Goal: Task Accomplishment & Management: Use online tool/utility

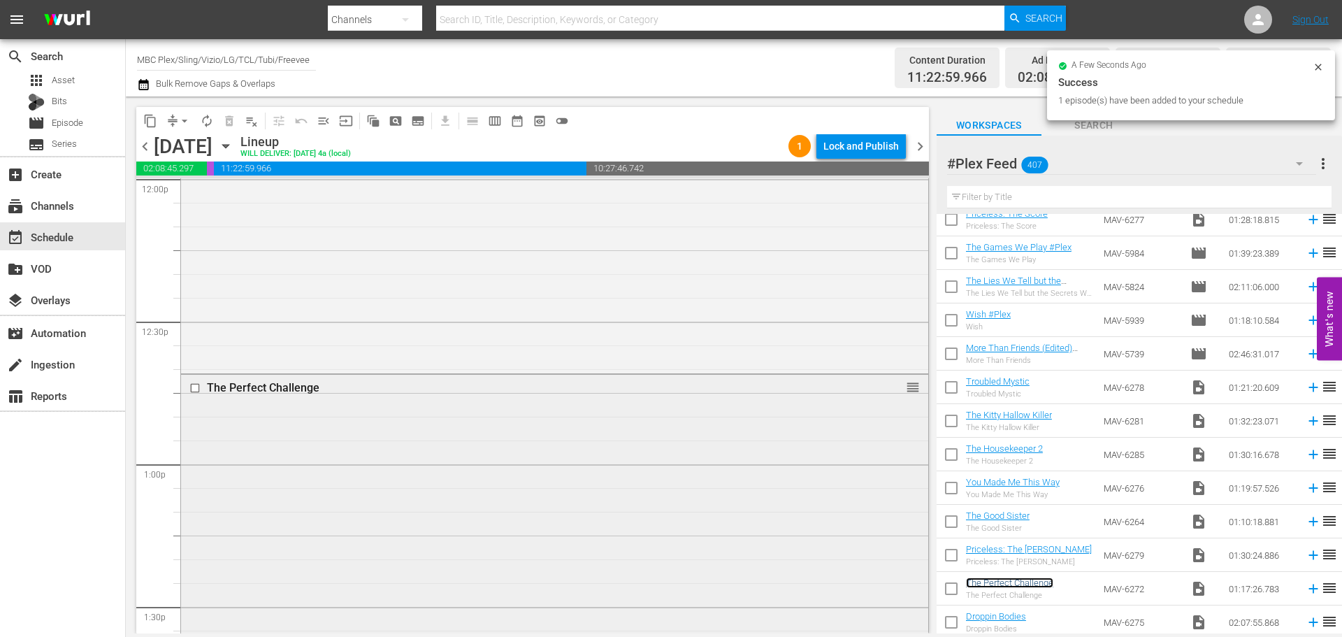
scroll to position [3496, 0]
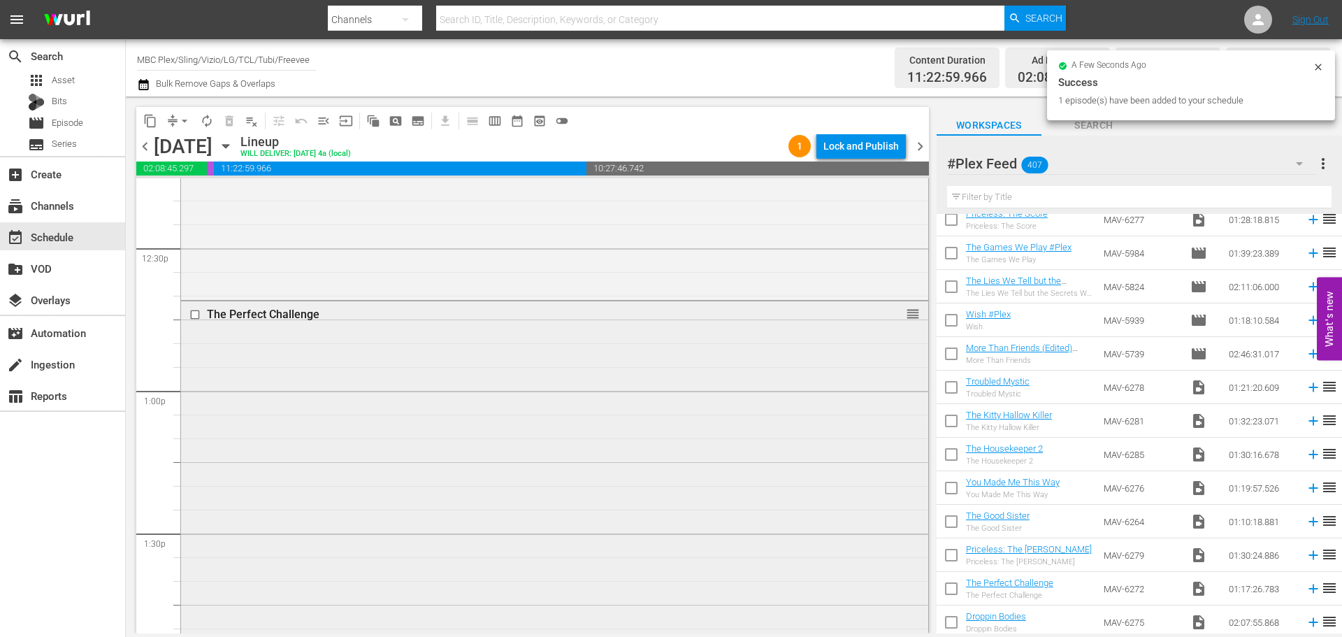
click at [522, 429] on div "The Perfect Challenge reorder" at bounding box center [554, 483] width 747 height 364
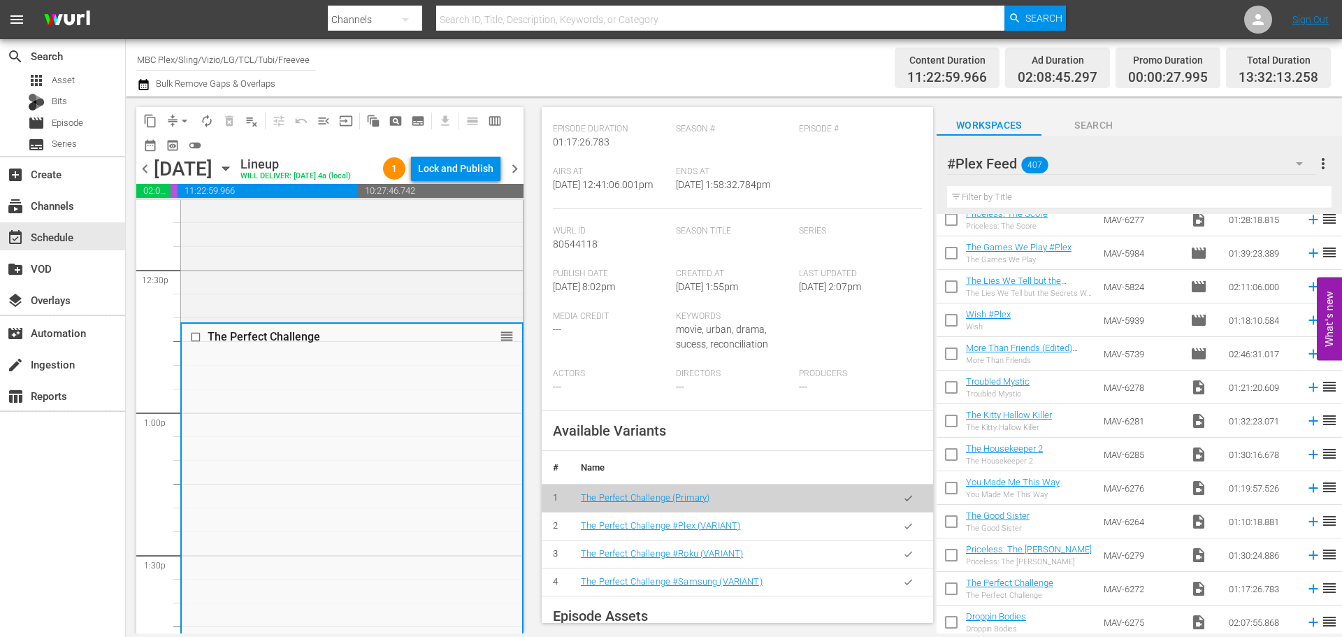
scroll to position [280, 0]
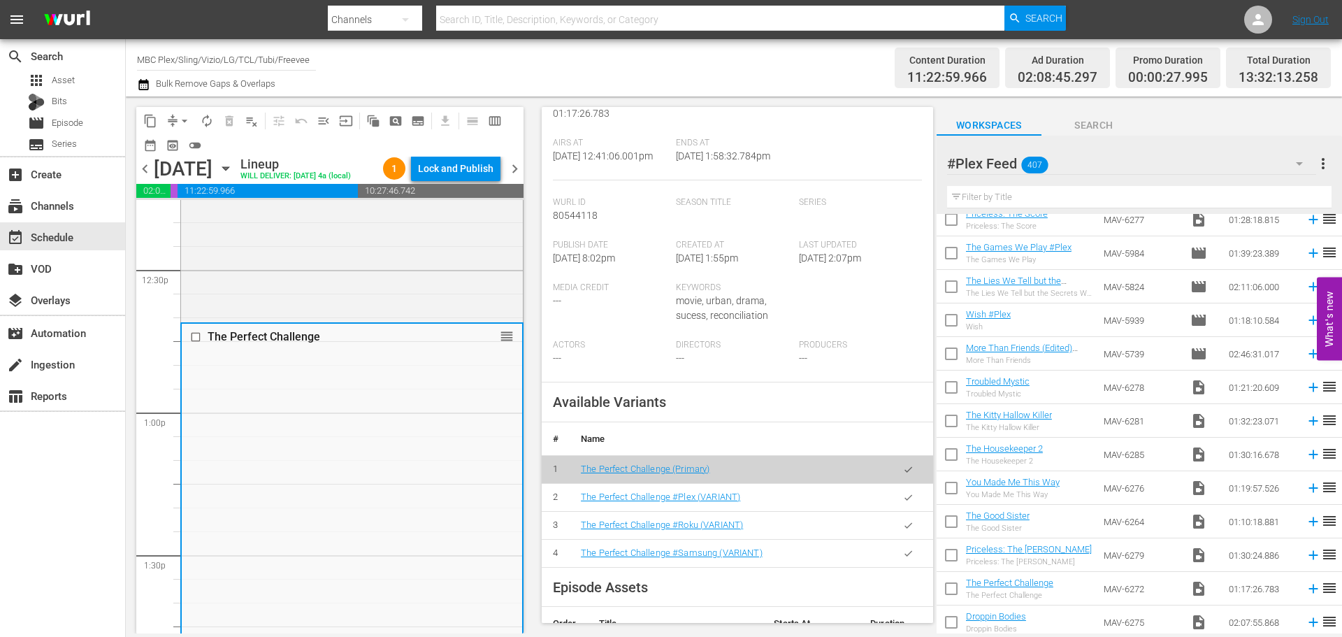
drag, startPoint x: 889, startPoint y: 499, endPoint x: 1177, endPoint y: 457, distance: 291.8
click at [895, 499] on button "button" at bounding box center [908, 497] width 27 height 27
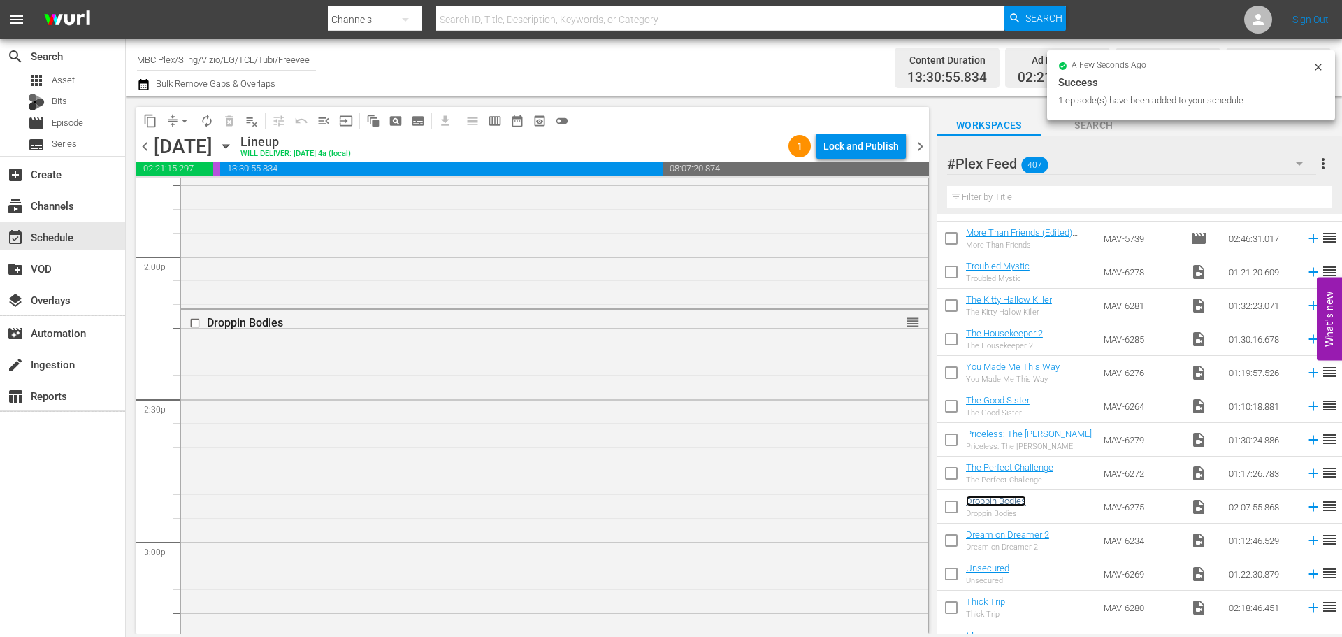
scroll to position [1628, 0]
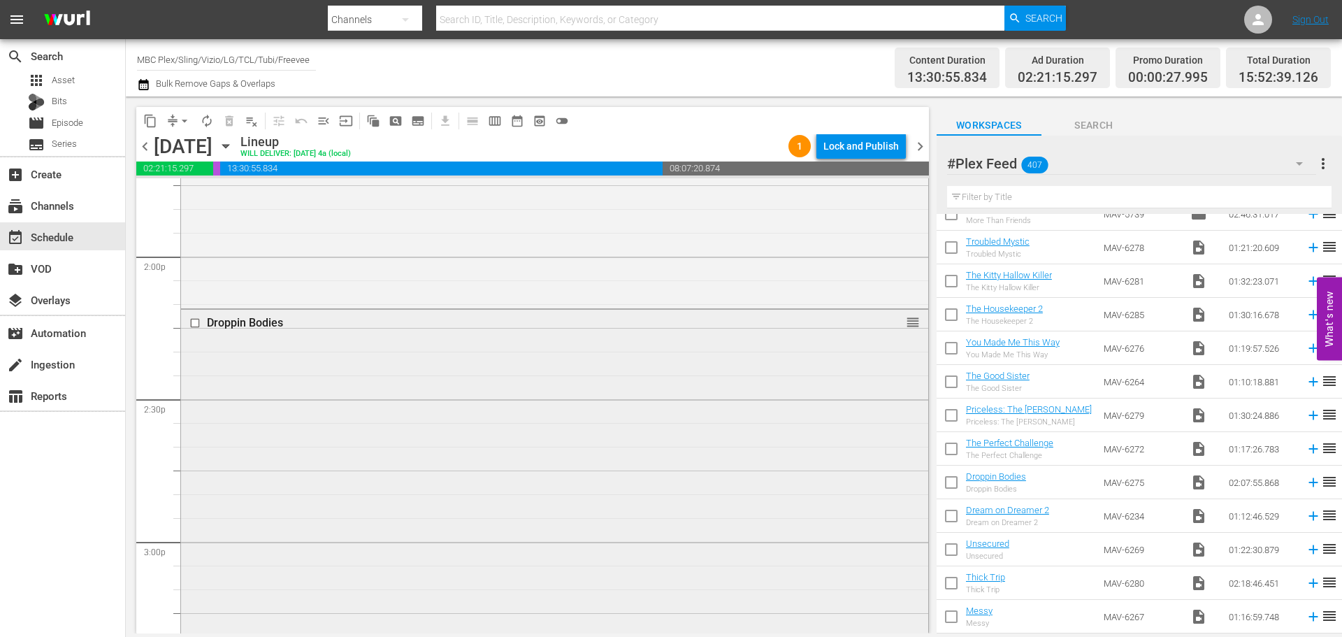
click at [501, 347] on div "Droppin Bodies reorder" at bounding box center [554, 612] width 747 height 604
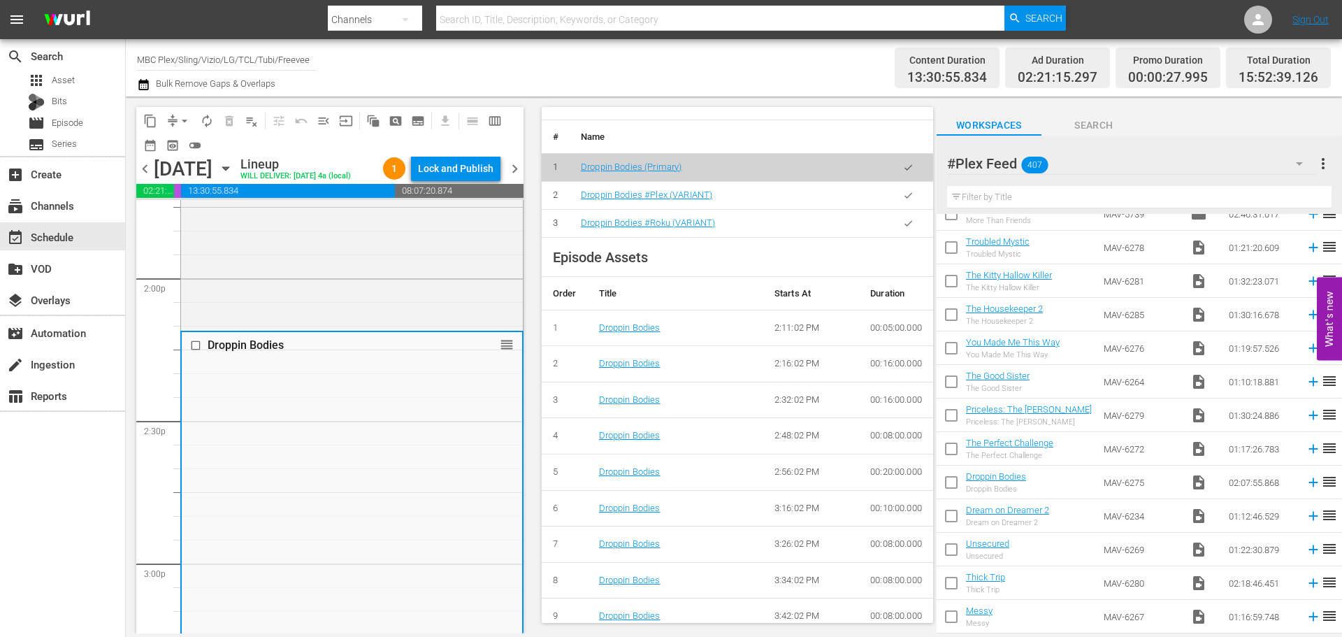
scroll to position [559, 0]
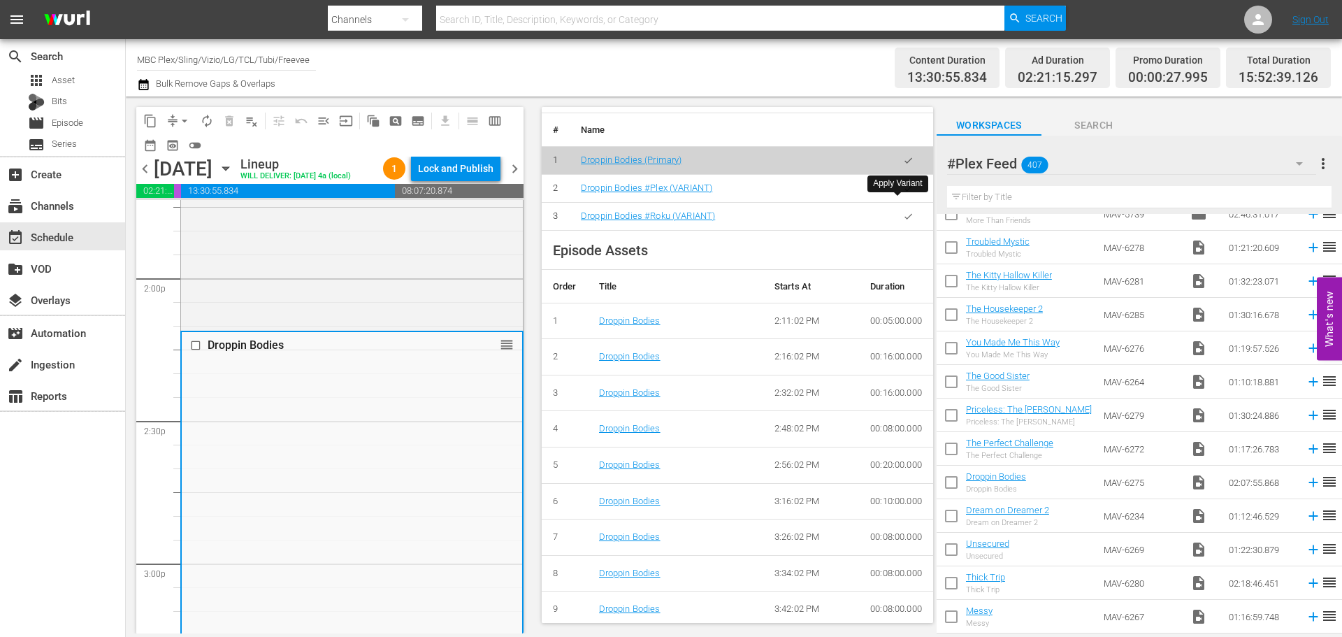
click at [908, 202] on button "button" at bounding box center [908, 188] width 27 height 27
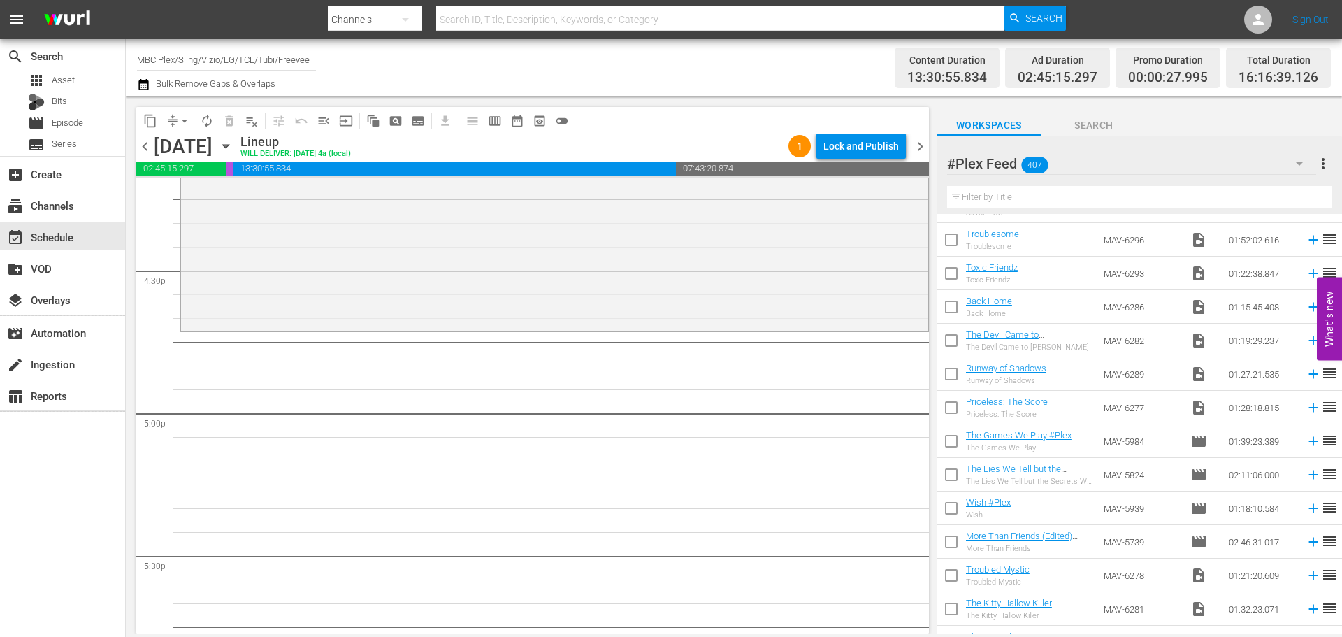
scroll to position [1279, 0]
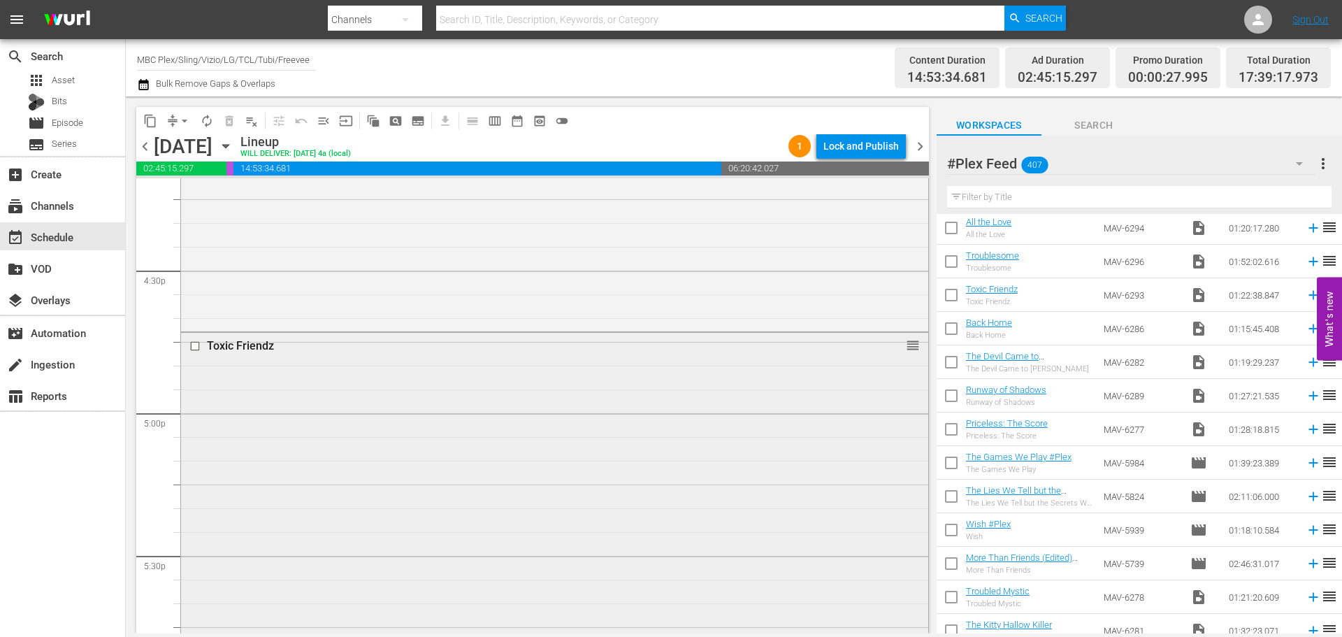
click at [479, 466] on div "Toxic Friendz reorder" at bounding box center [554, 527] width 747 height 389
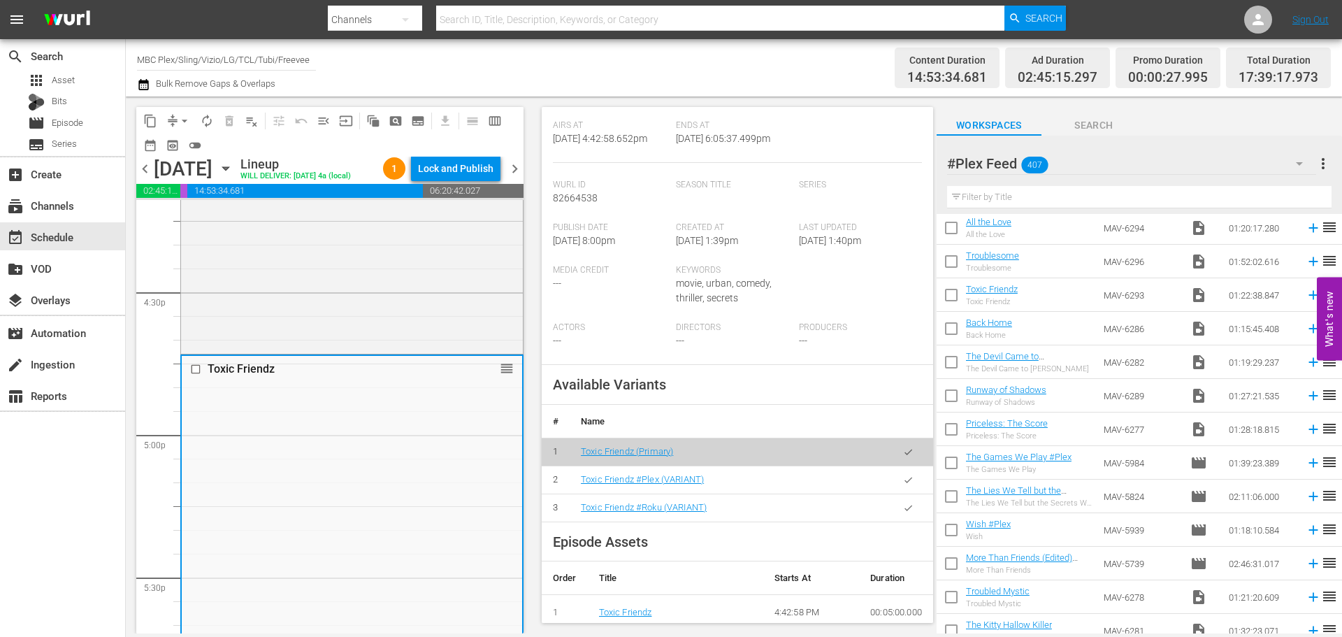
scroll to position [280, 0]
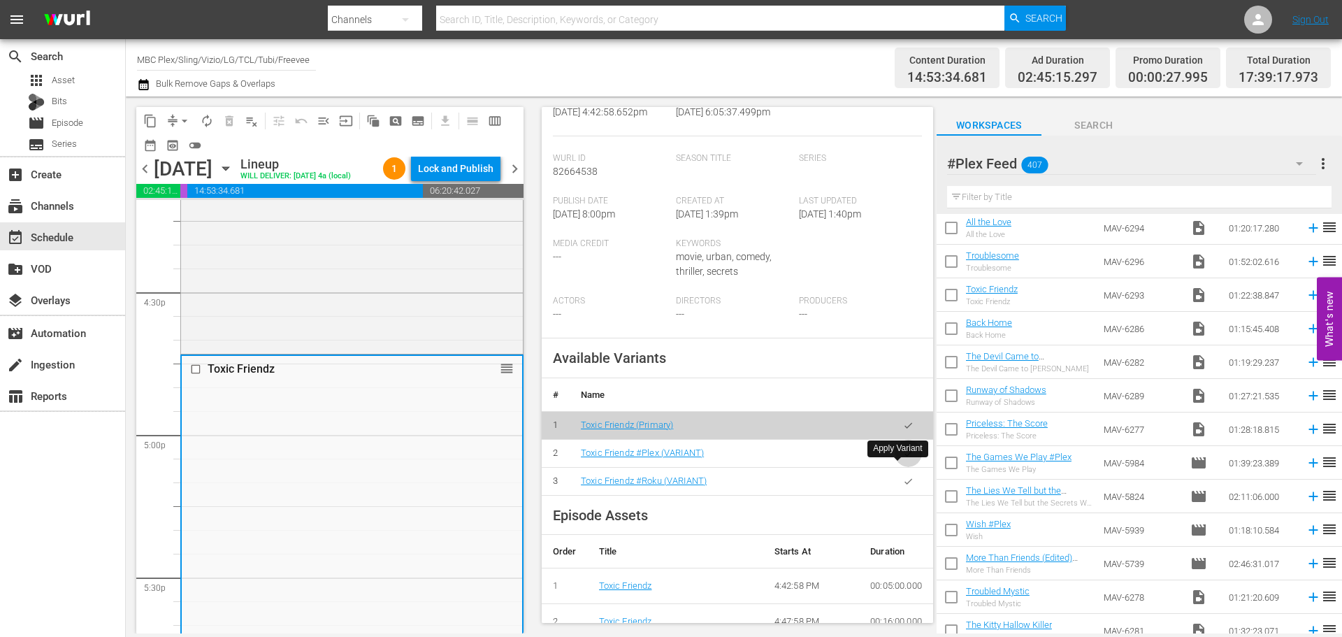
click at [903, 459] on icon "button" at bounding box center [908, 453] width 10 height 10
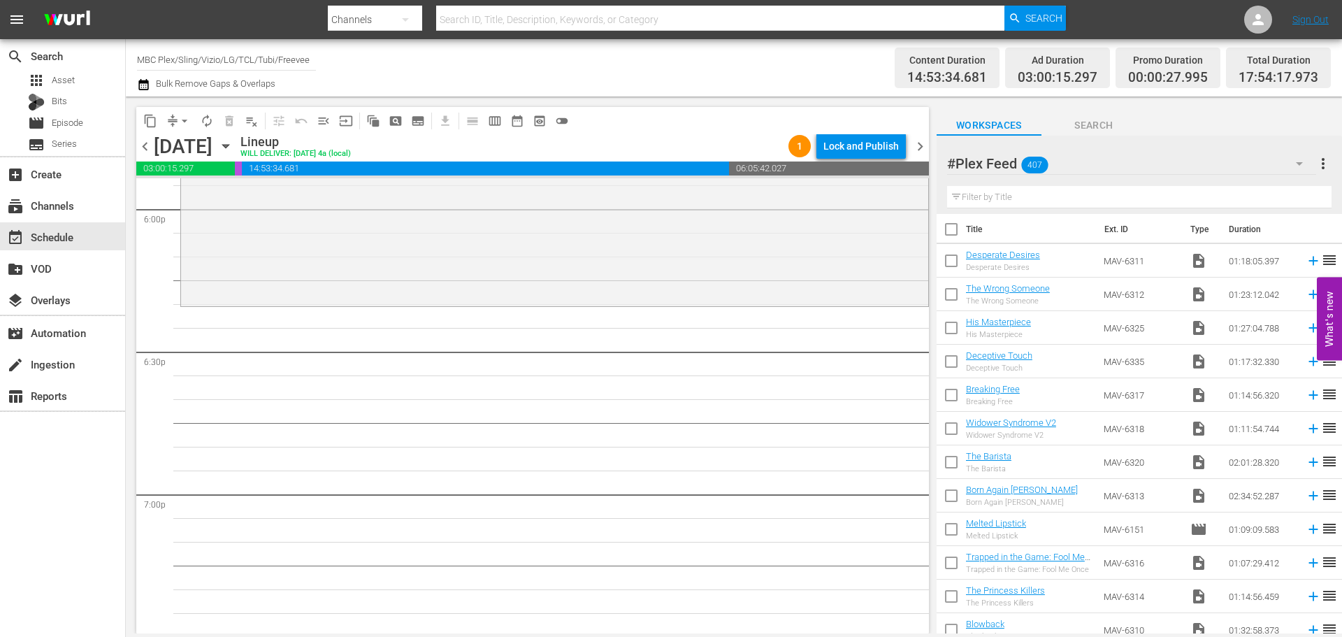
scroll to position [0, 0]
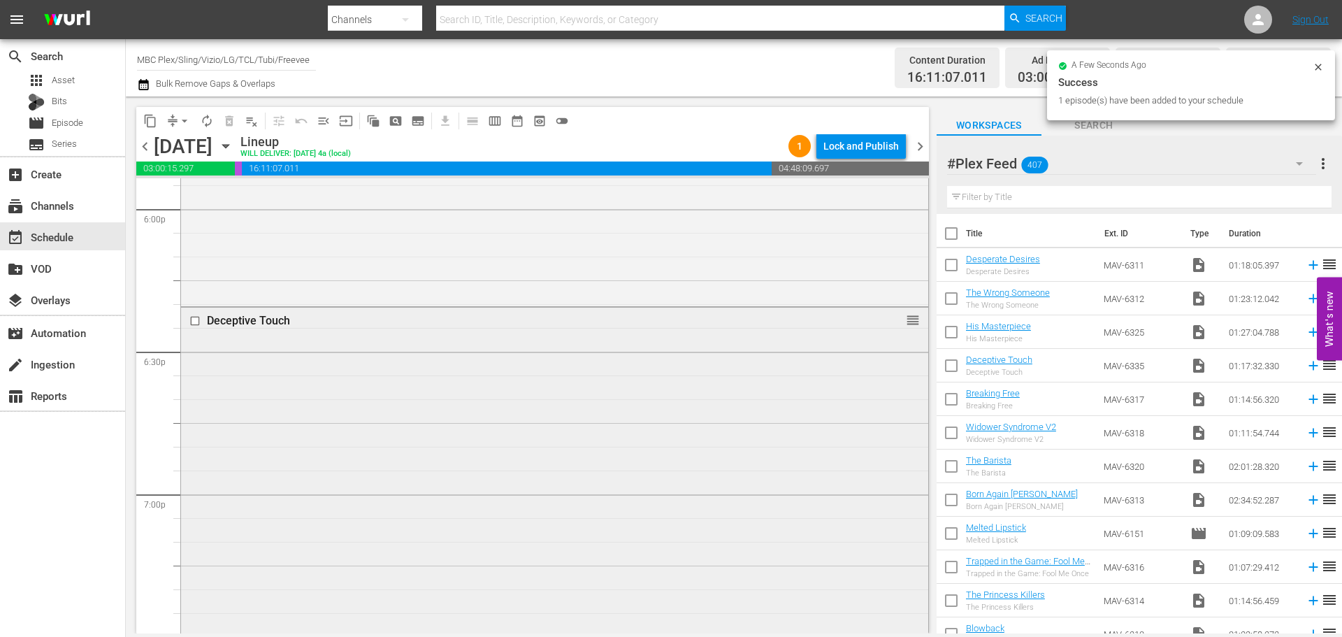
click at [575, 367] on div "Deceptive Touch reorder" at bounding box center [554, 490] width 747 height 364
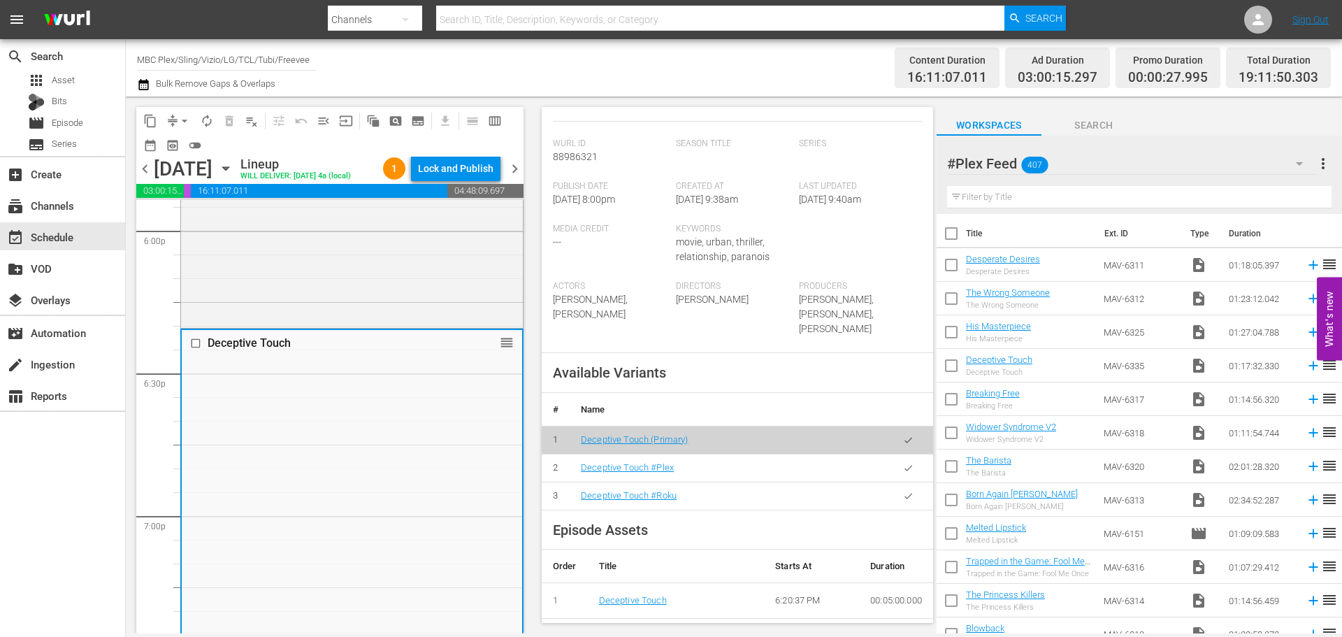
scroll to position [486, 0]
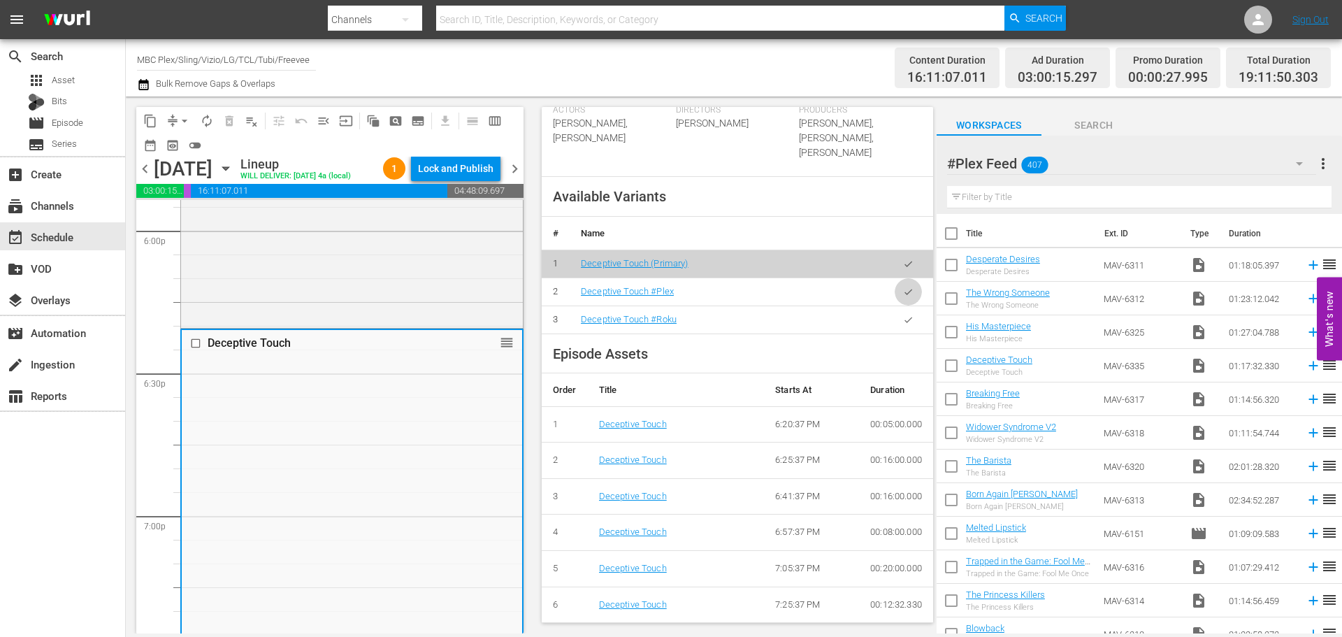
click at [903, 296] on icon "button" at bounding box center [908, 292] width 10 height 10
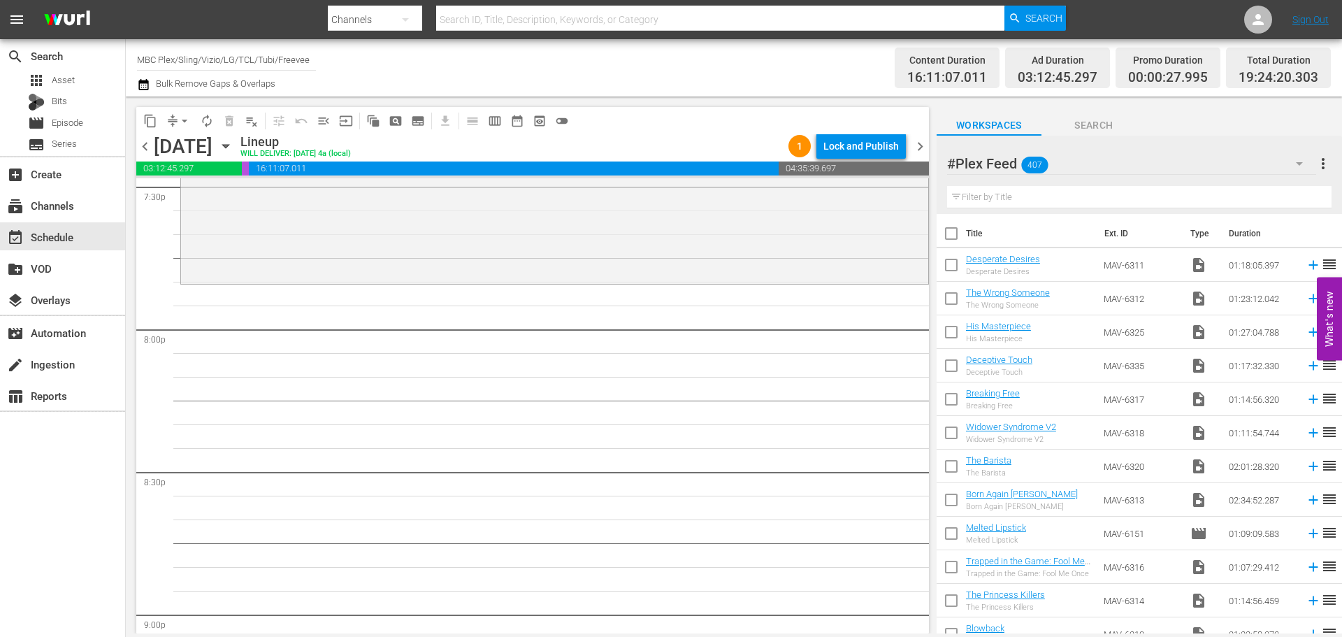
scroll to position [5593, 0]
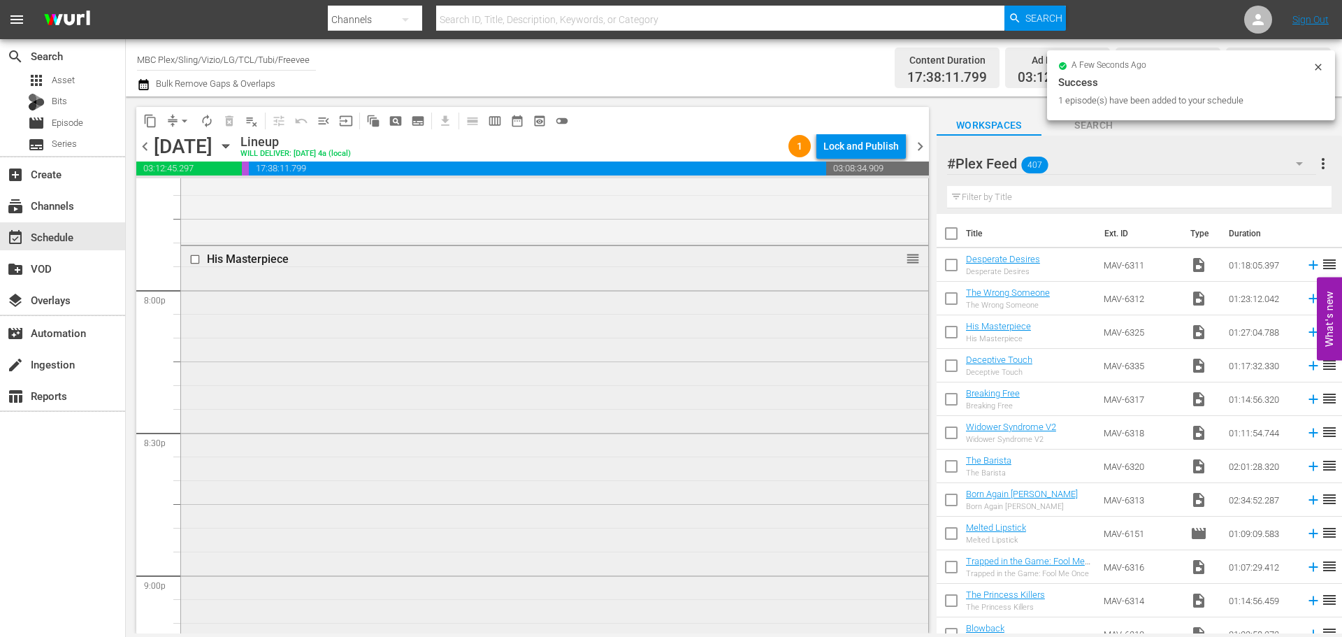
click at [494, 389] on div "His Masterpiece reorder" at bounding box center [554, 451] width 747 height 410
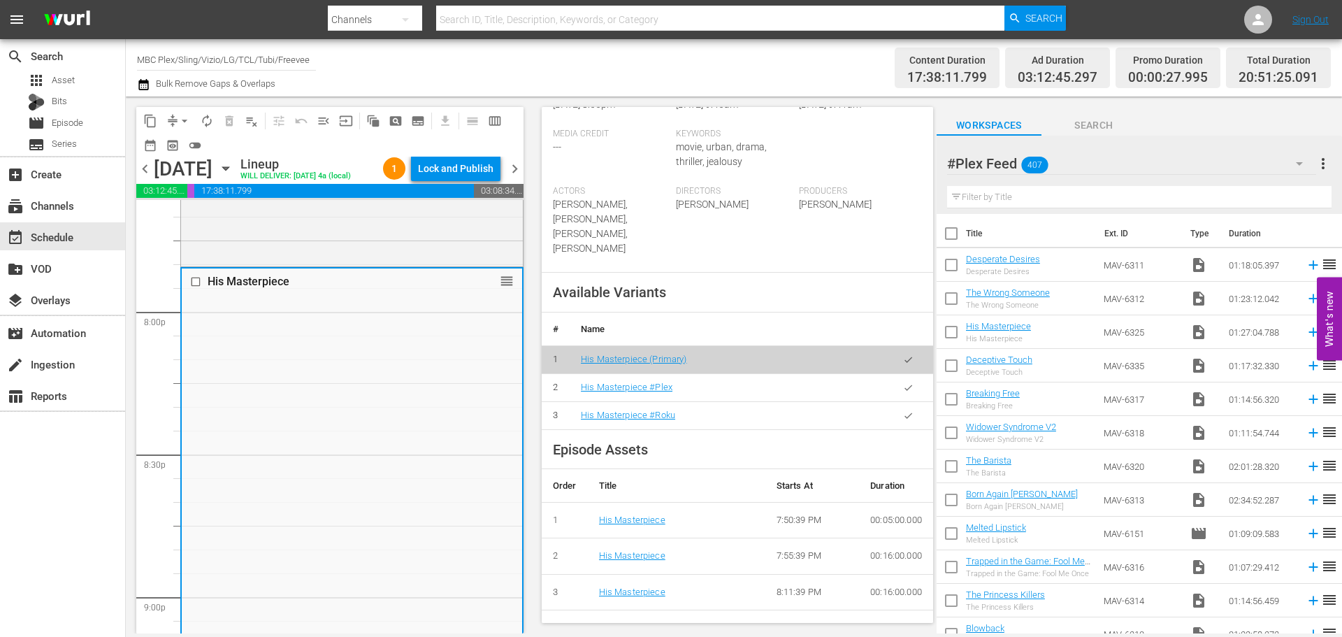
scroll to position [420, 0]
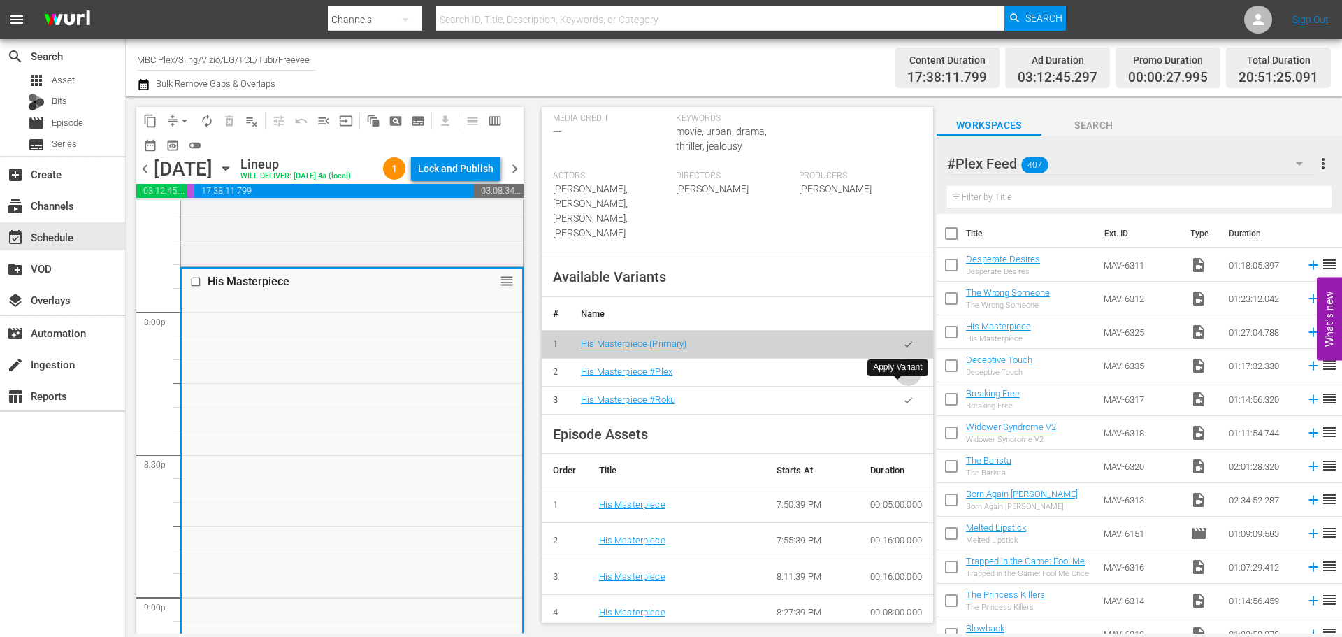
click at [903, 378] on icon "button" at bounding box center [908, 372] width 10 height 10
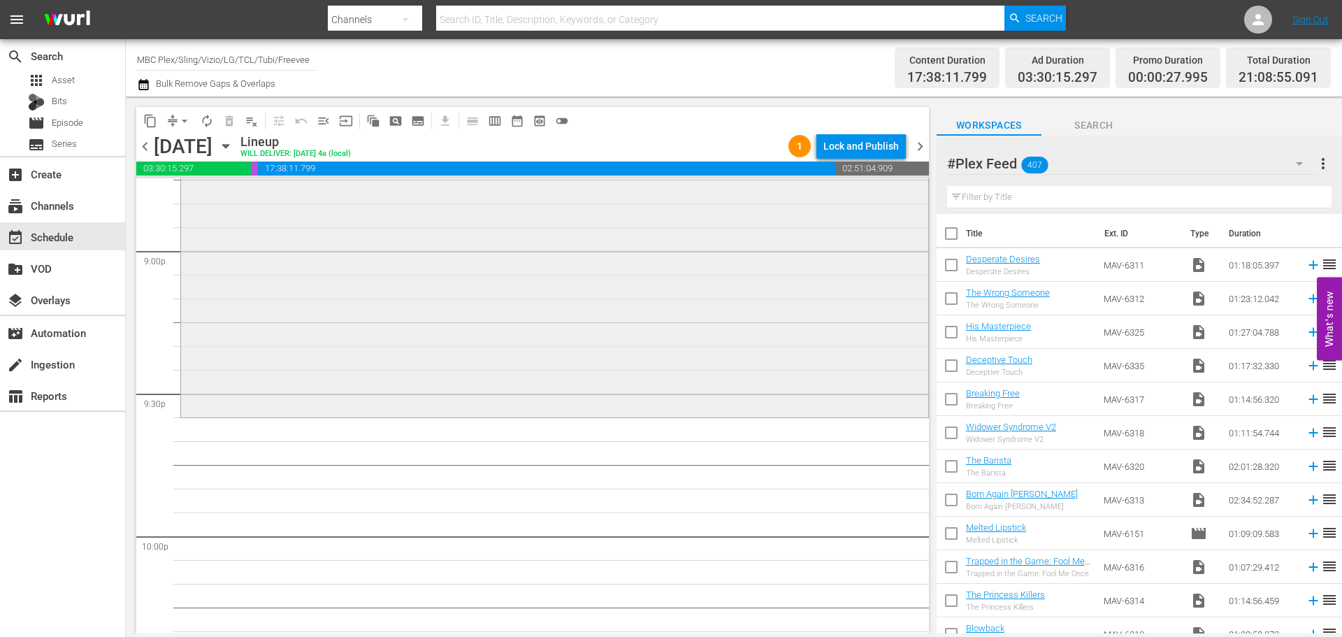
scroll to position [5943, 0]
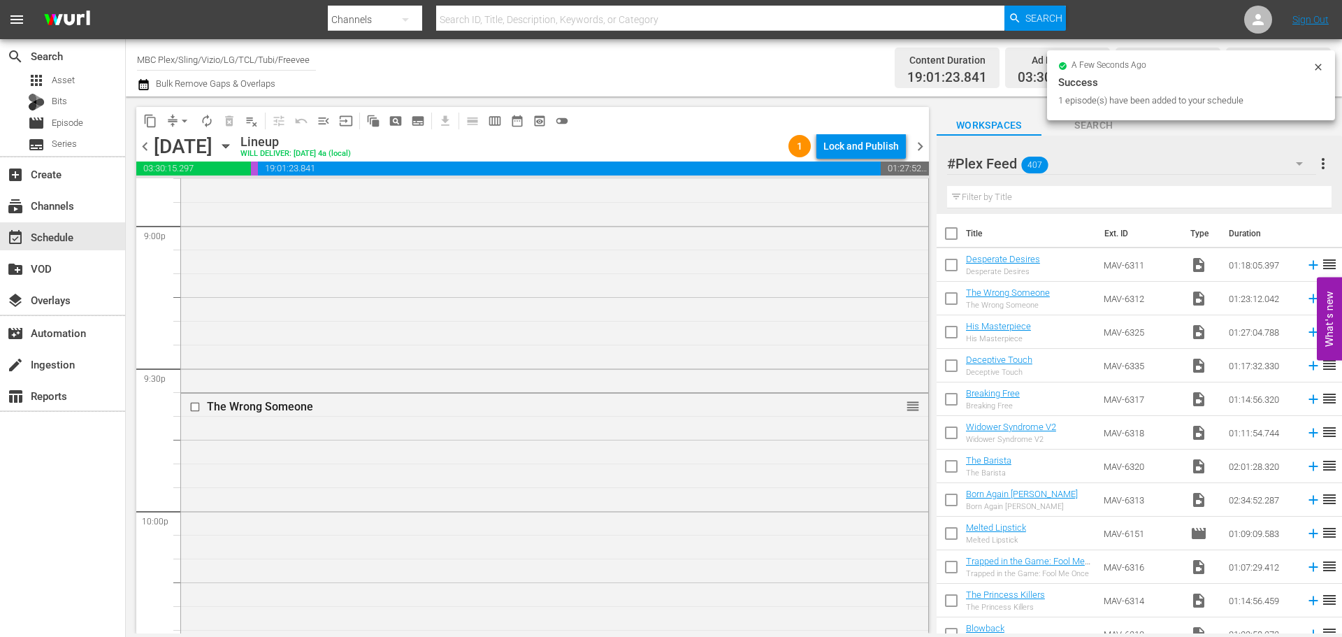
click at [342, 473] on div "The Wrong Someone reorder" at bounding box center [554, 590] width 747 height 392
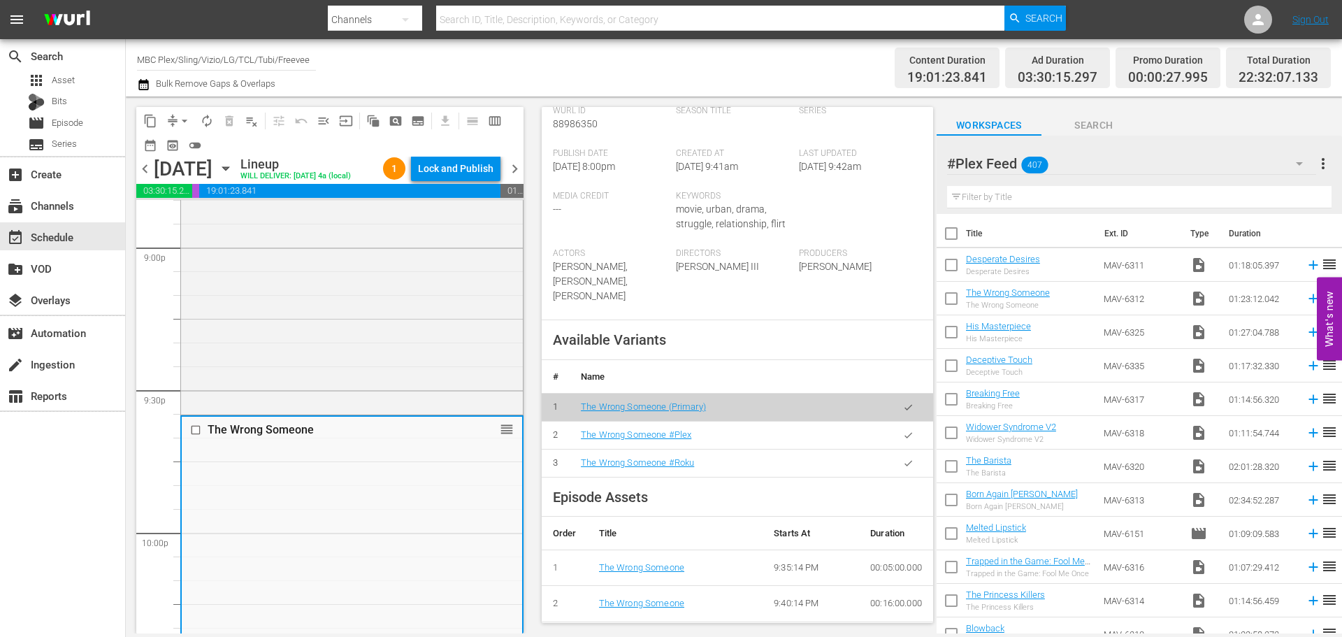
scroll to position [350, 0]
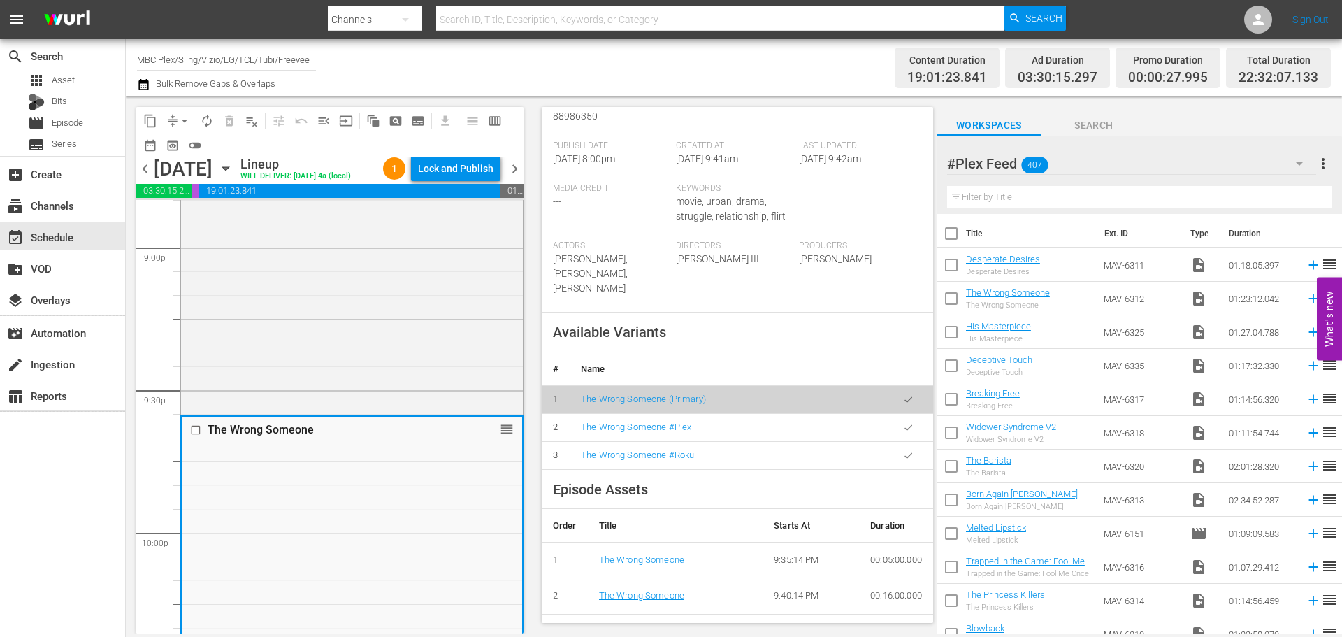
click at [903, 426] on icon "button" at bounding box center [908, 427] width 10 height 10
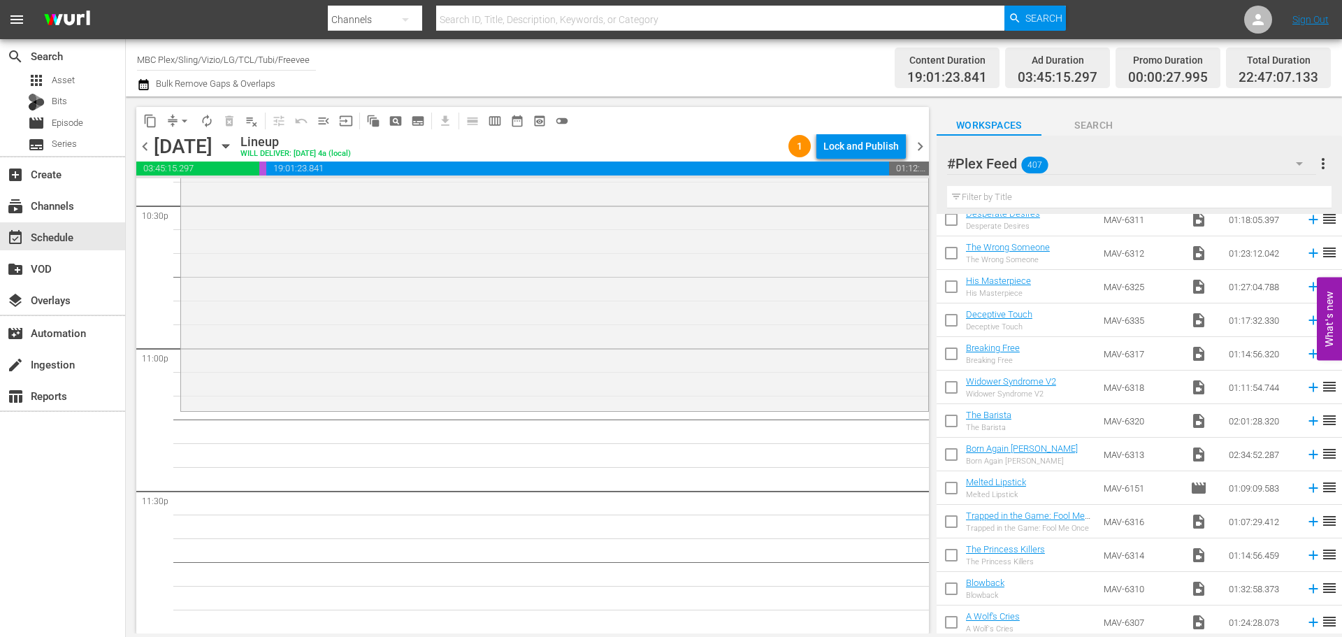
scroll to position [70, 0]
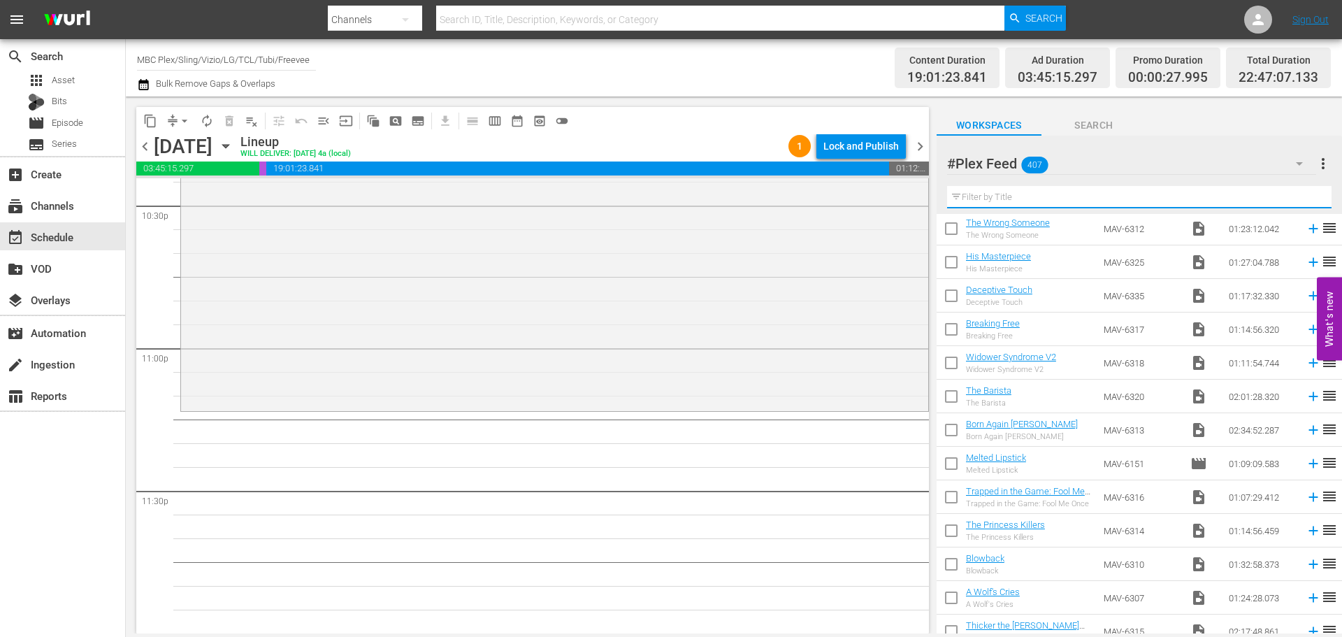
click at [1006, 194] on input "text" at bounding box center [1139, 197] width 385 height 22
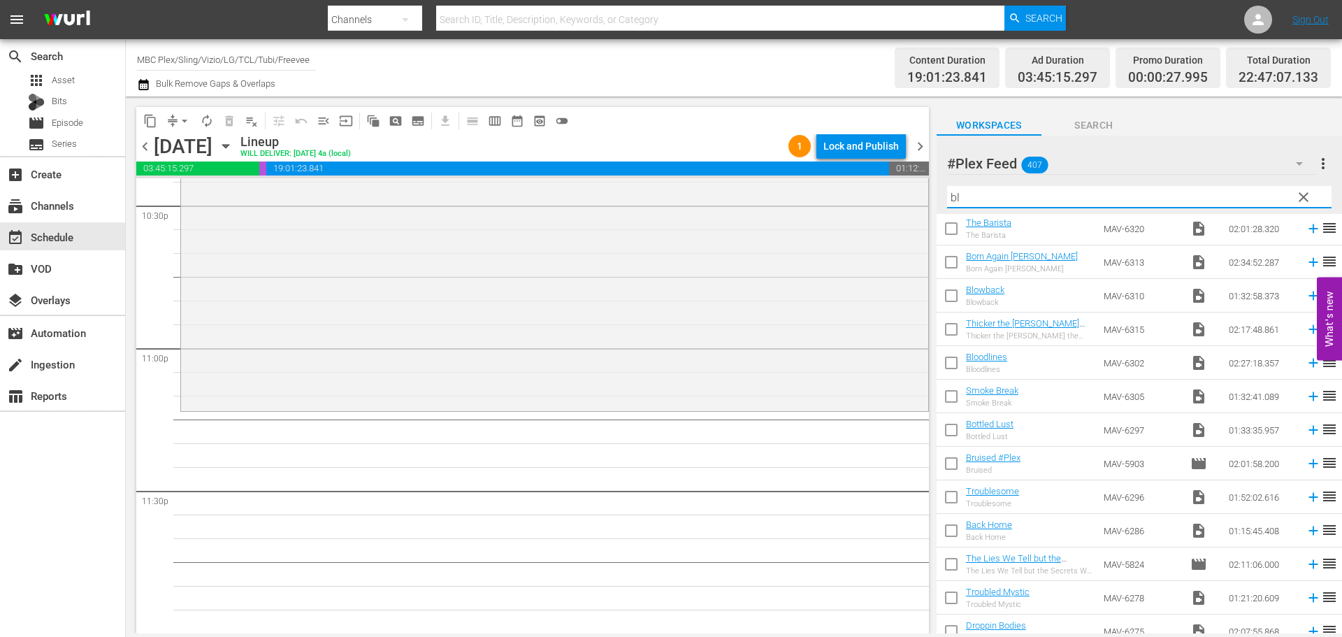
scroll to position [0, 0]
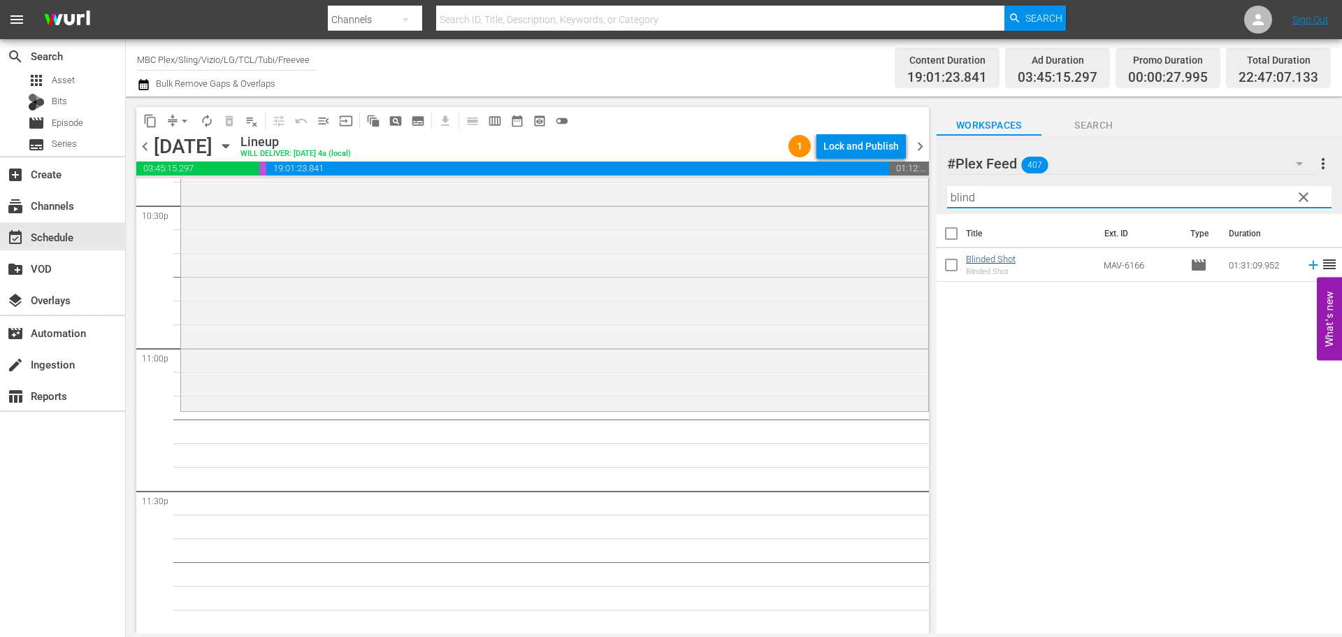
type input "blind"
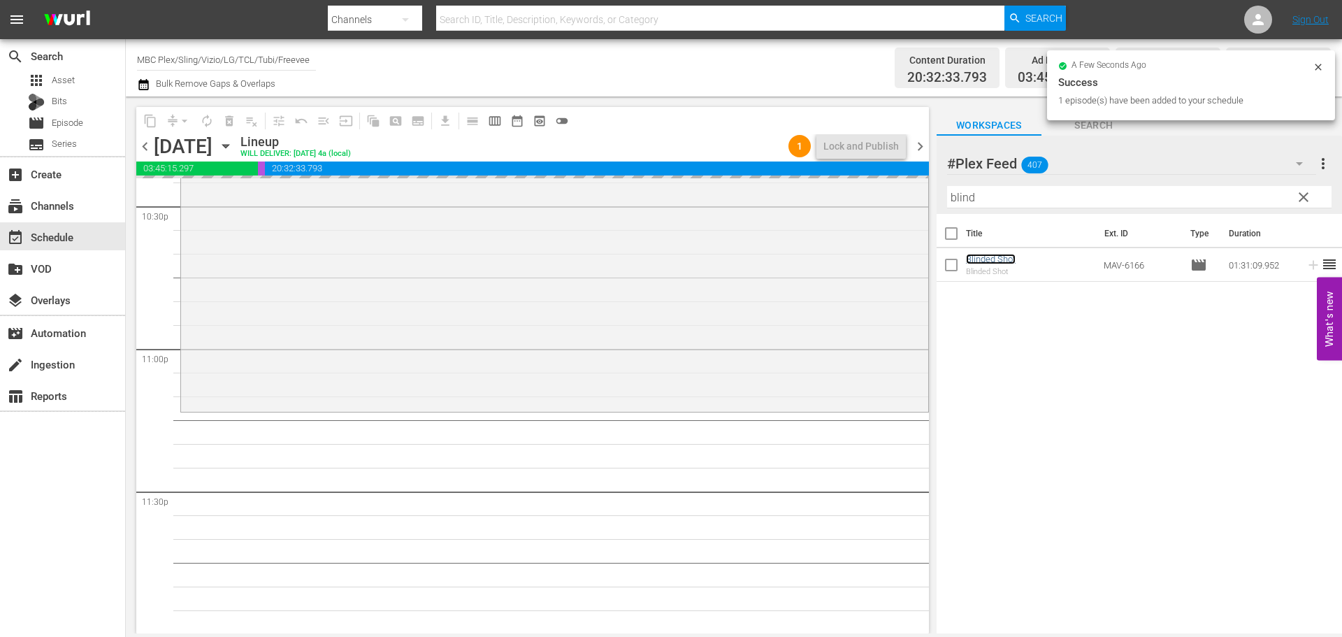
scroll to position [6391, 0]
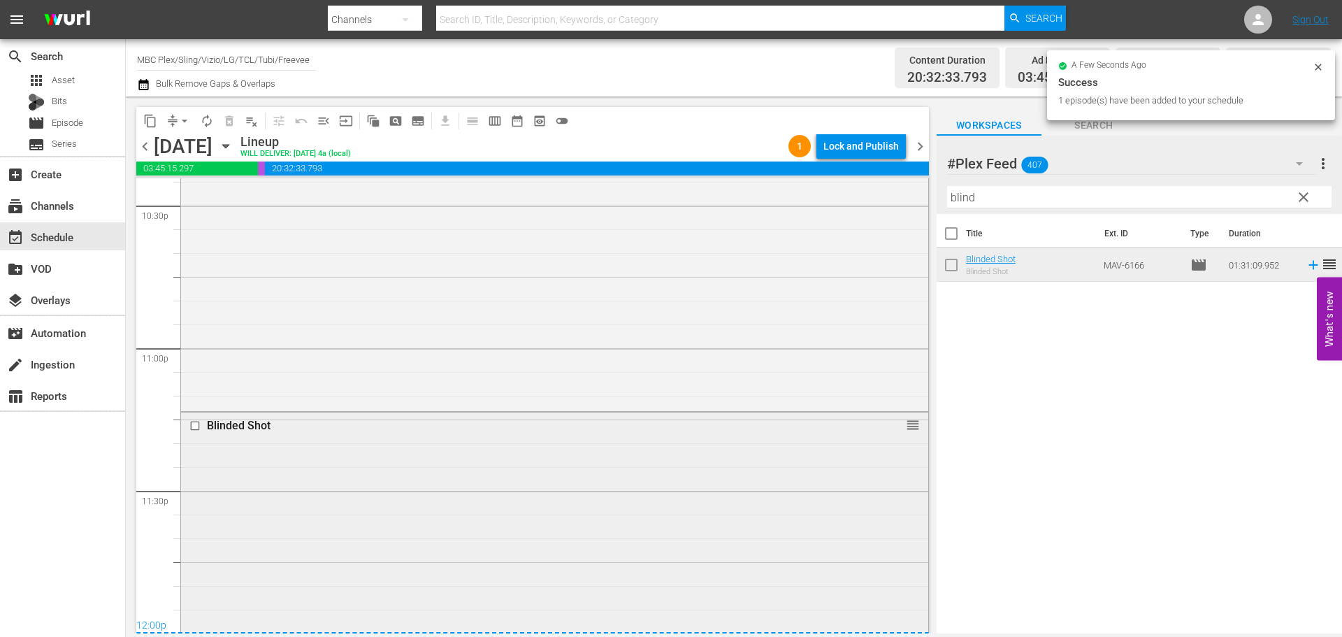
click at [296, 463] on div "Blinded Shot reorder" at bounding box center [554, 627] width 747 height 429
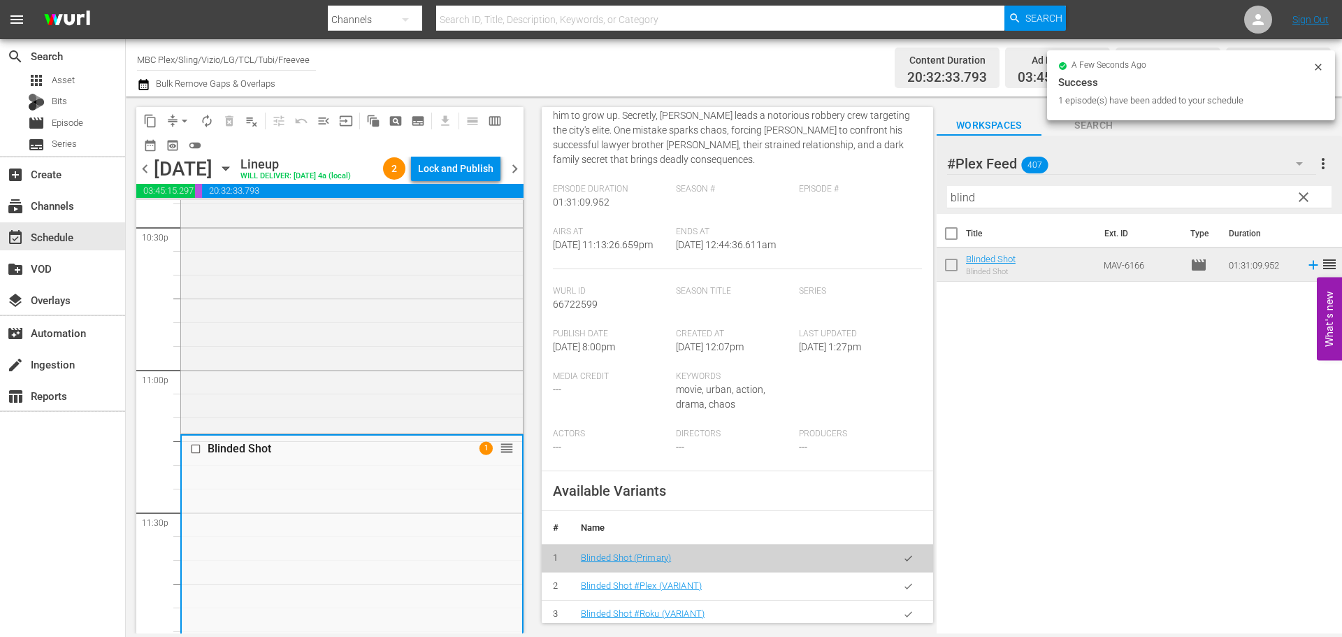
scroll to position [420, 0]
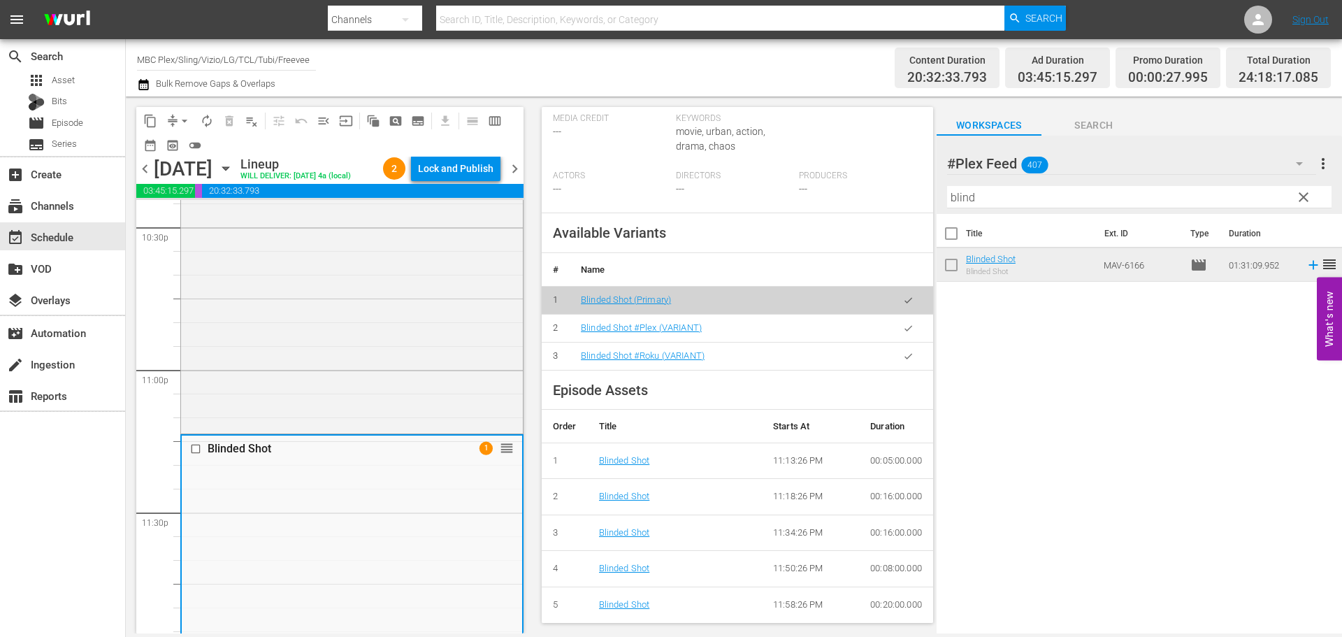
click at [903, 342] on button "button" at bounding box center [908, 328] width 27 height 27
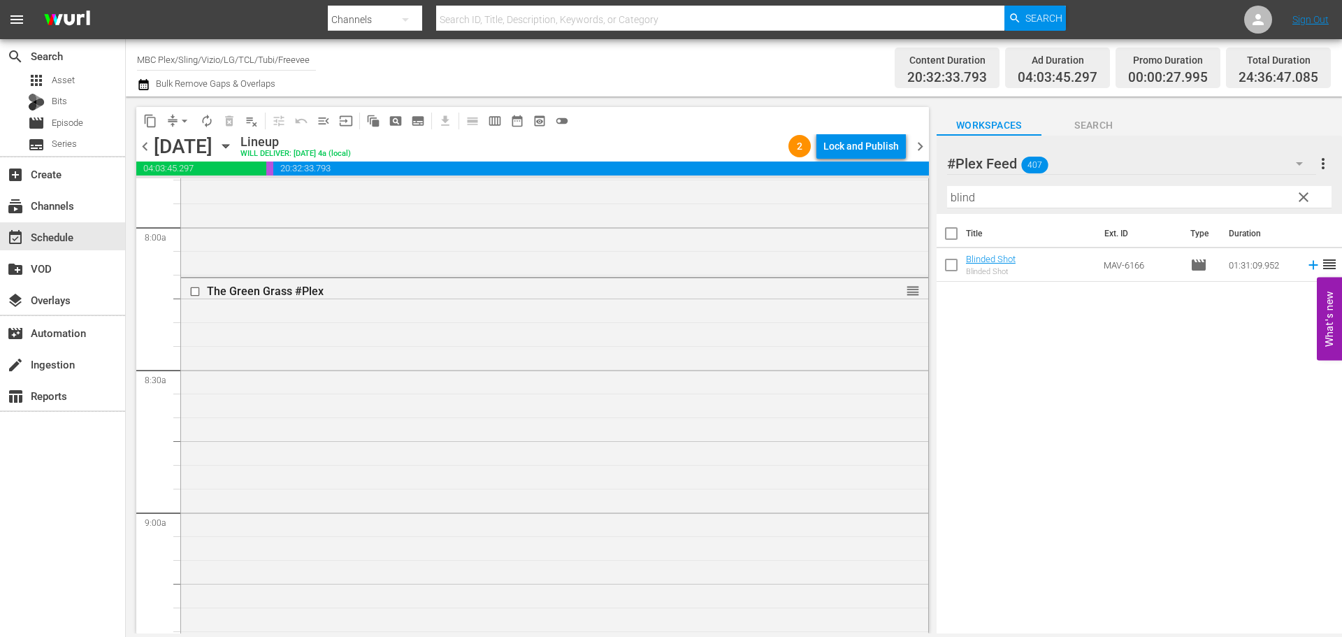
scroll to position [0, 0]
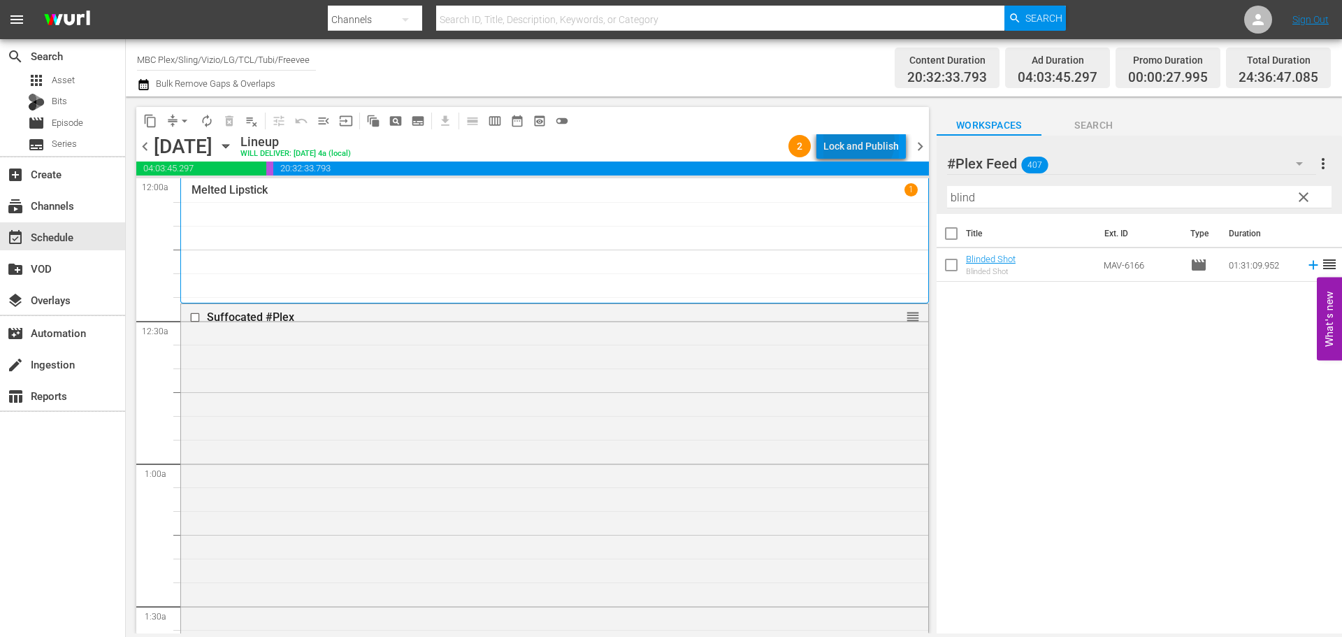
click at [861, 142] on div "Lock and Publish" at bounding box center [862, 146] width 76 height 25
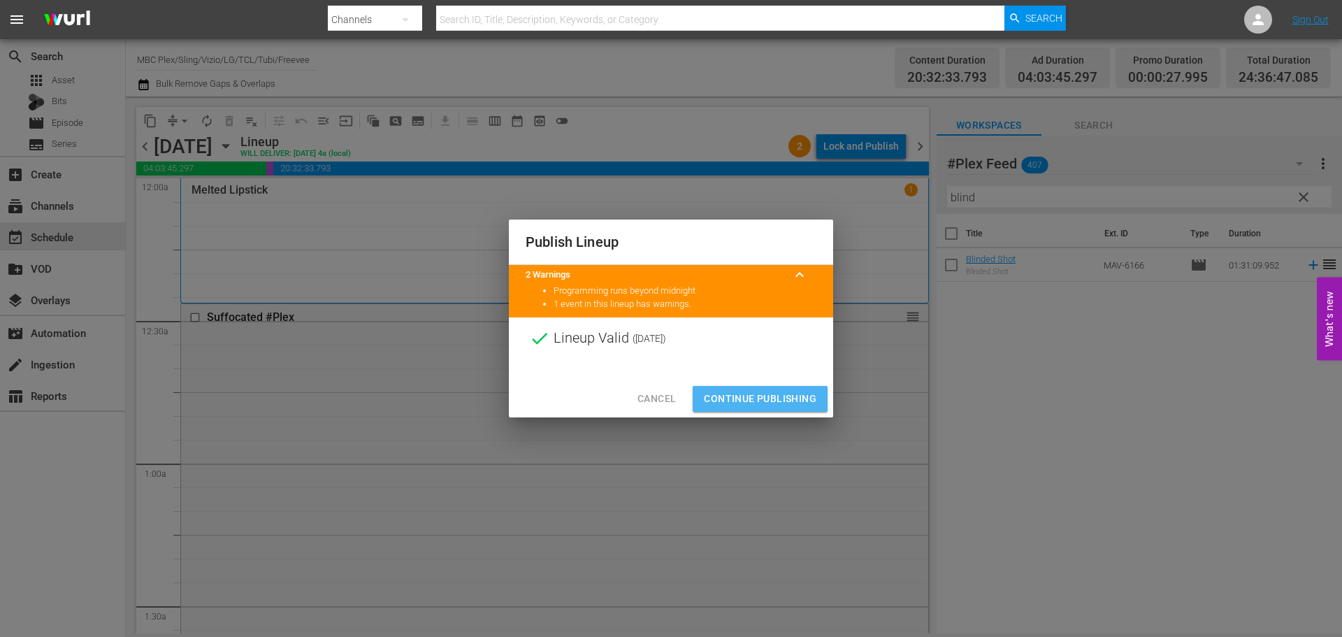
click at [750, 394] on span "Continue Publishing" at bounding box center [760, 398] width 113 height 17
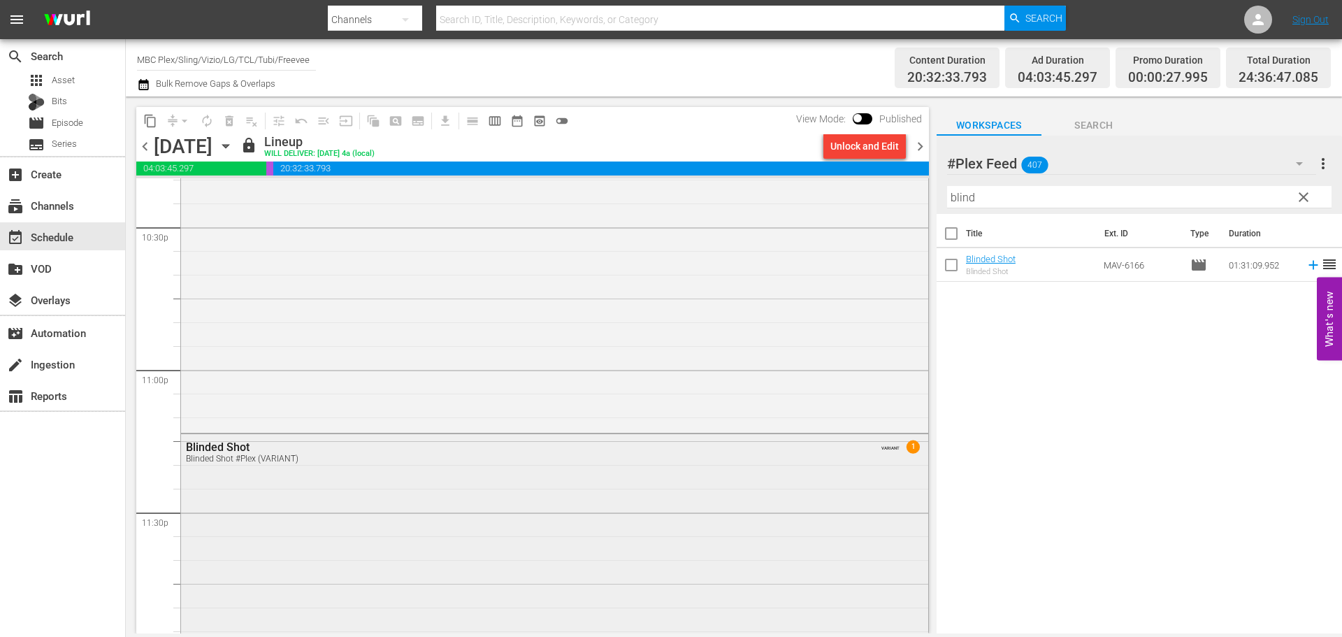
scroll to position [6432, 0]
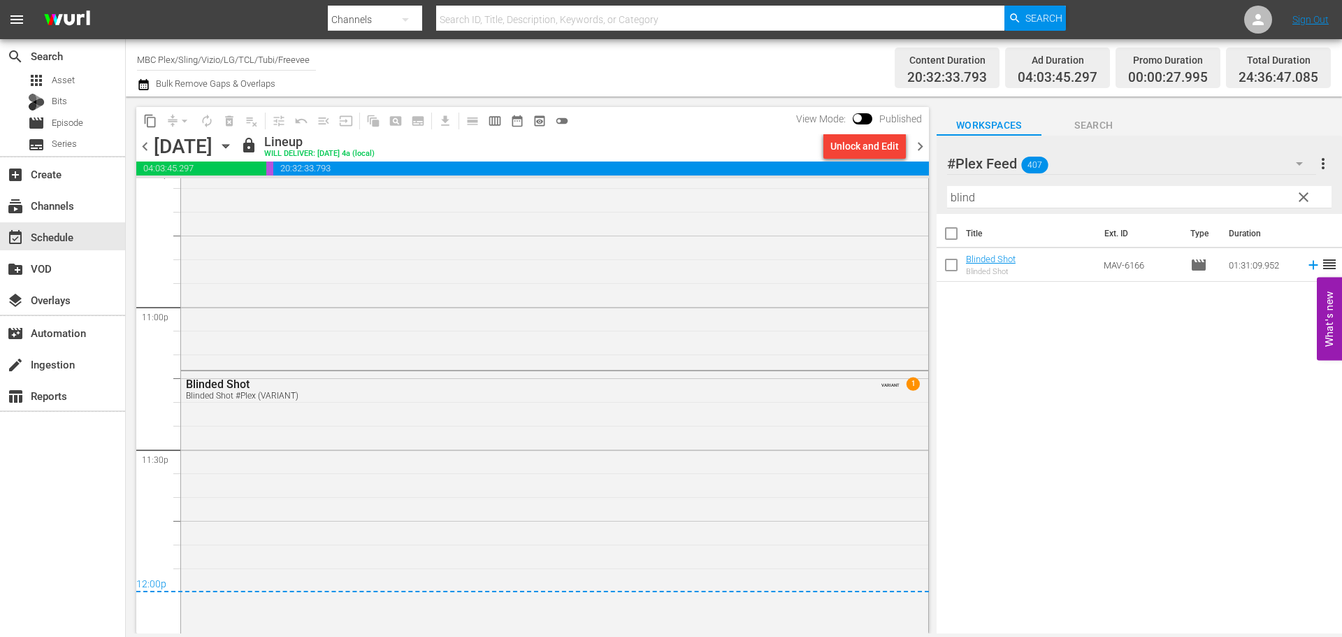
drag, startPoint x: 921, startPoint y: 147, endPoint x: 932, endPoint y: 249, distance: 102.7
click at [921, 147] on span "chevron_right" at bounding box center [920, 146] width 17 height 17
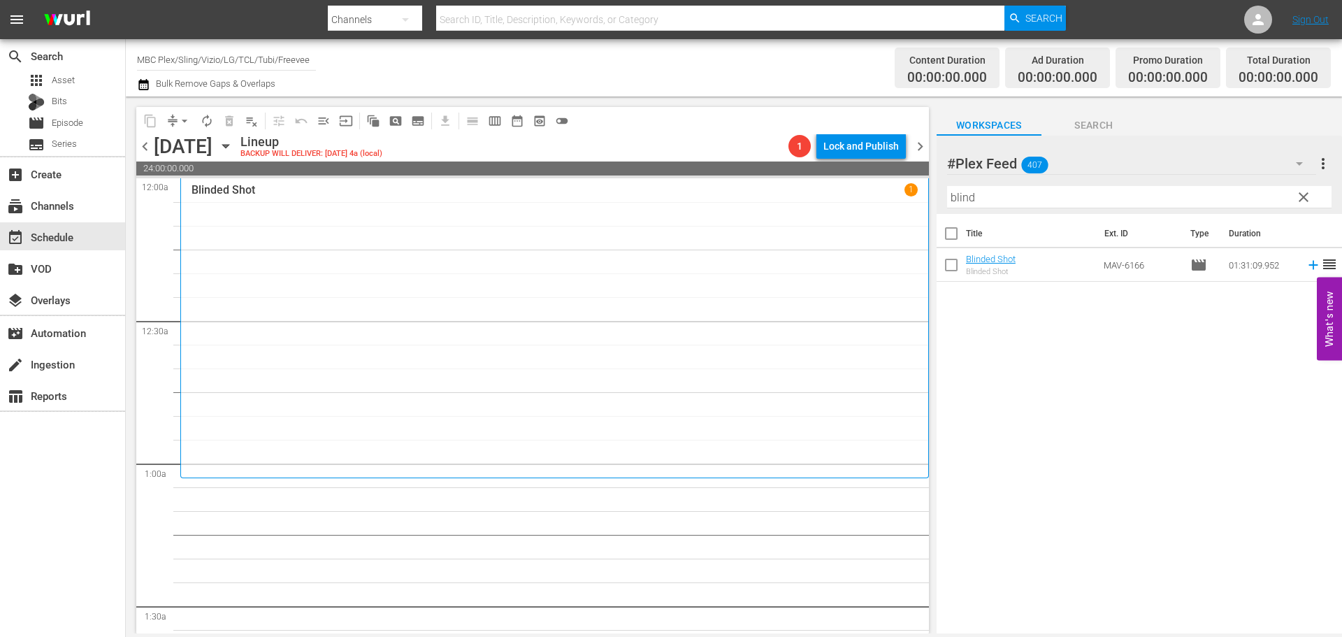
click at [1305, 199] on span "clear" at bounding box center [1304, 197] width 17 height 17
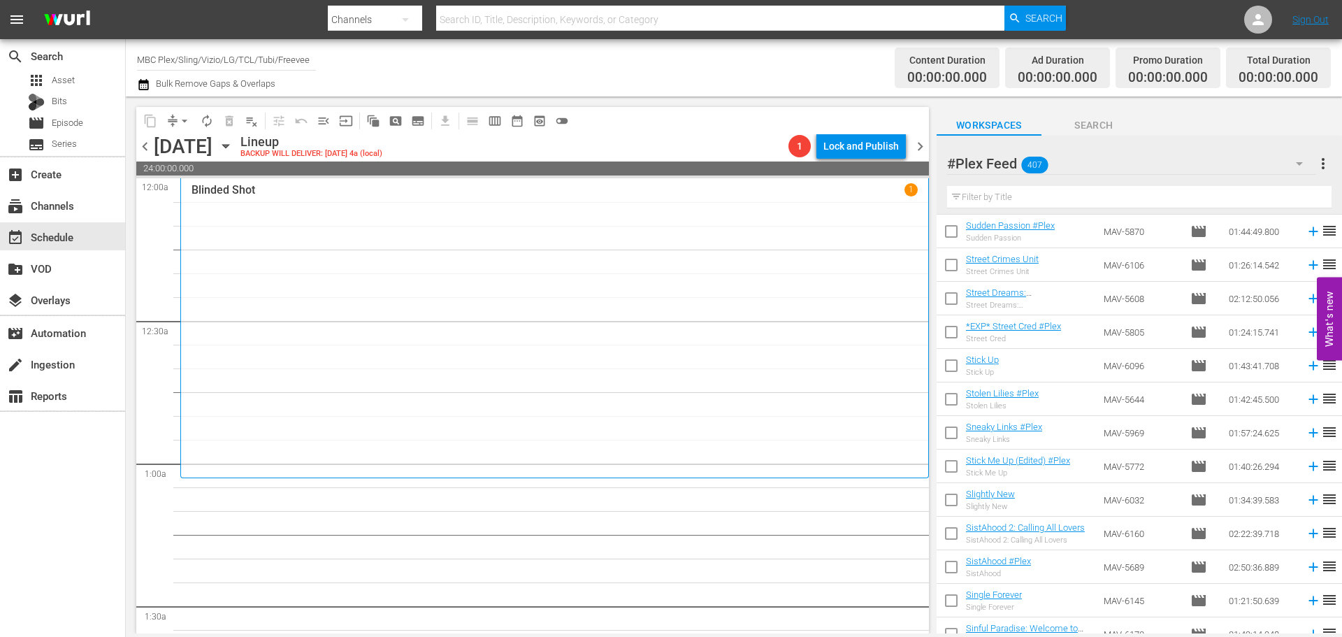
scroll to position [6502, 0]
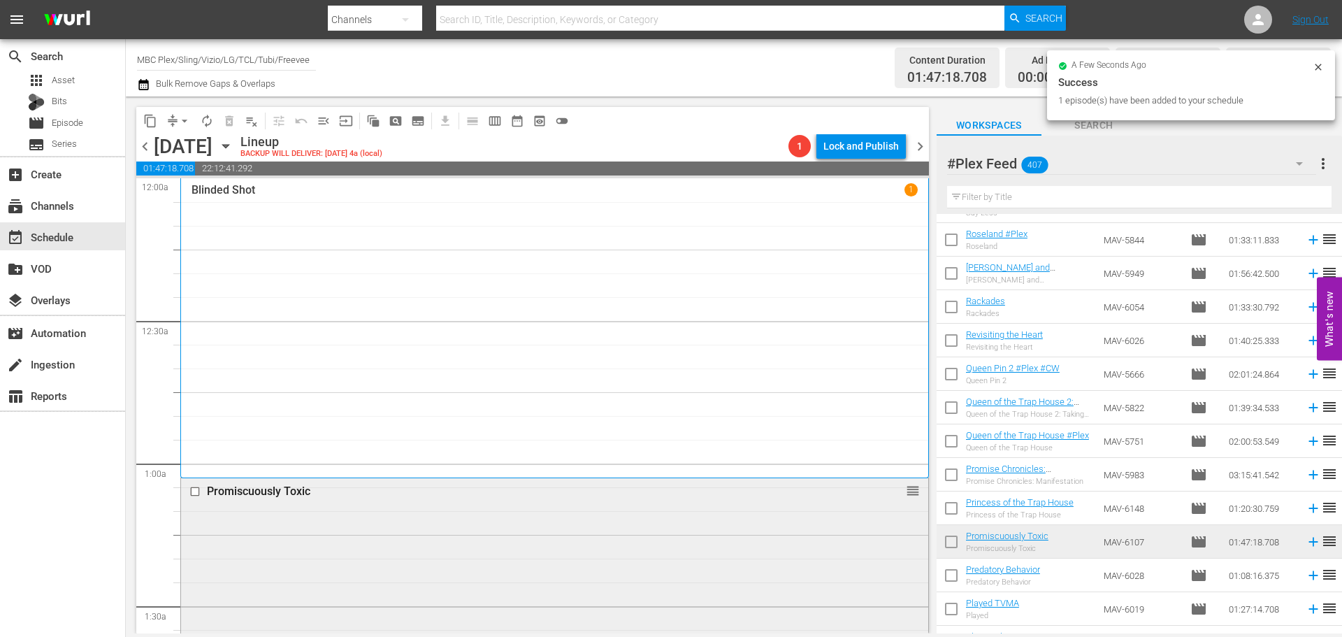
click at [451, 502] on div "Promiscuously Toxic reorder" at bounding box center [554, 491] width 747 height 27
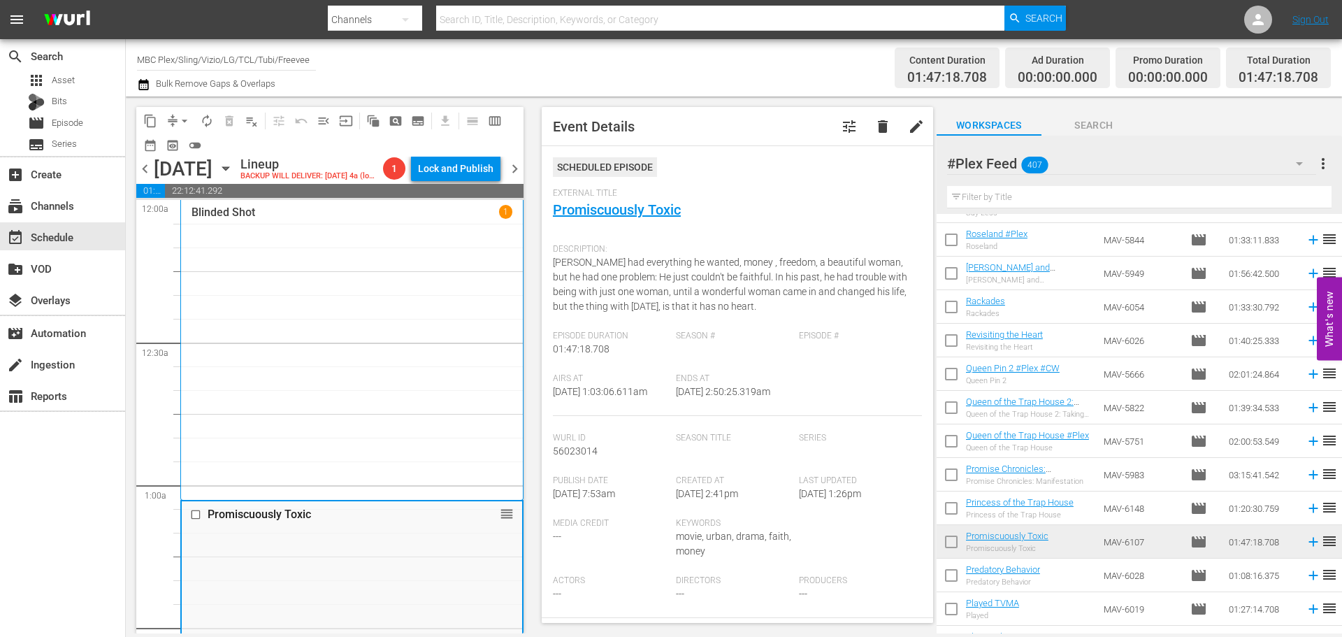
scroll to position [420, 0]
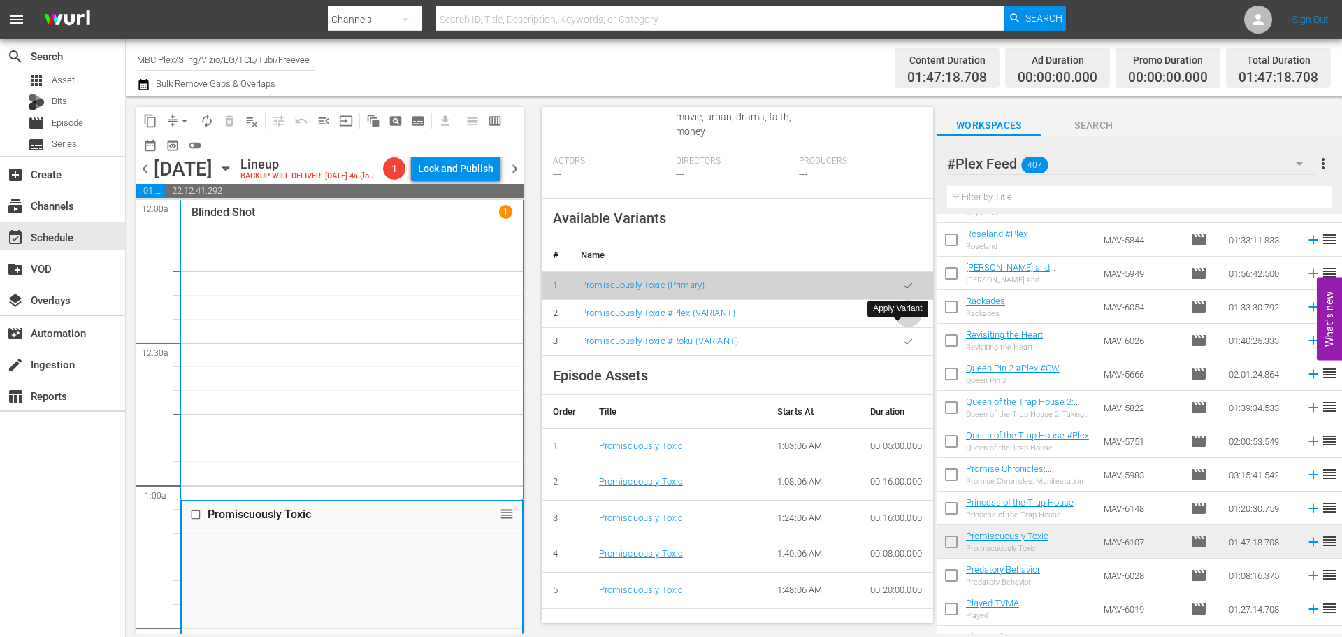
click at [903, 319] on icon "button" at bounding box center [908, 313] width 10 height 10
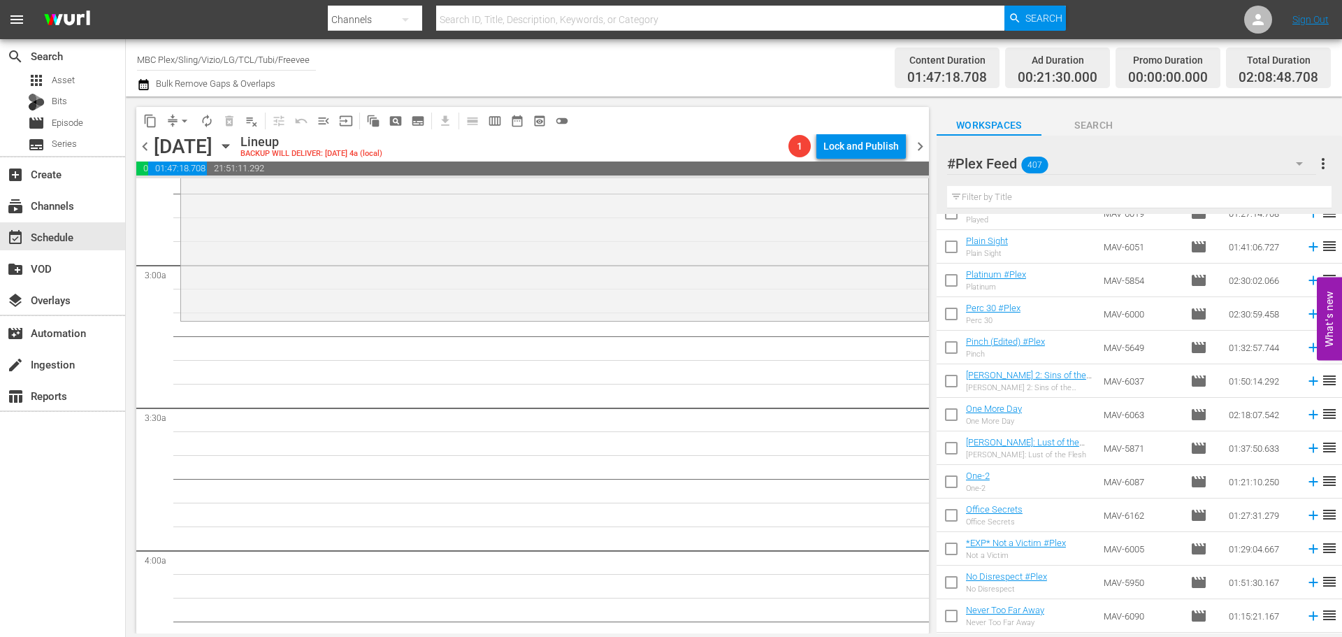
scroll to position [6992, 0]
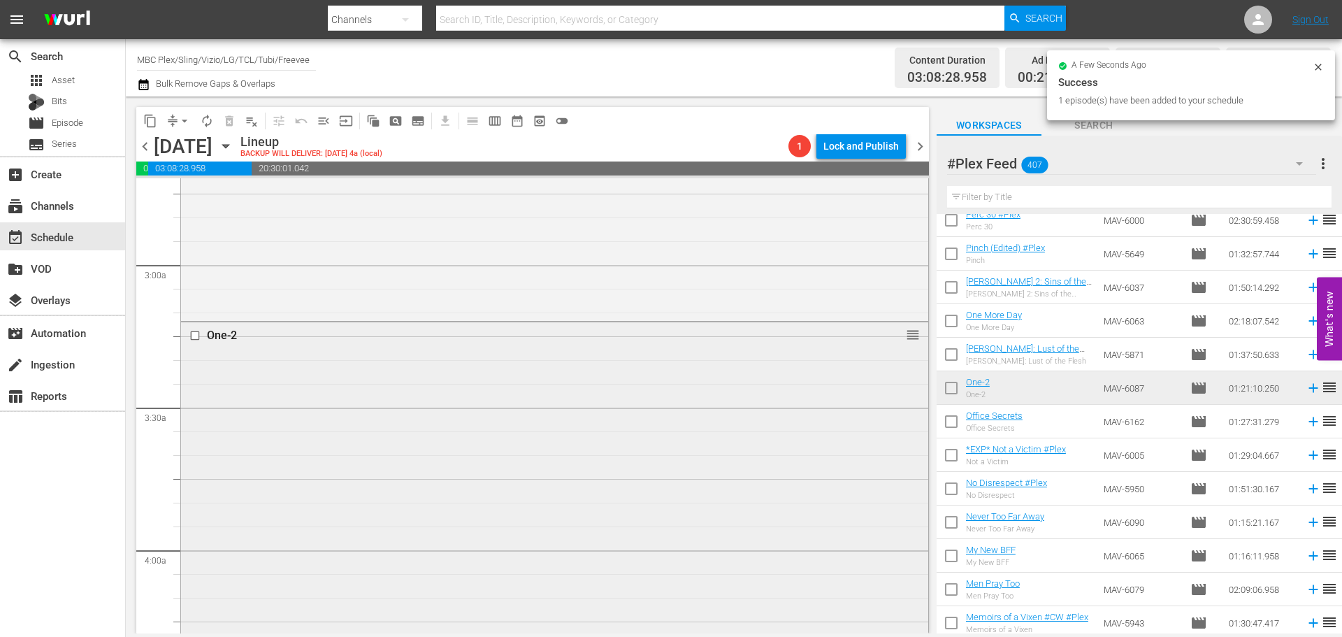
click at [568, 420] on div "One-2 reorder" at bounding box center [554, 513] width 747 height 382
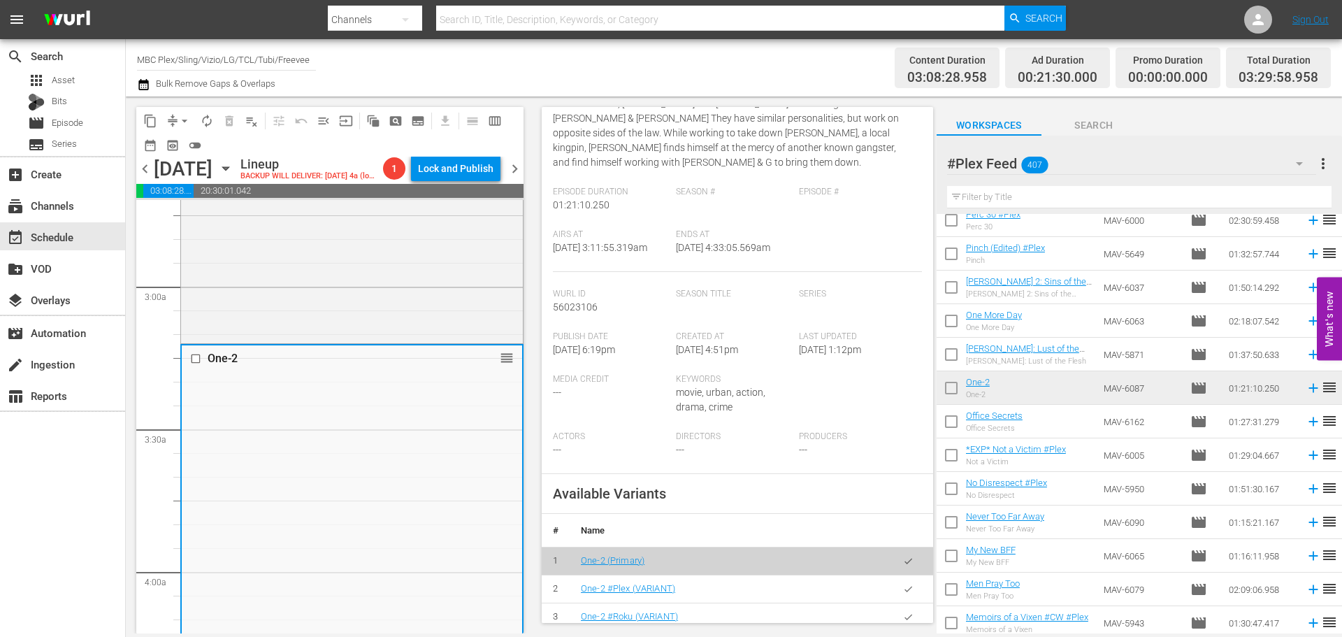
scroll to position [420, 0]
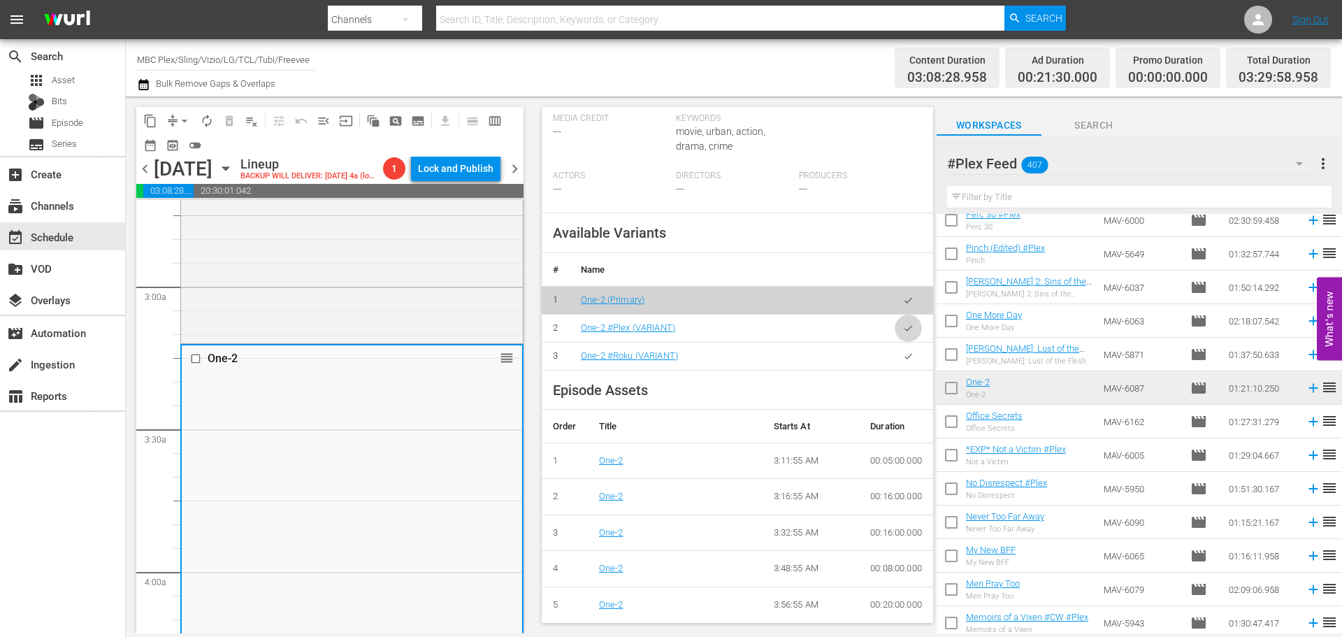
click at [903, 331] on icon "button" at bounding box center [908, 328] width 10 height 10
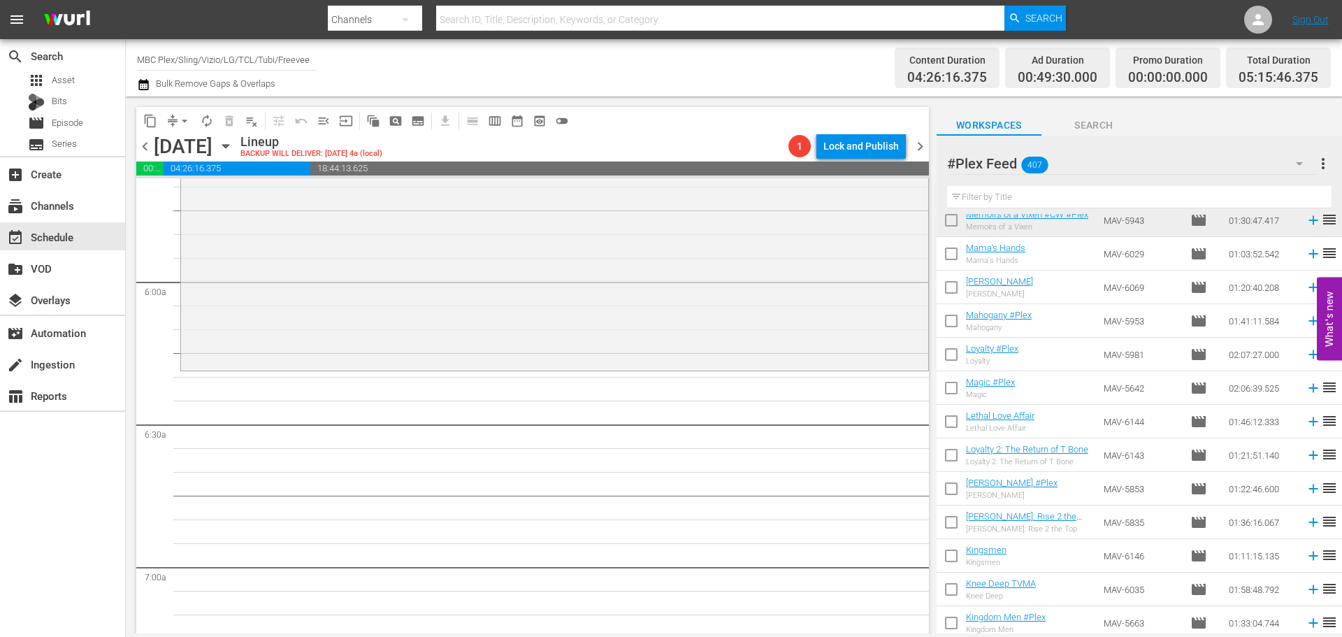
scroll to position [7411, 0]
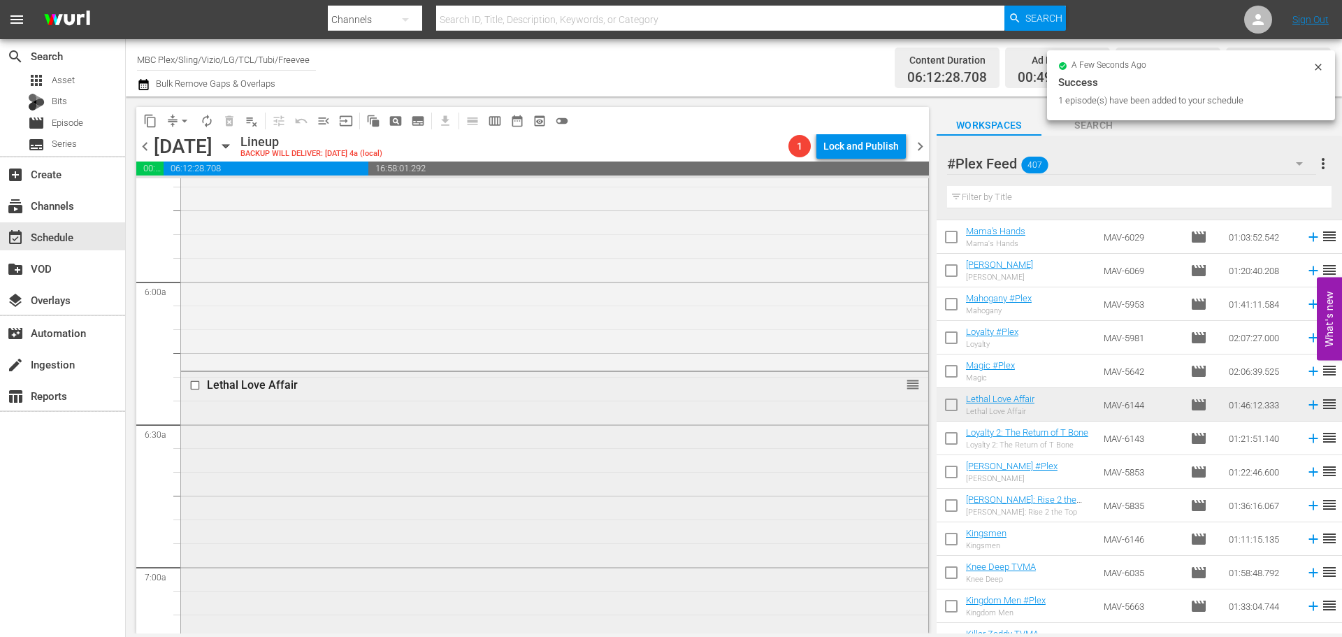
click at [543, 480] on div "Lethal Love Affair reorder" at bounding box center [554, 622] width 747 height 501
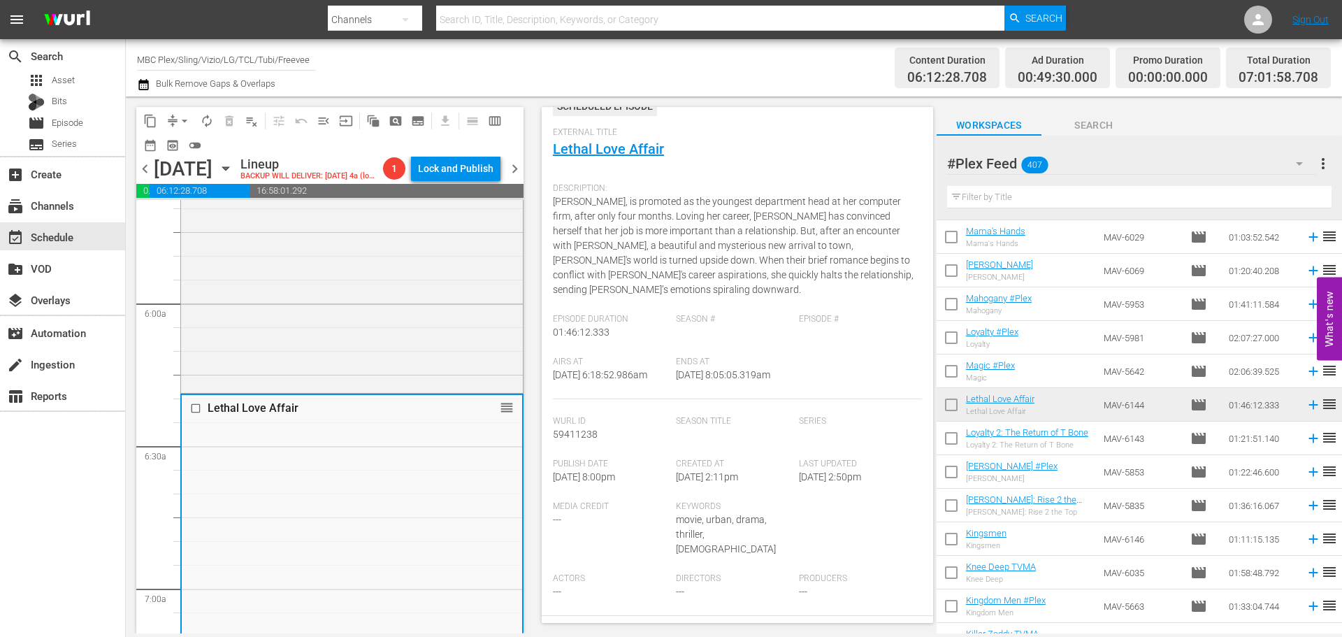
scroll to position [210, 0]
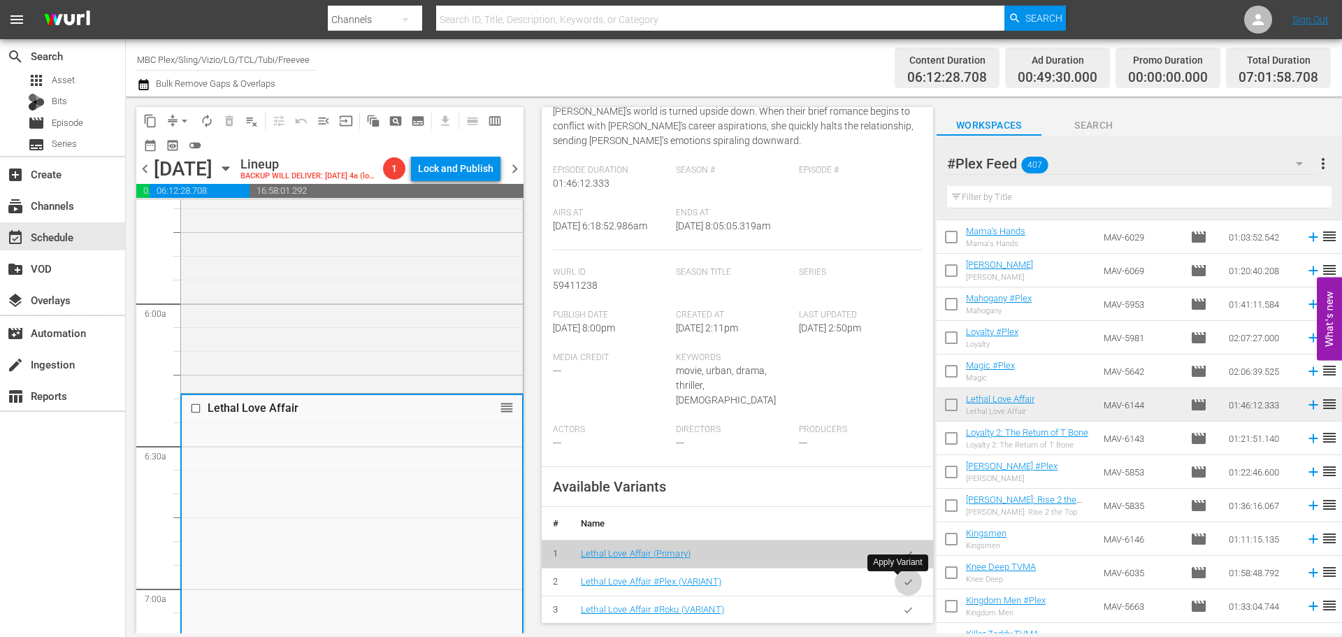
click at [903, 582] on icon "button" at bounding box center [908, 582] width 10 height 10
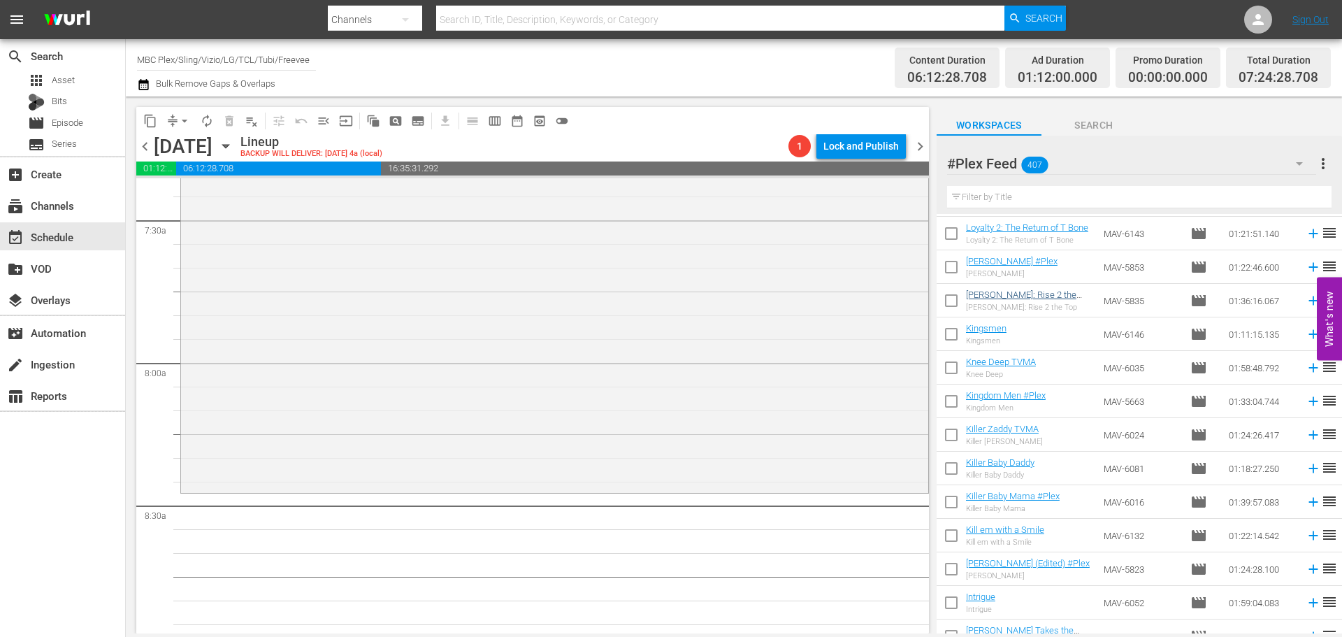
scroll to position [7691, 0]
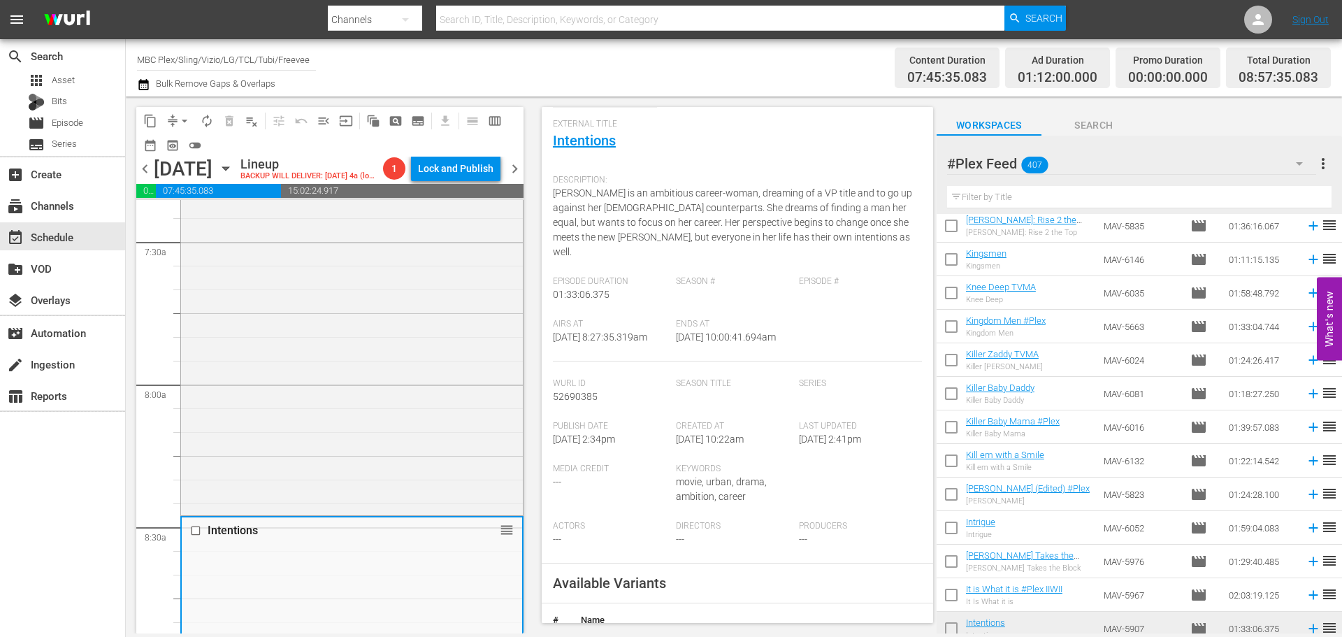
scroll to position [350, 0]
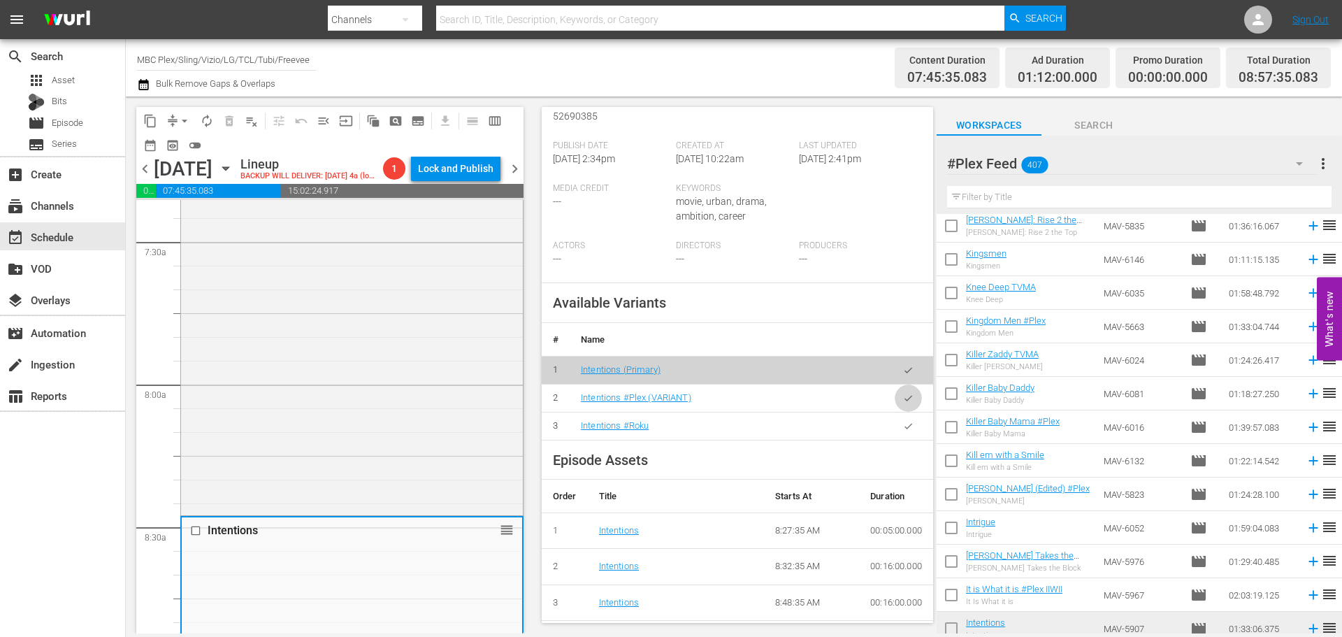
click at [895, 396] on button "button" at bounding box center [908, 398] width 27 height 27
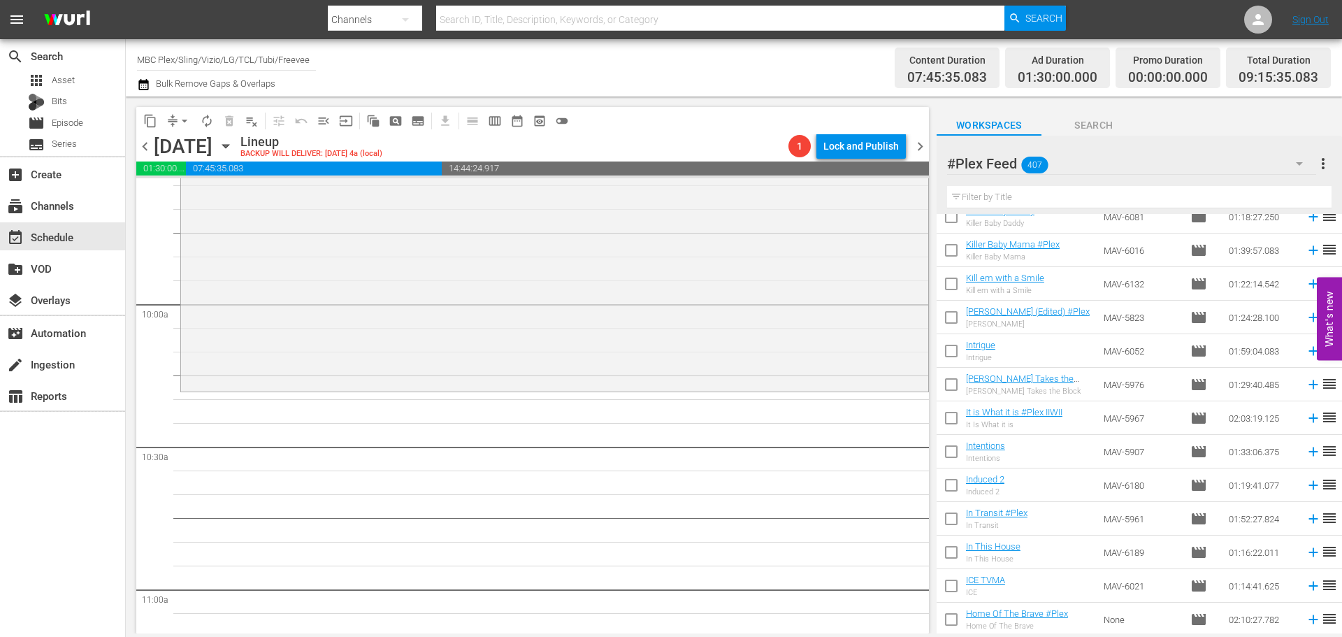
scroll to position [7901, 0]
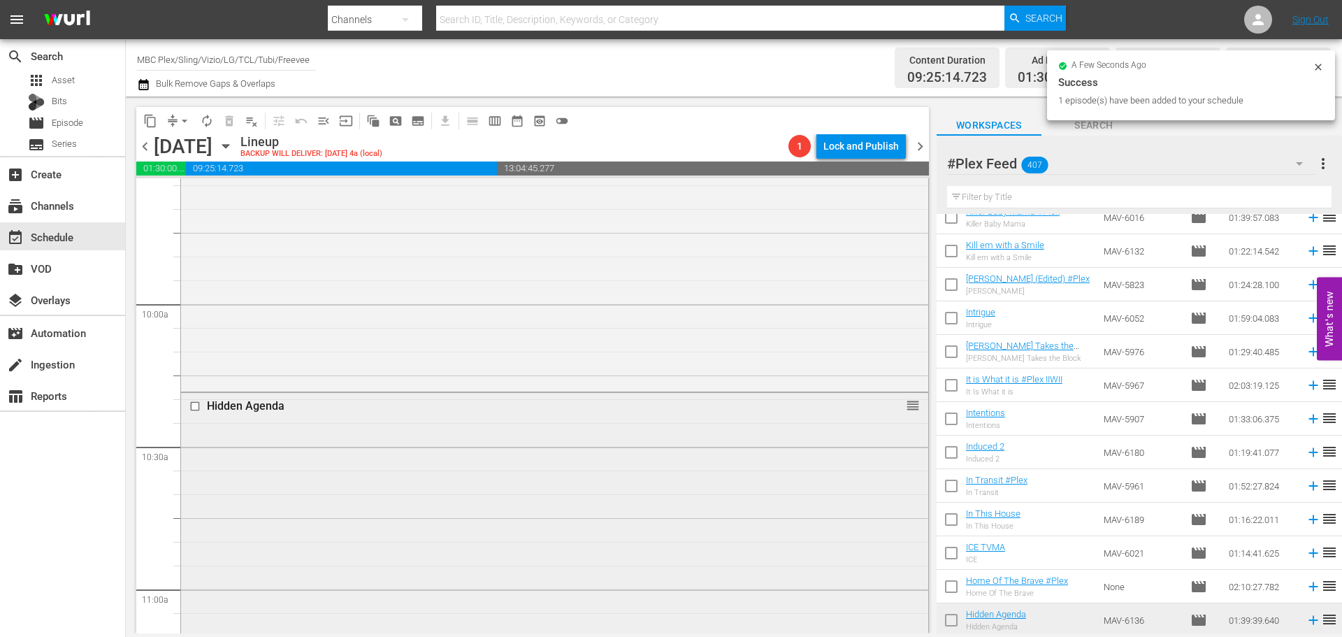
click at [461, 480] on div "Hidden Agenda reorder" at bounding box center [554, 628] width 747 height 470
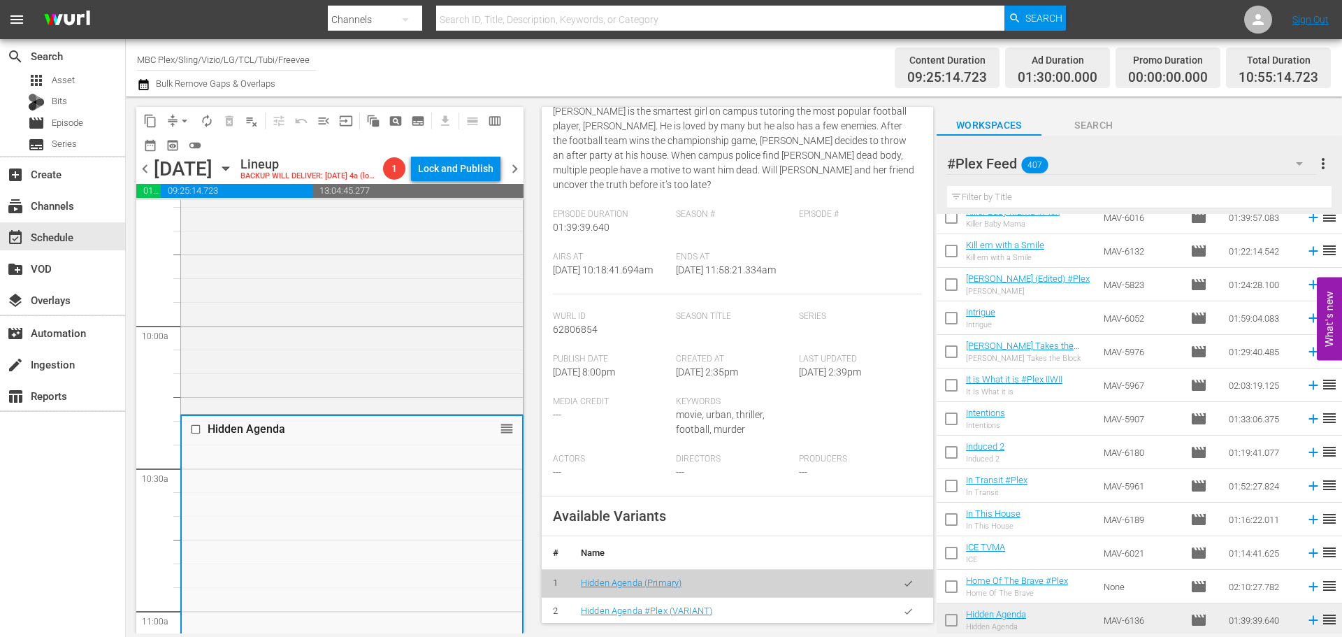
scroll to position [420, 0]
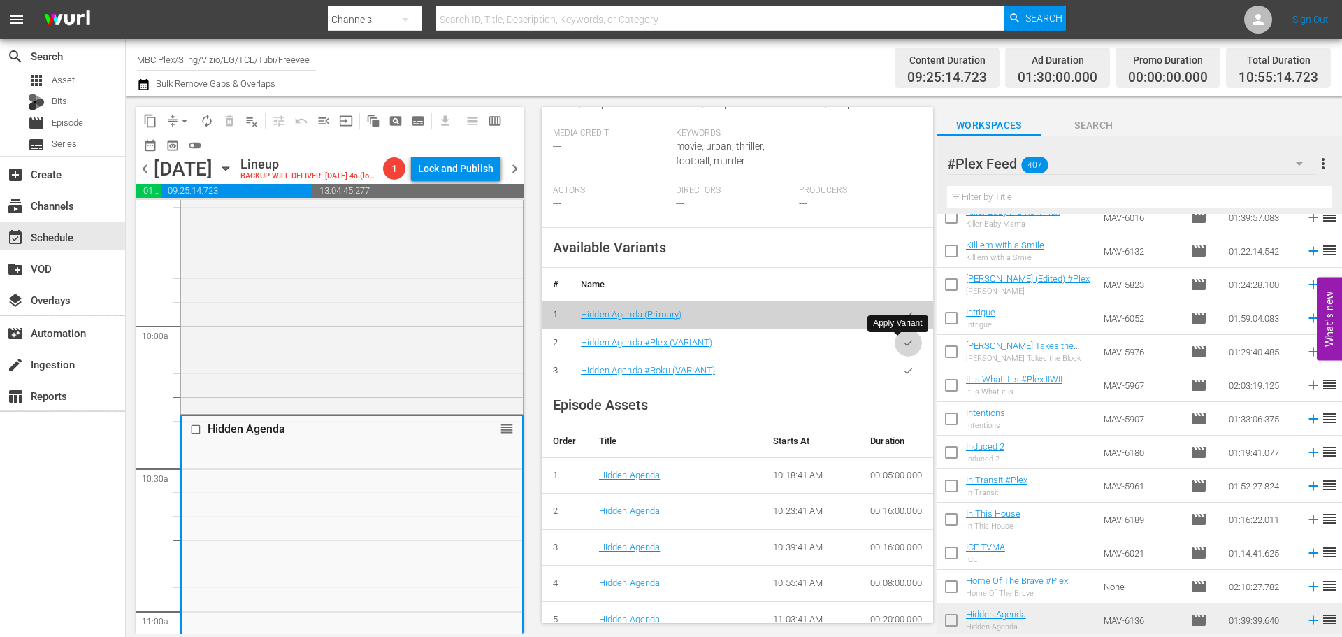
click at [909, 343] on button "button" at bounding box center [908, 342] width 27 height 27
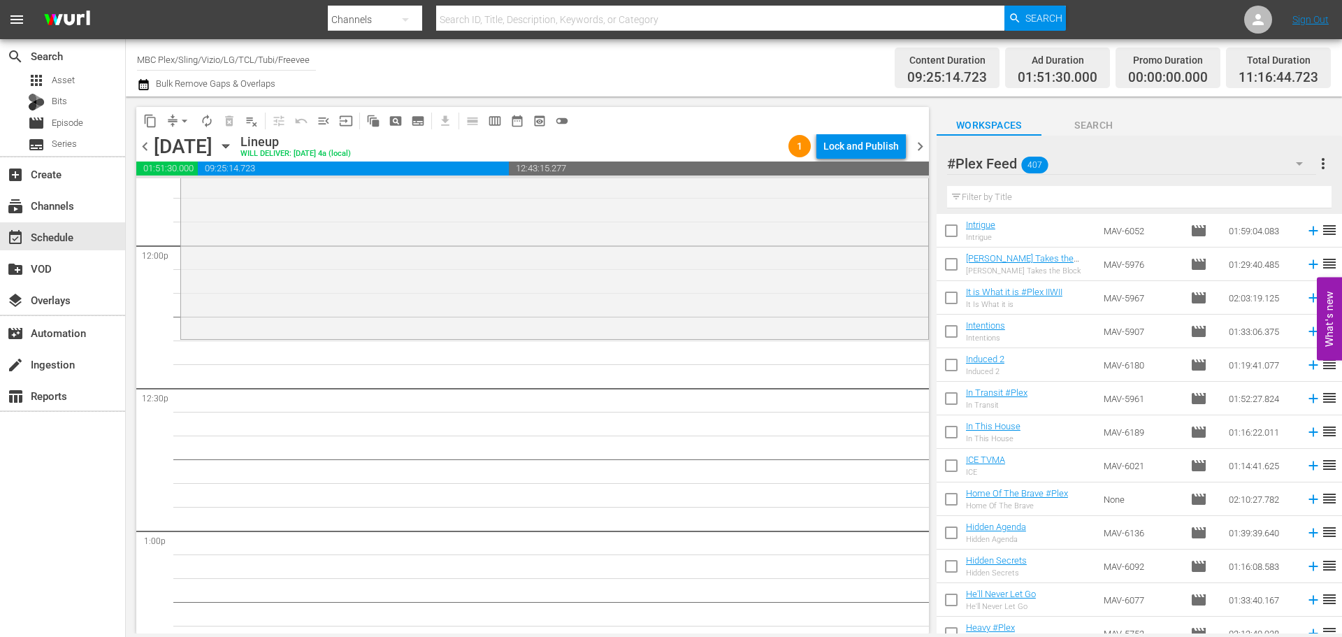
scroll to position [8110, 0]
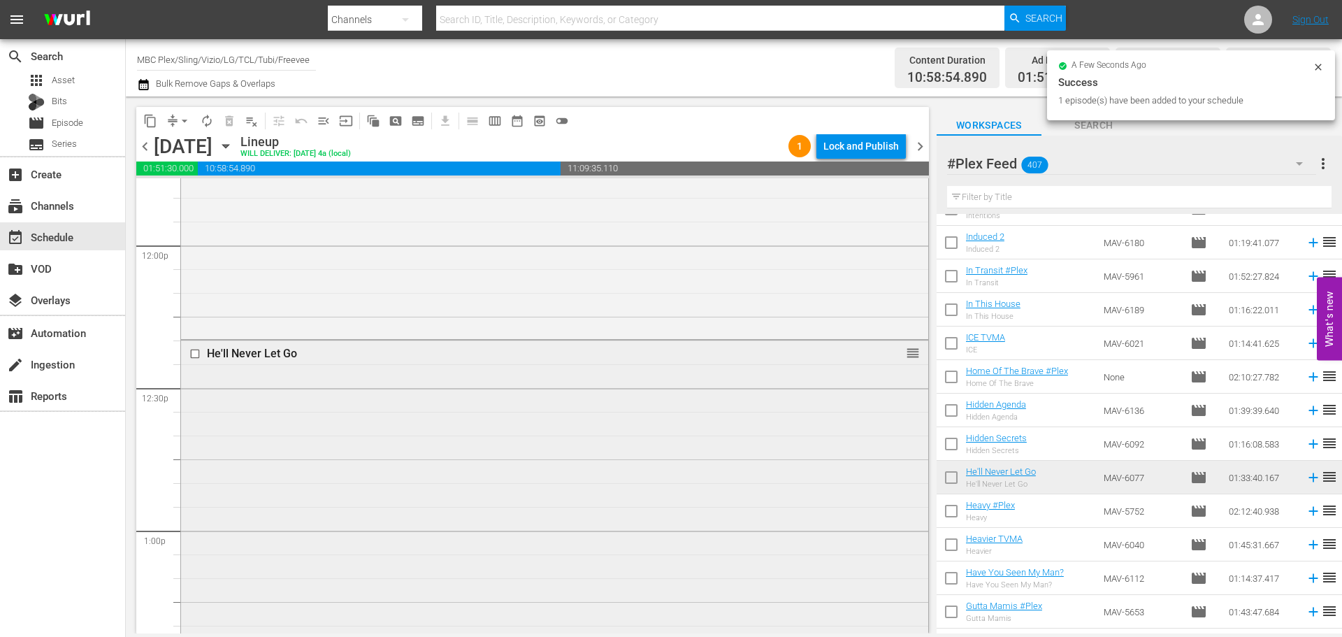
click at [398, 436] on div "He'll Never Let Go reorder" at bounding box center [554, 560] width 747 height 441
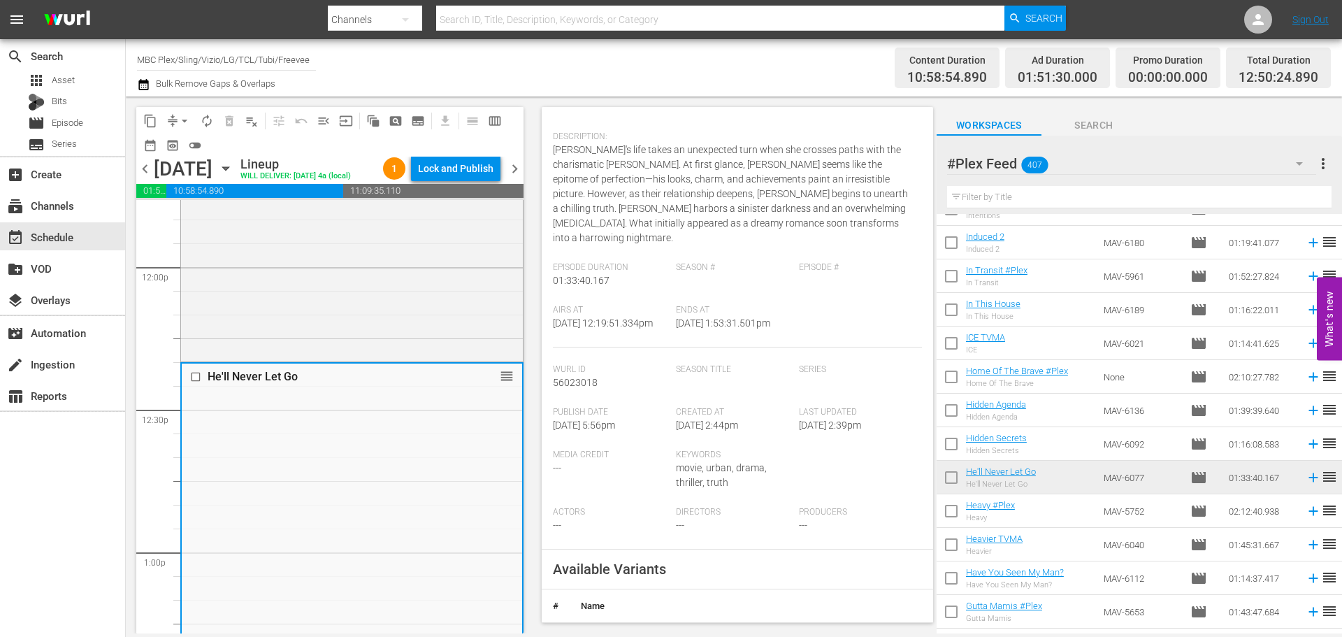
scroll to position [350, 0]
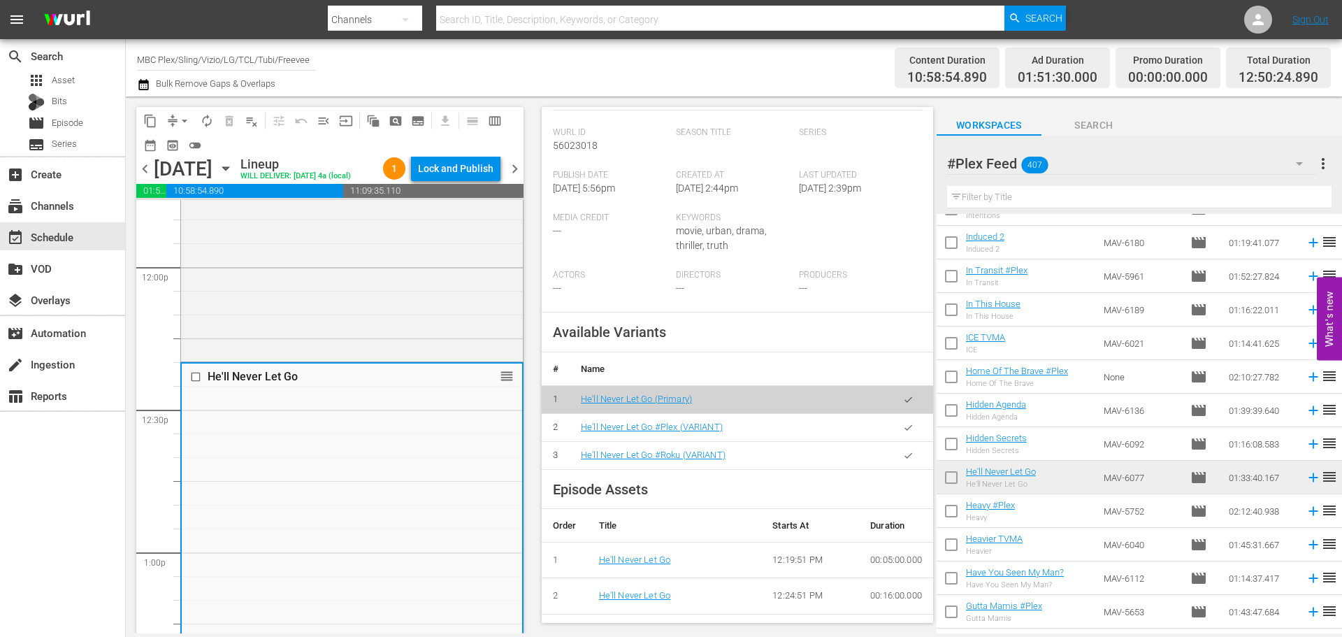
click at [903, 433] on icon "button" at bounding box center [908, 427] width 10 height 10
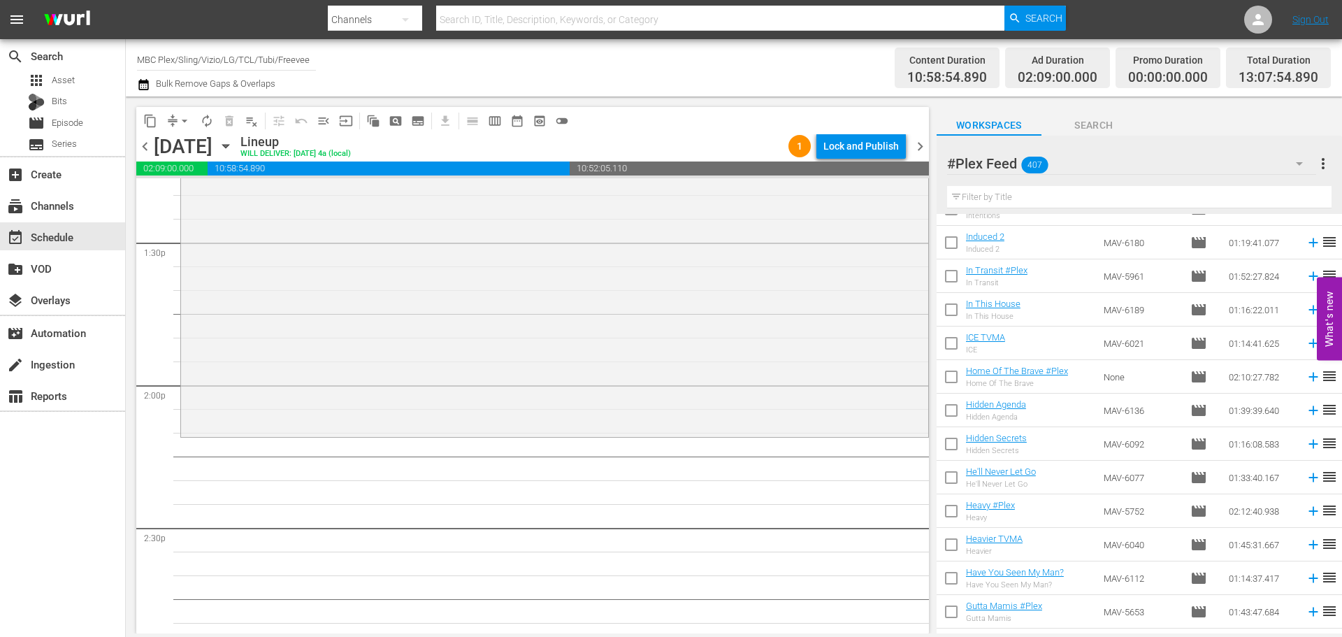
scroll to position [3845, 0]
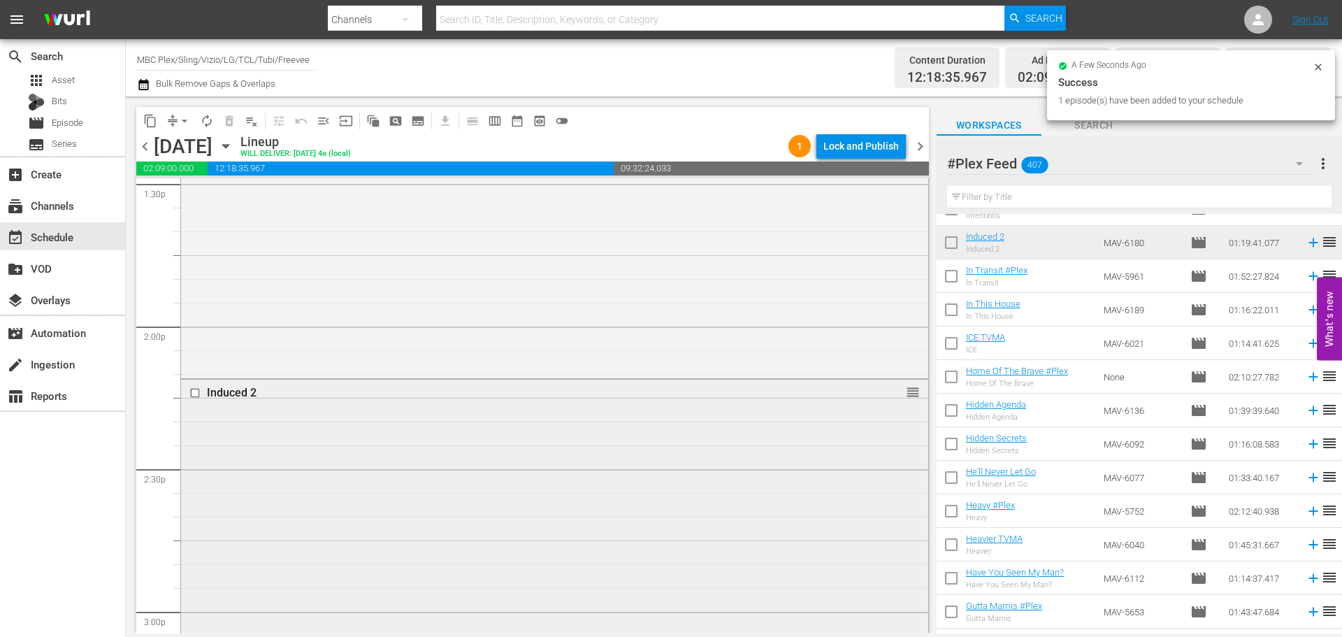
click at [361, 478] on div "Induced 2 reorder" at bounding box center [554, 567] width 747 height 375
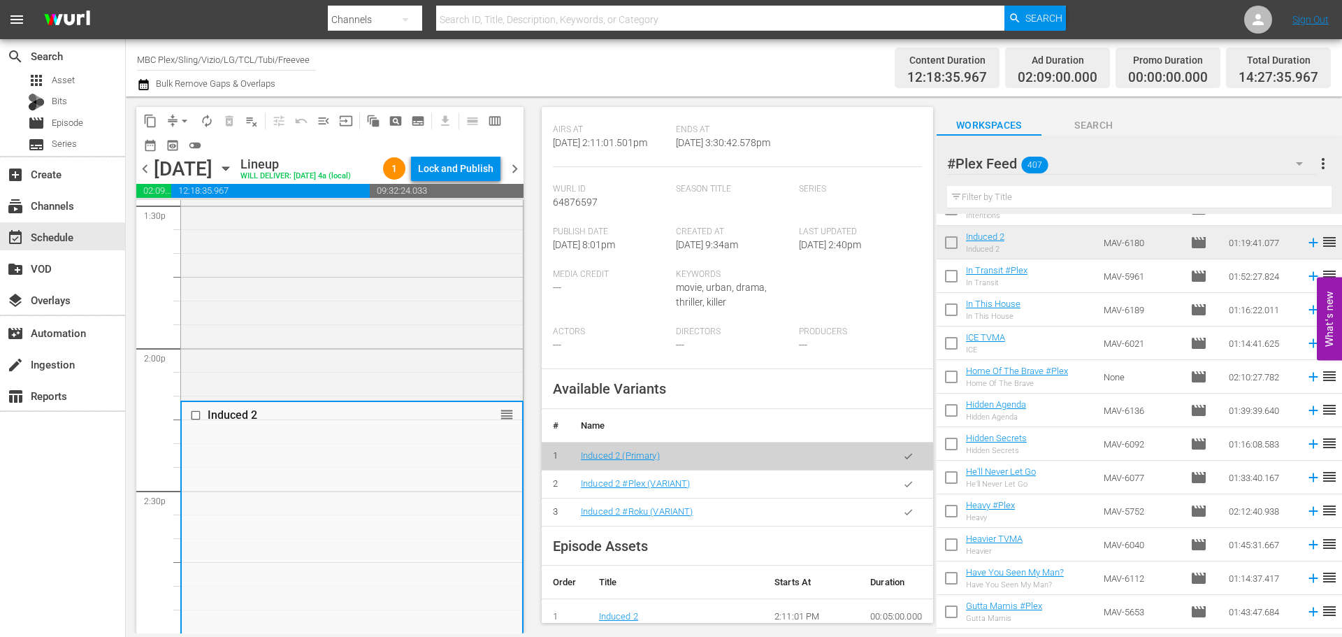
scroll to position [280, 0]
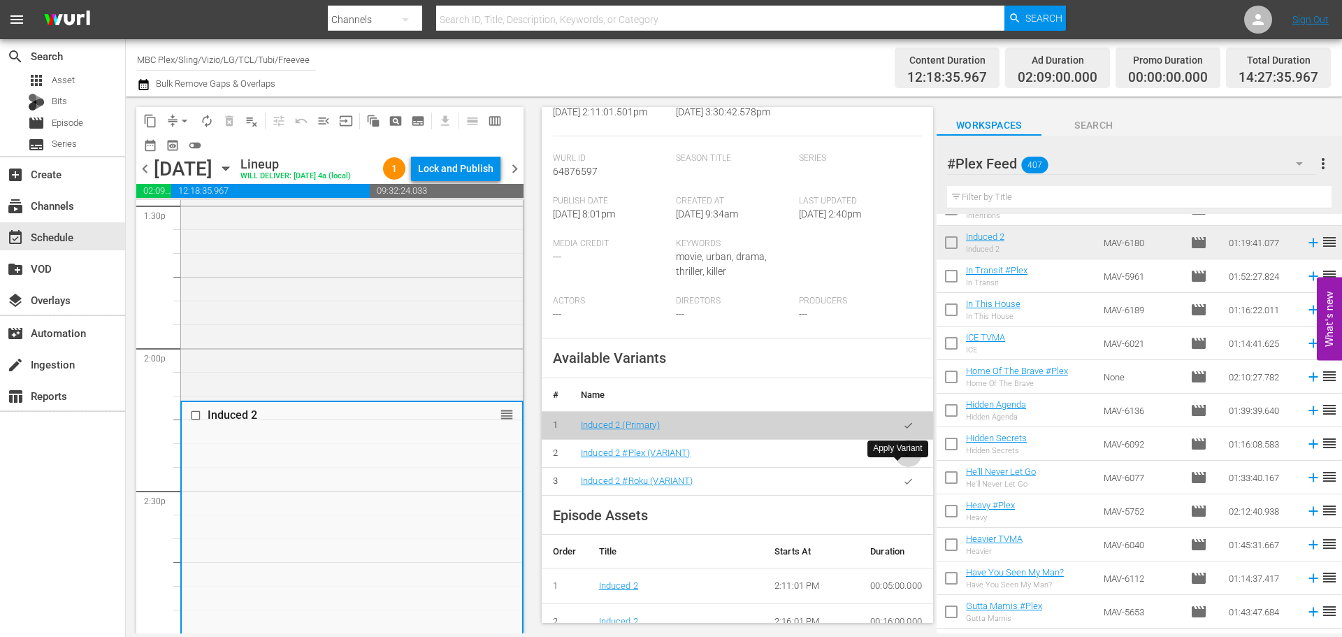
click at [896, 467] on button "button" at bounding box center [908, 453] width 27 height 27
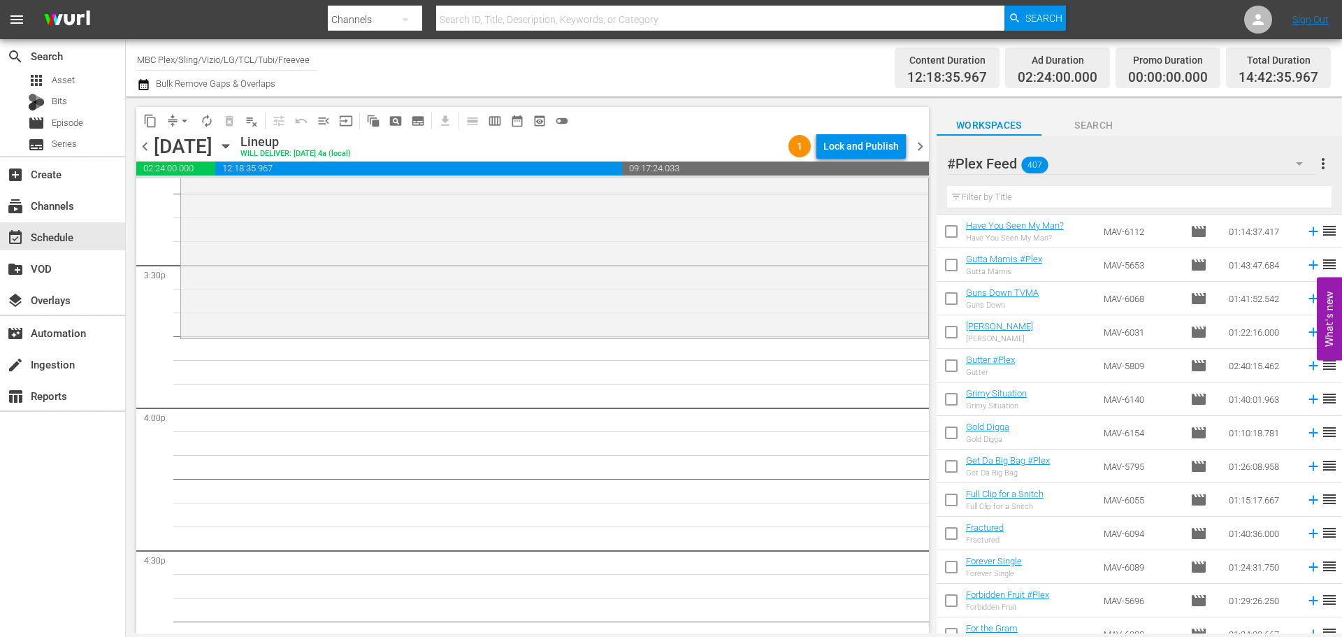
scroll to position [8460, 0]
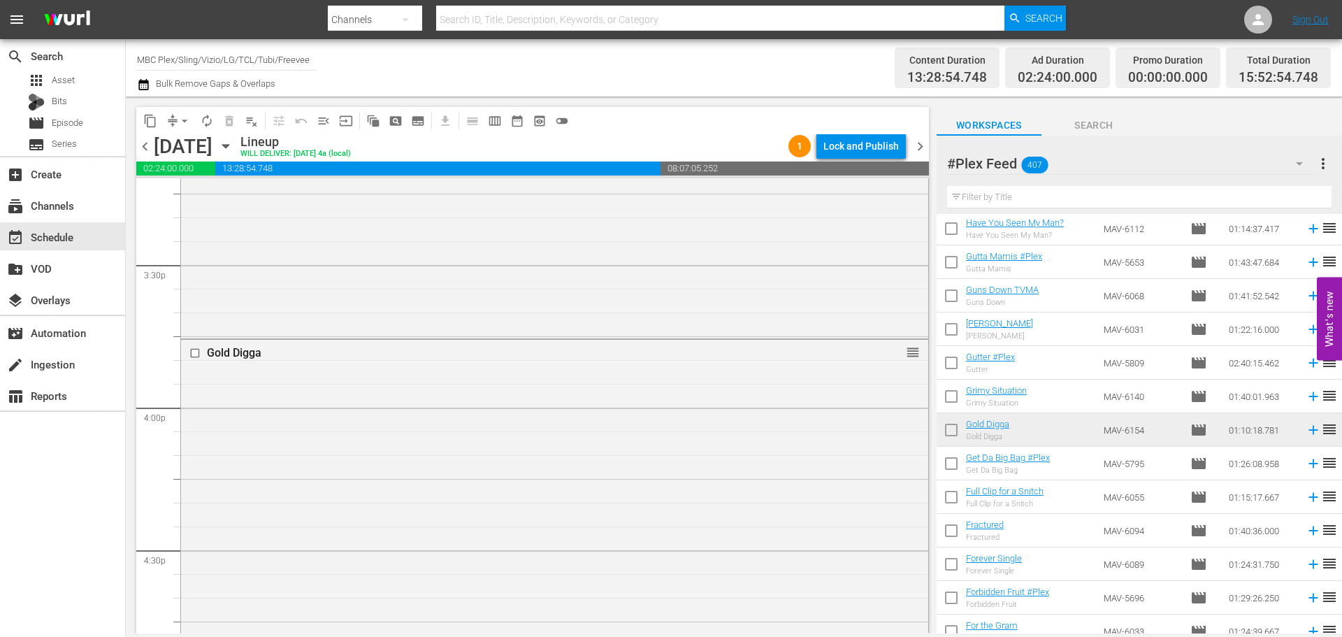
click at [552, 470] on div "Gold Digga reorder" at bounding box center [554, 505] width 747 height 330
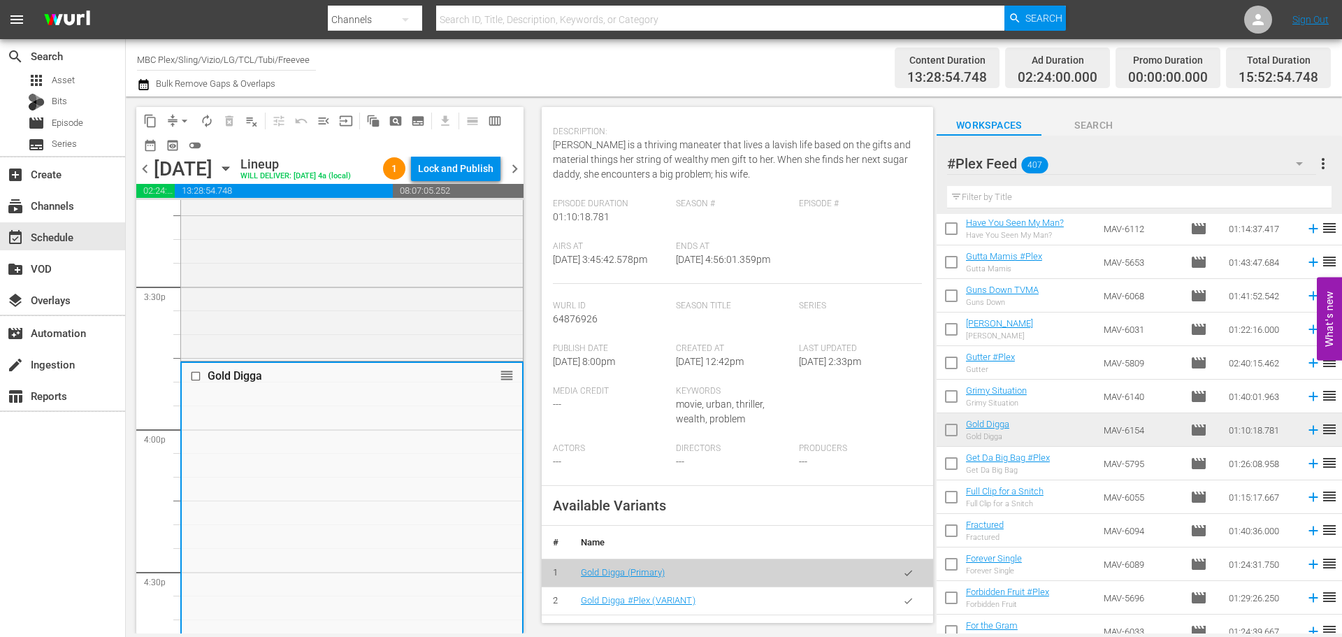
scroll to position [280, 0]
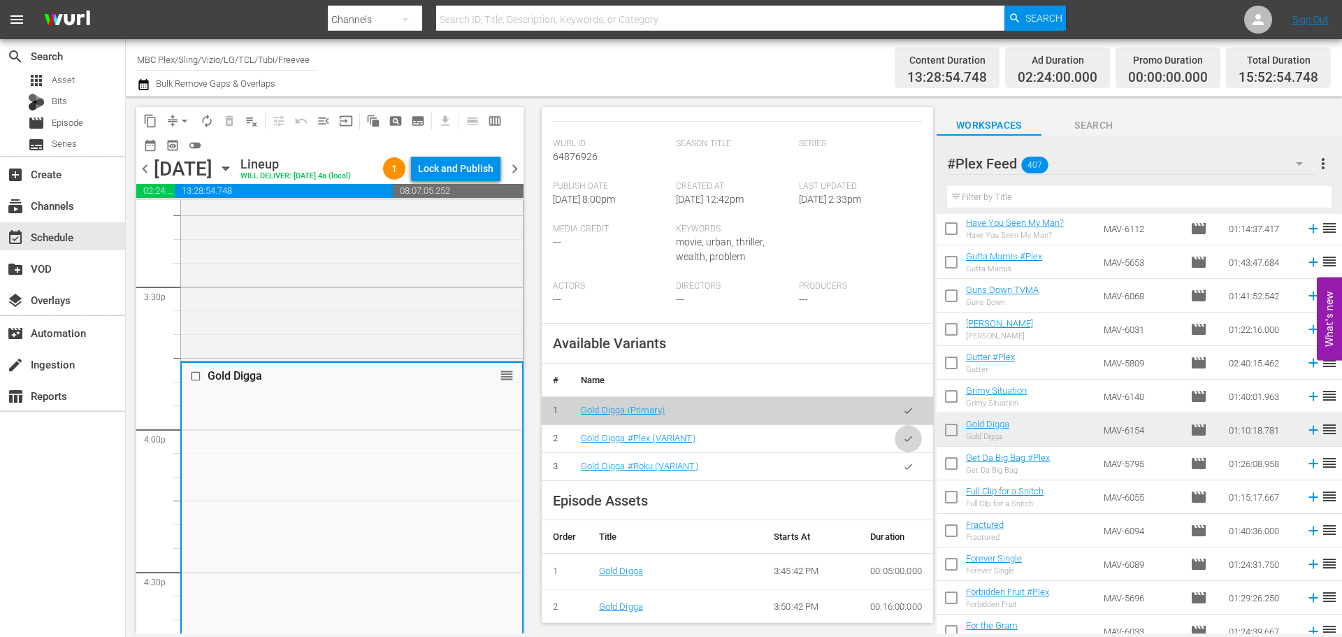
click at [903, 444] on icon "button" at bounding box center [908, 438] width 10 height 10
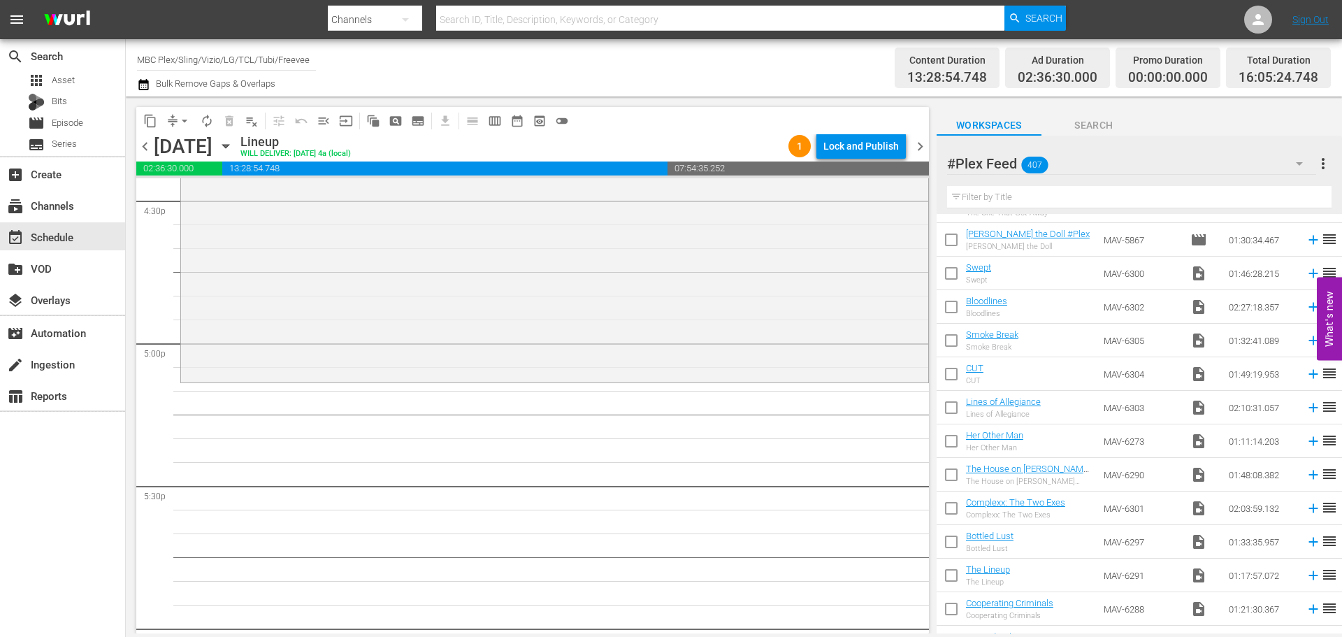
scroll to position [0, 0]
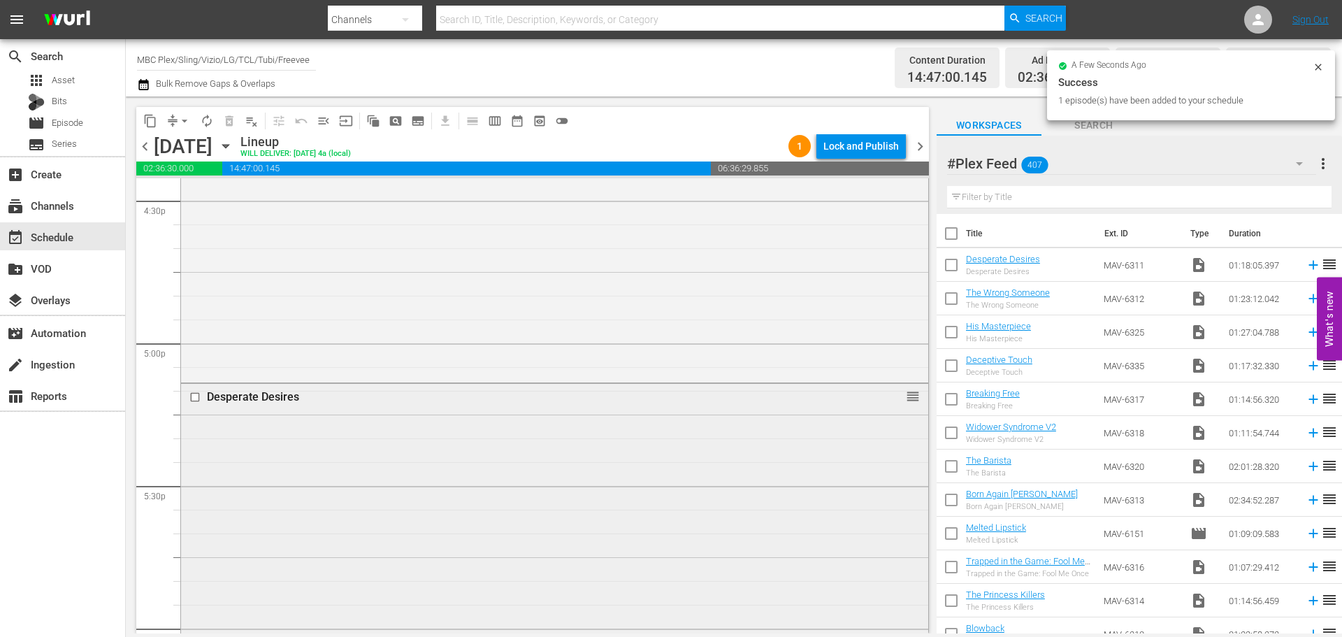
click at [601, 452] on div "Desperate Desires reorder" at bounding box center [554, 567] width 747 height 367
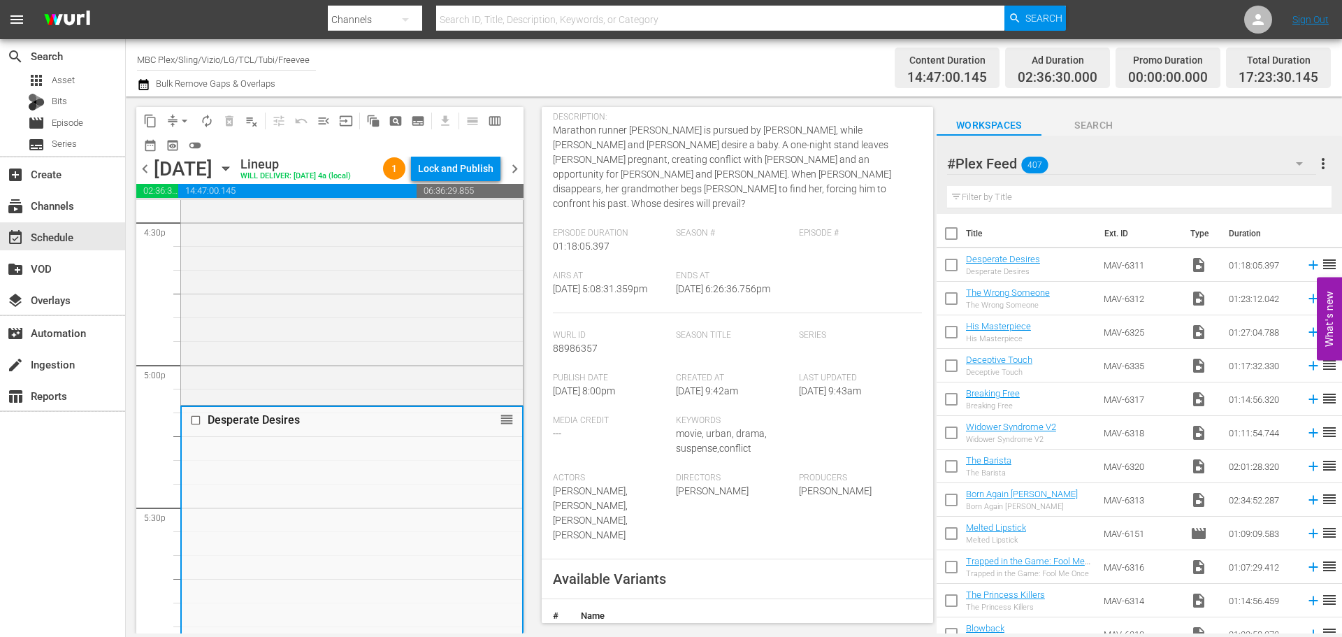
scroll to position [280, 0]
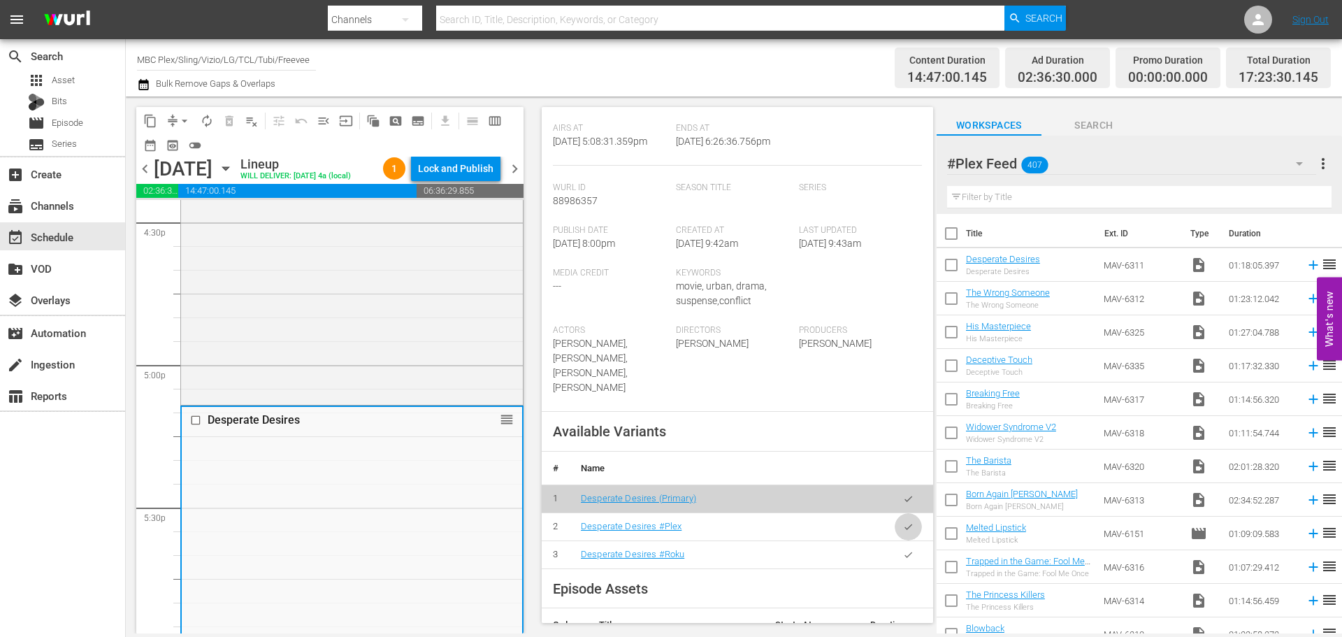
click at [905, 524] on icon "button" at bounding box center [909, 527] width 8 height 6
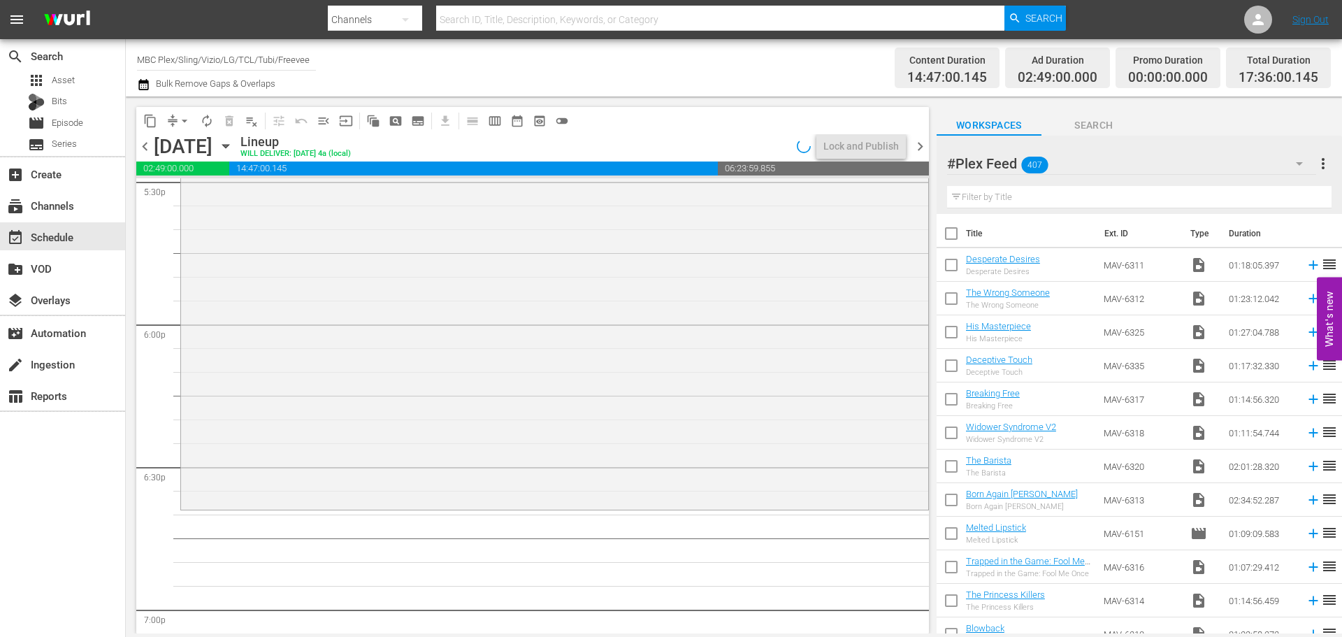
scroll to position [5104, 0]
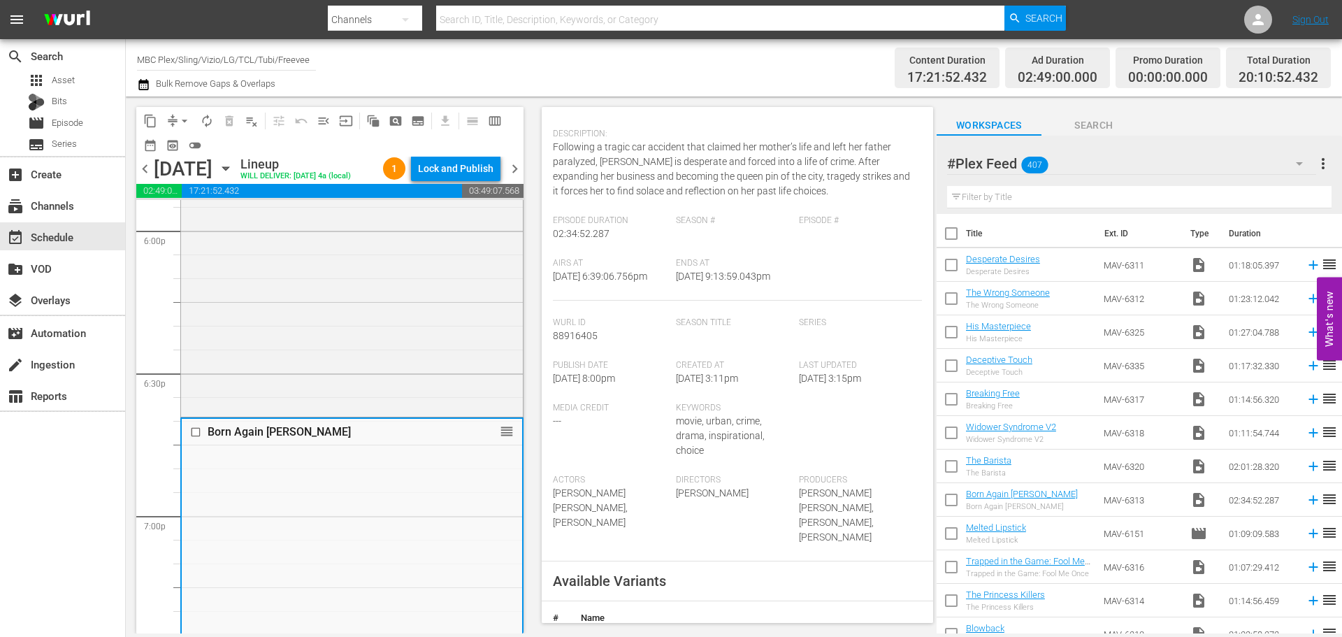
scroll to position [420, 0]
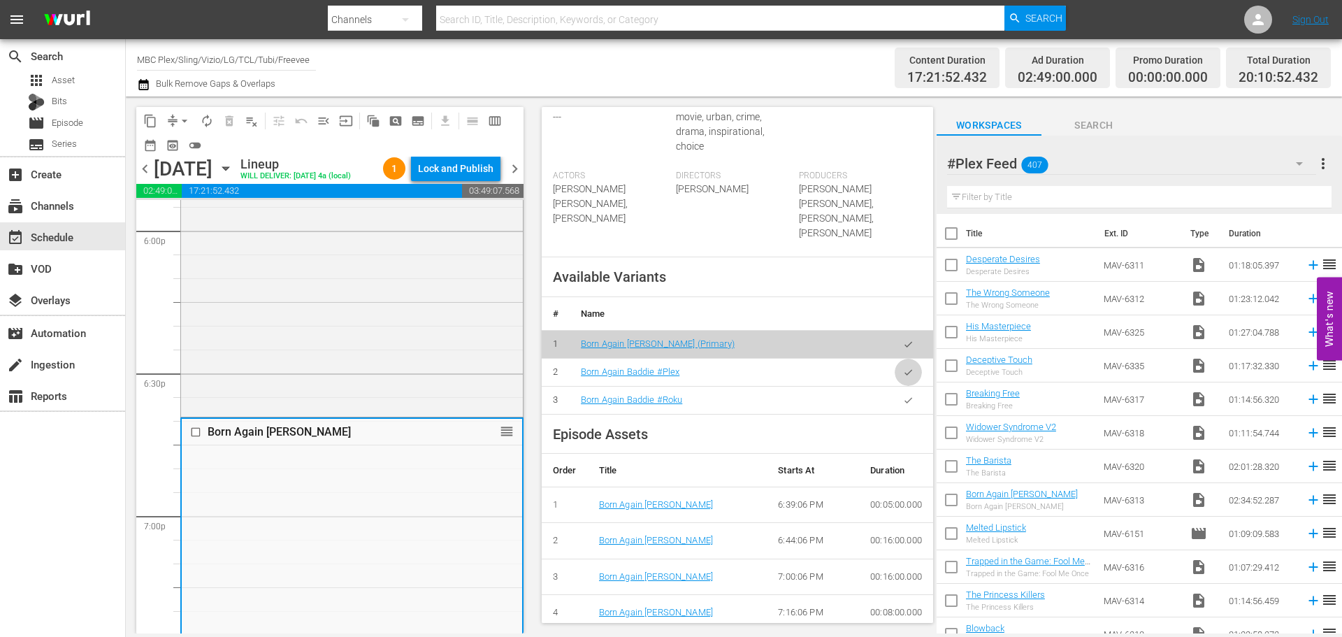
click at [903, 374] on icon "button" at bounding box center [908, 372] width 10 height 10
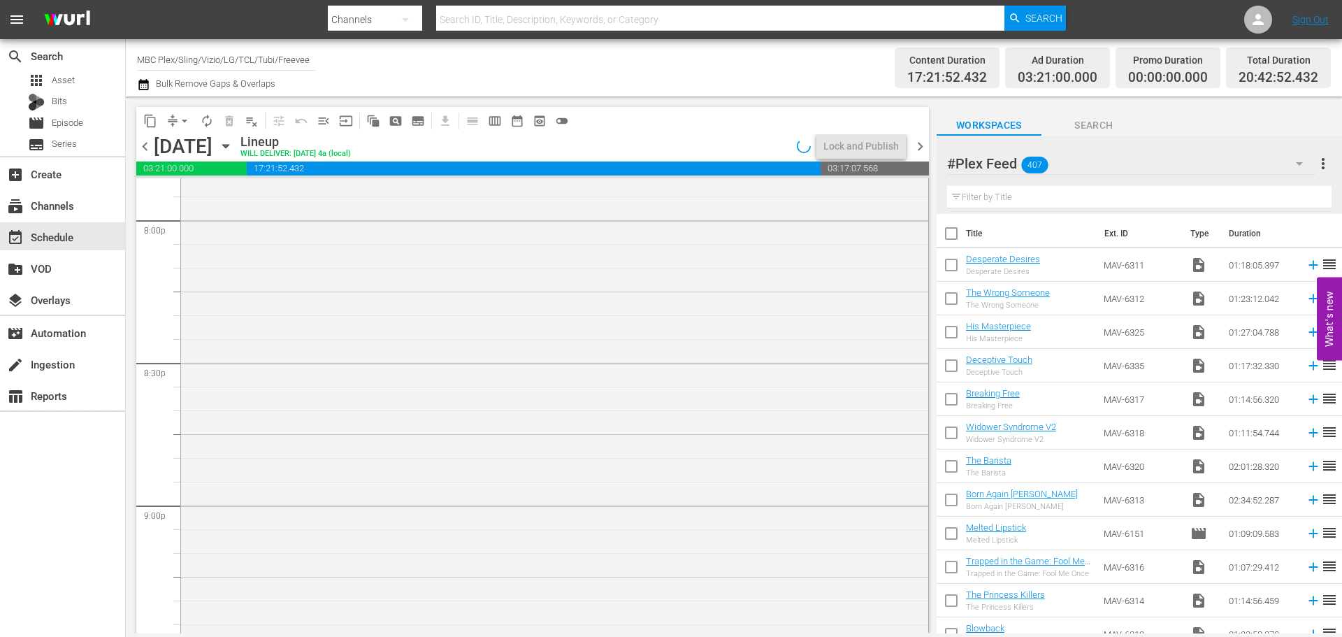
scroll to position [5943, 0]
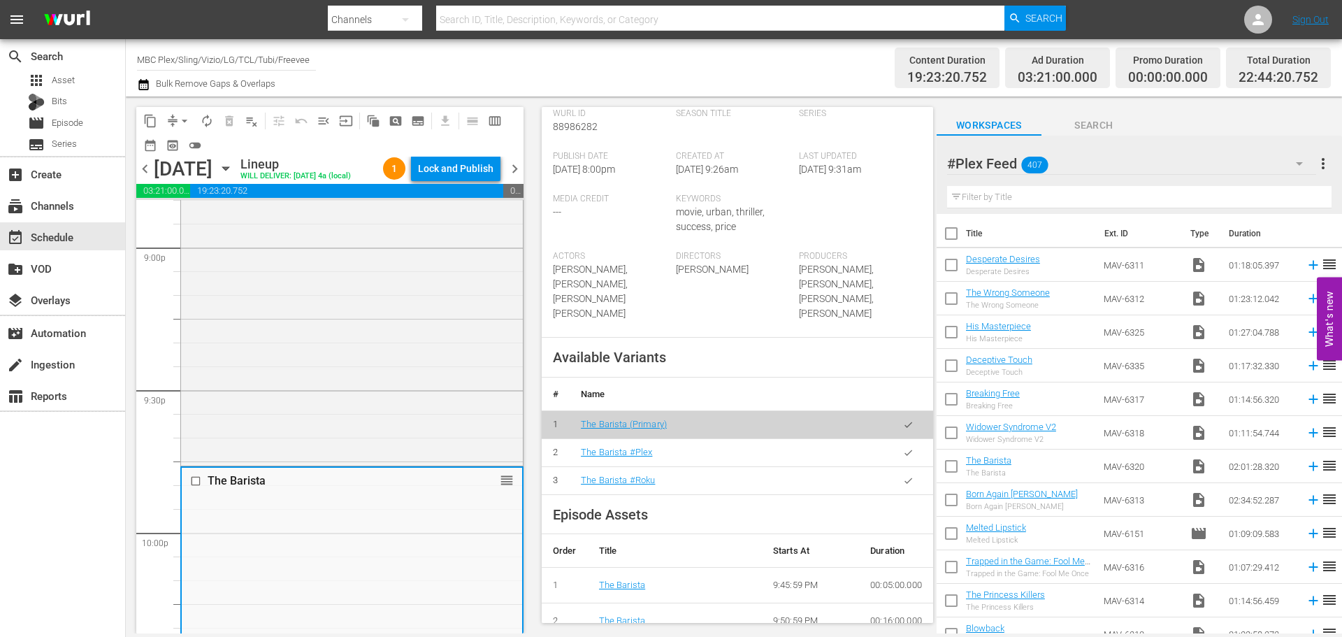
scroll to position [350, 0]
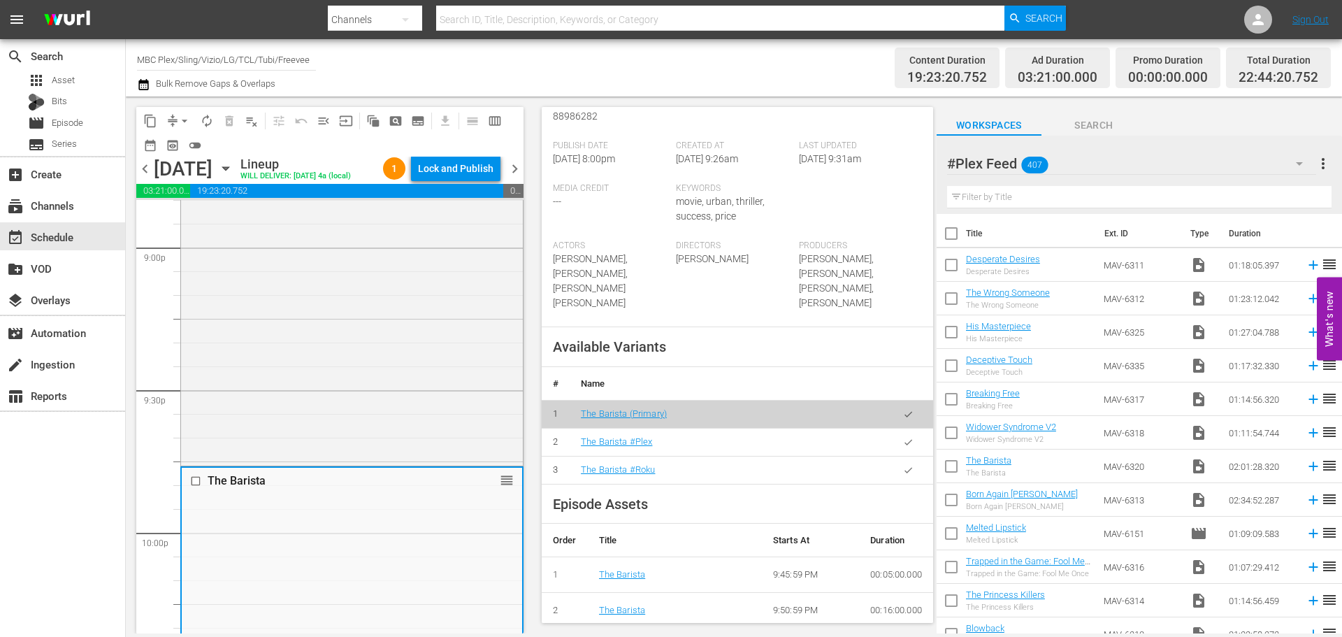
click at [905, 445] on icon "button" at bounding box center [909, 442] width 8 height 6
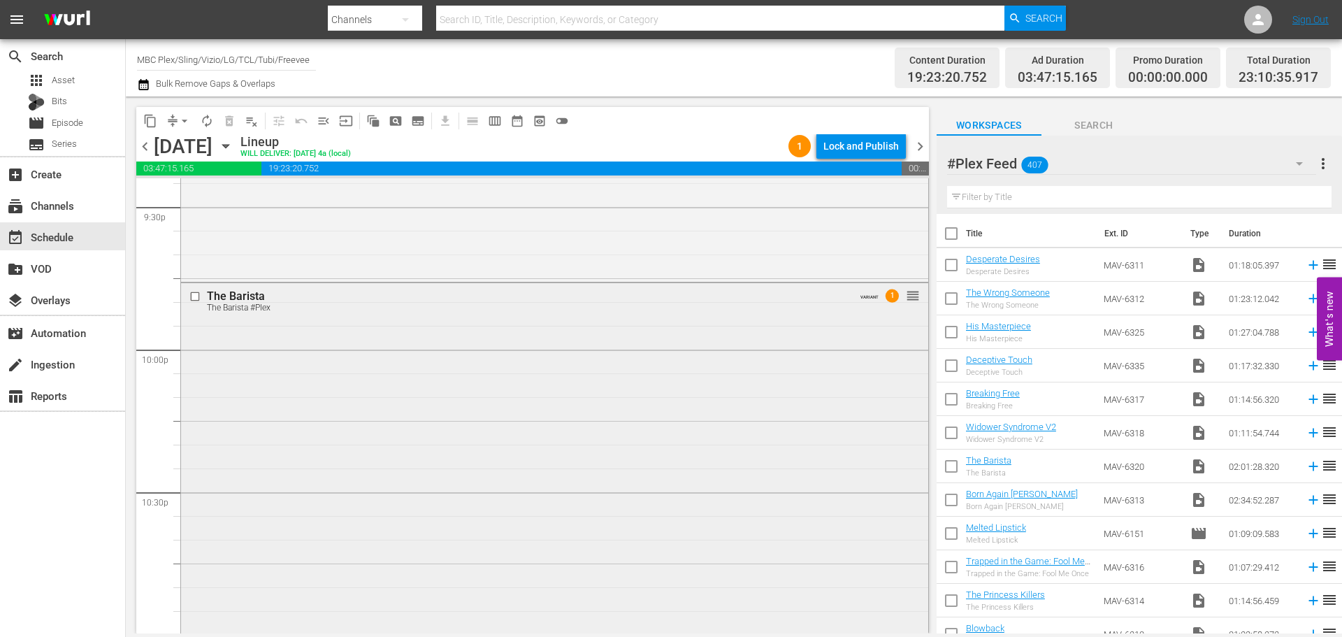
scroll to position [6456, 0]
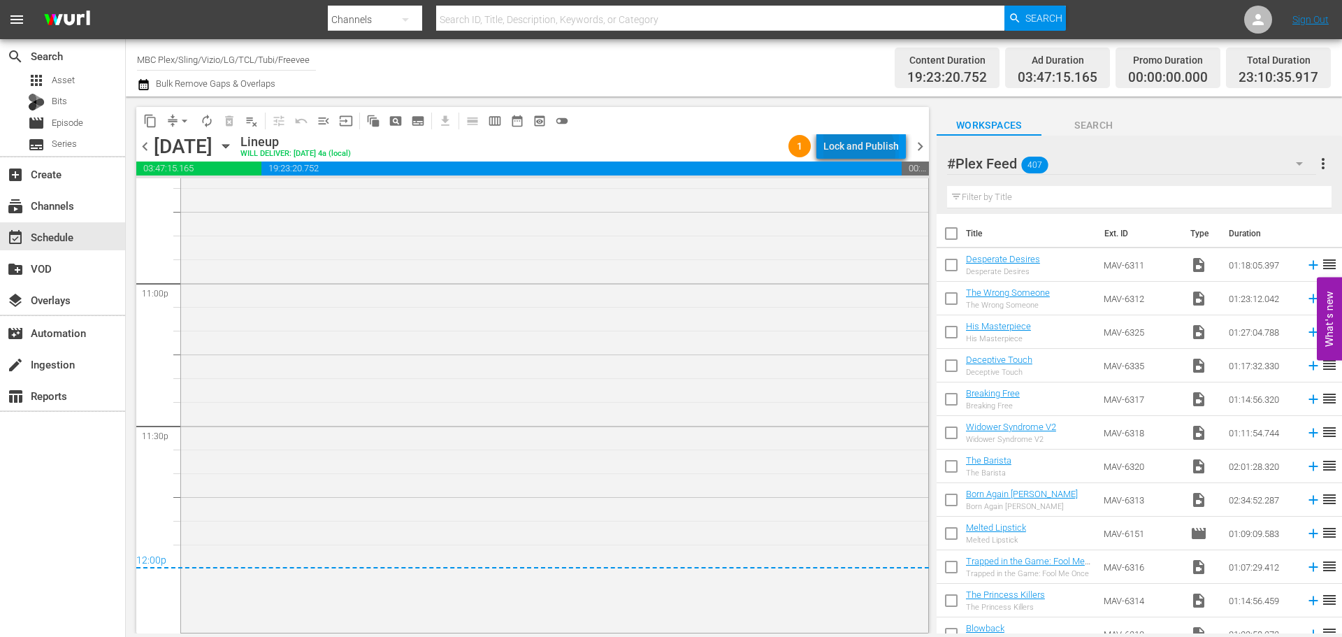
click at [857, 152] on div "Lock and Publish" at bounding box center [862, 146] width 76 height 25
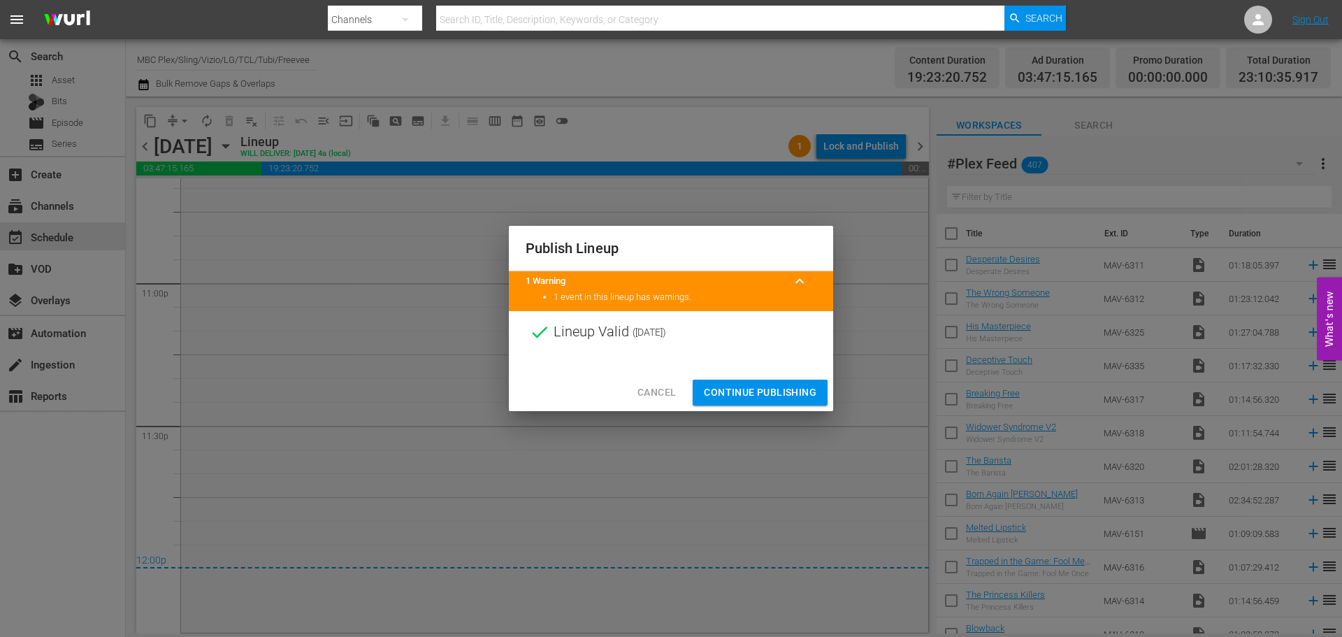
click at [757, 390] on span "Continue Publishing" at bounding box center [760, 392] width 113 height 17
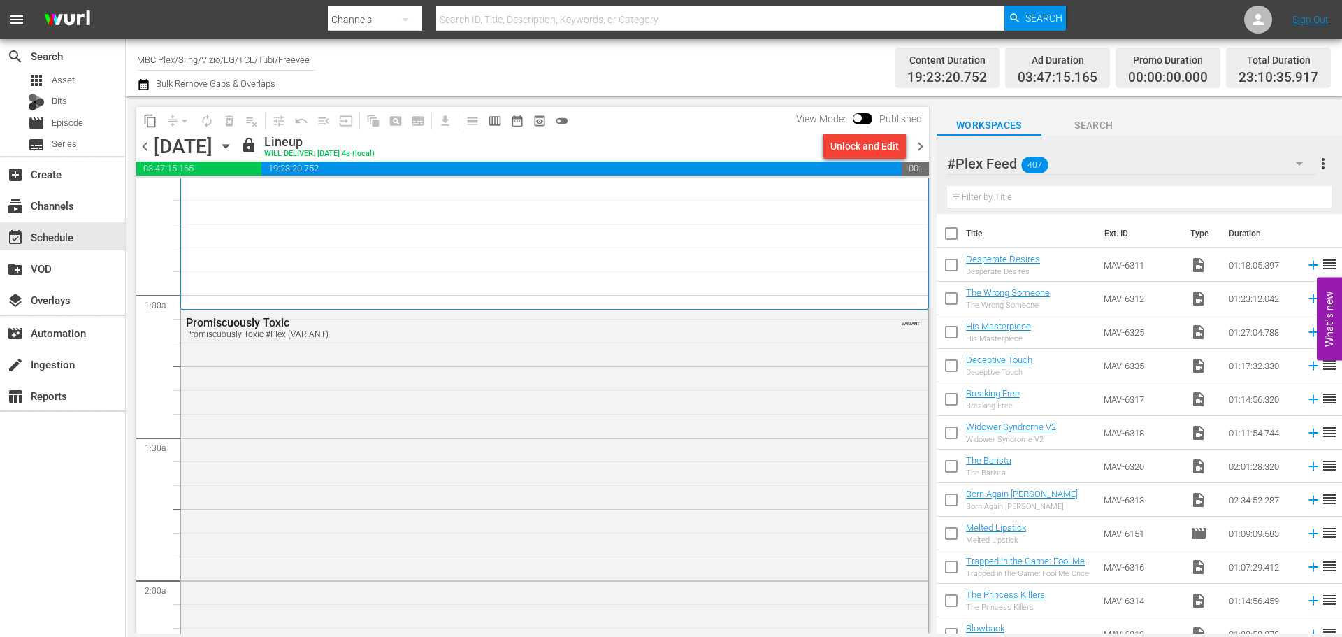
scroll to position [0, 0]
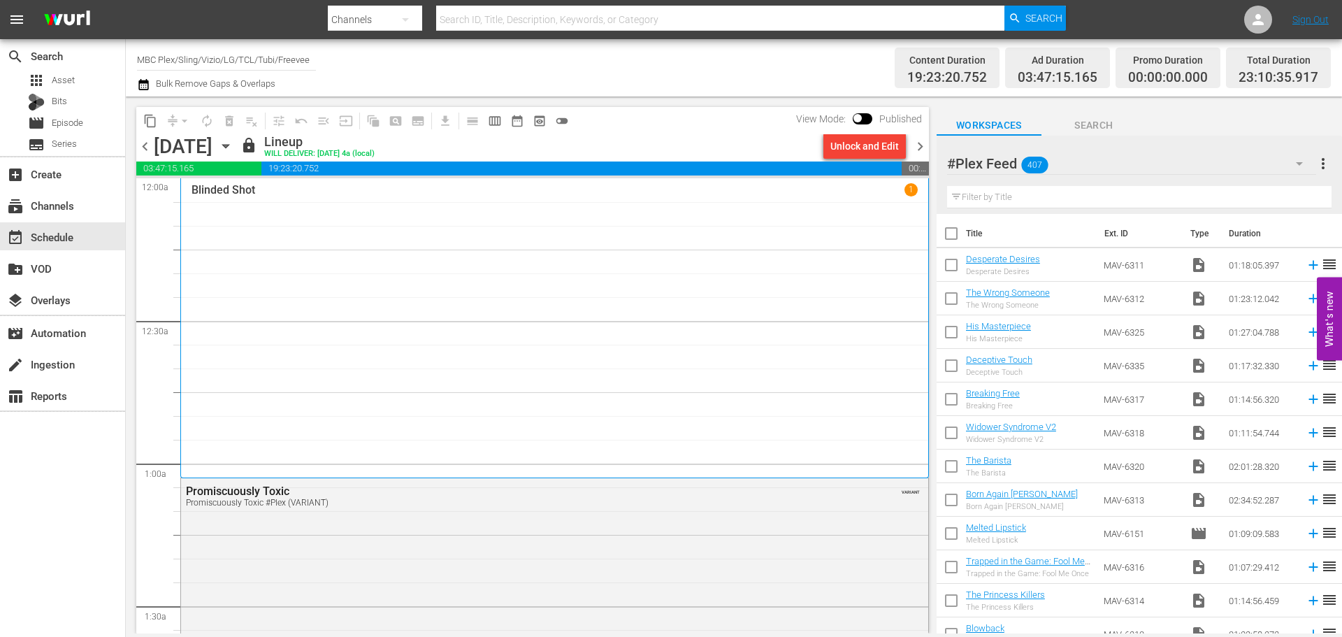
click at [921, 149] on span "chevron_right" at bounding box center [920, 146] width 17 height 17
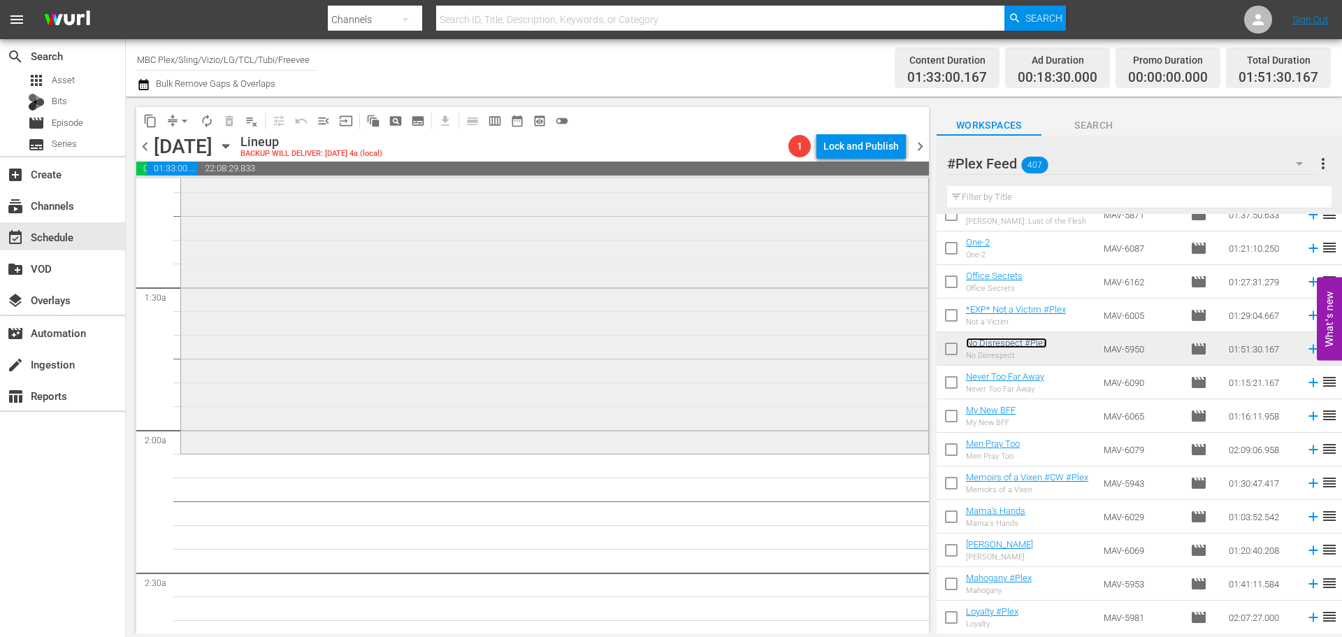
scroll to position [350, 0]
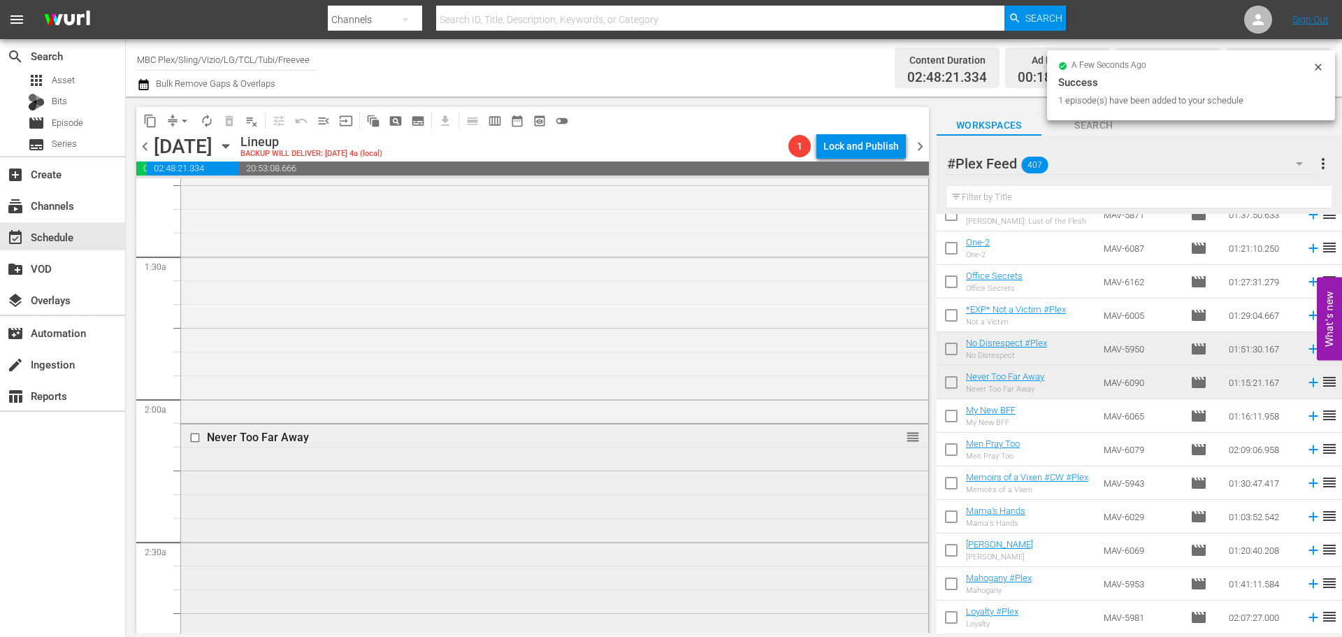
click at [352, 496] on div "Never Too Far Away reorder" at bounding box center [554, 601] width 747 height 354
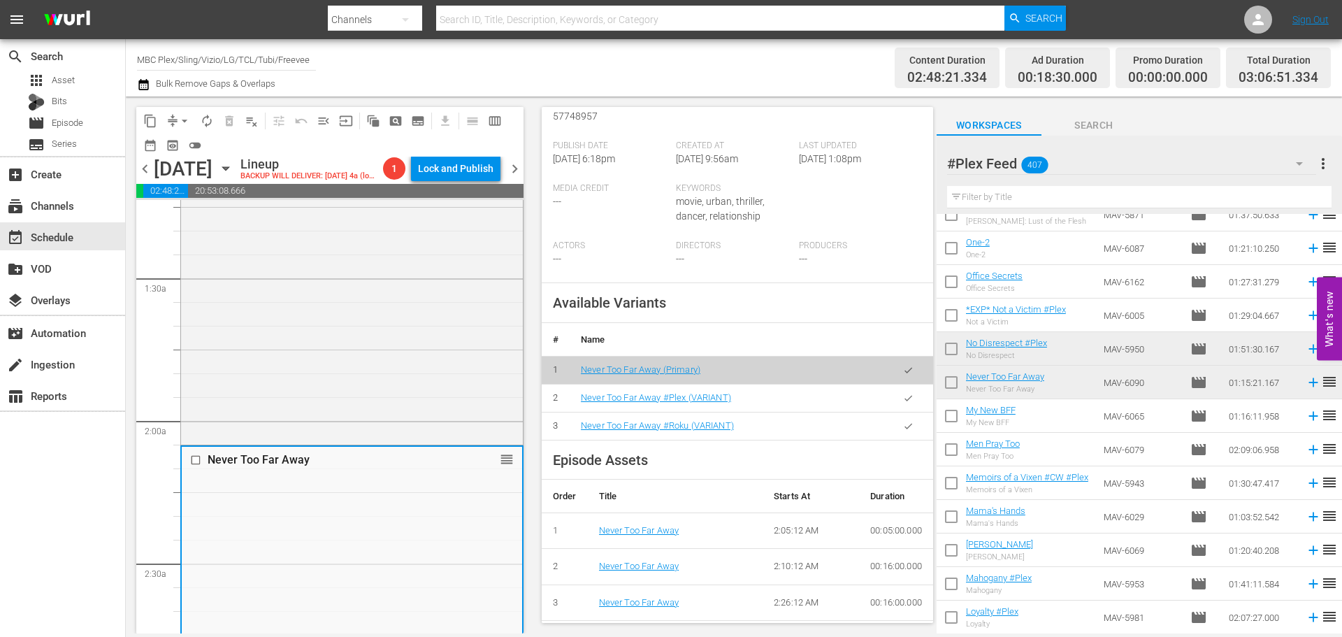
click at [917, 398] on td at bounding box center [909, 398] width 50 height 28
click at [905, 401] on button "button" at bounding box center [908, 398] width 27 height 27
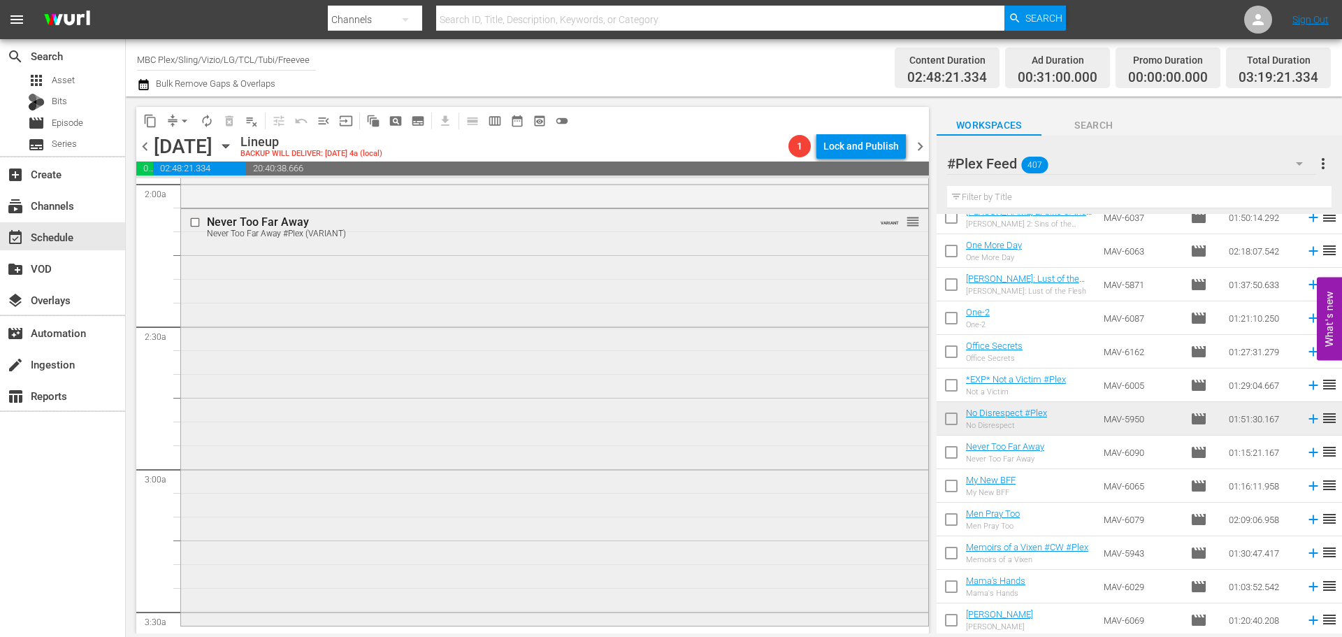
scroll to position [839, 0]
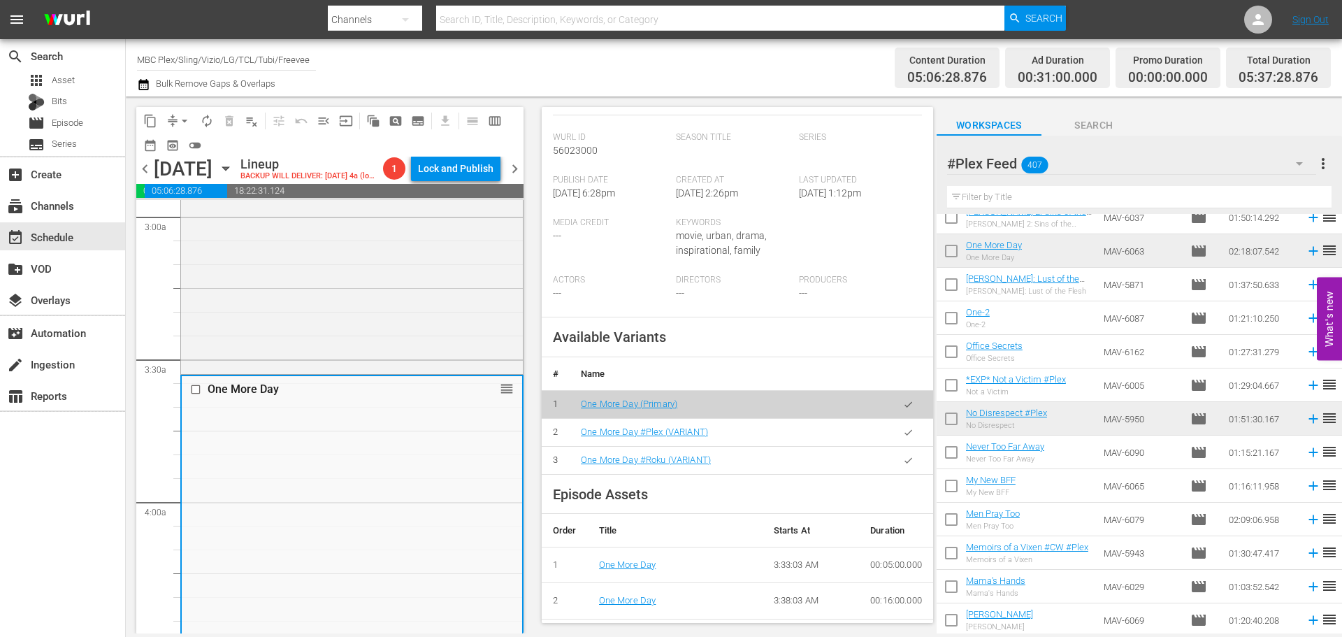
scroll to position [350, 0]
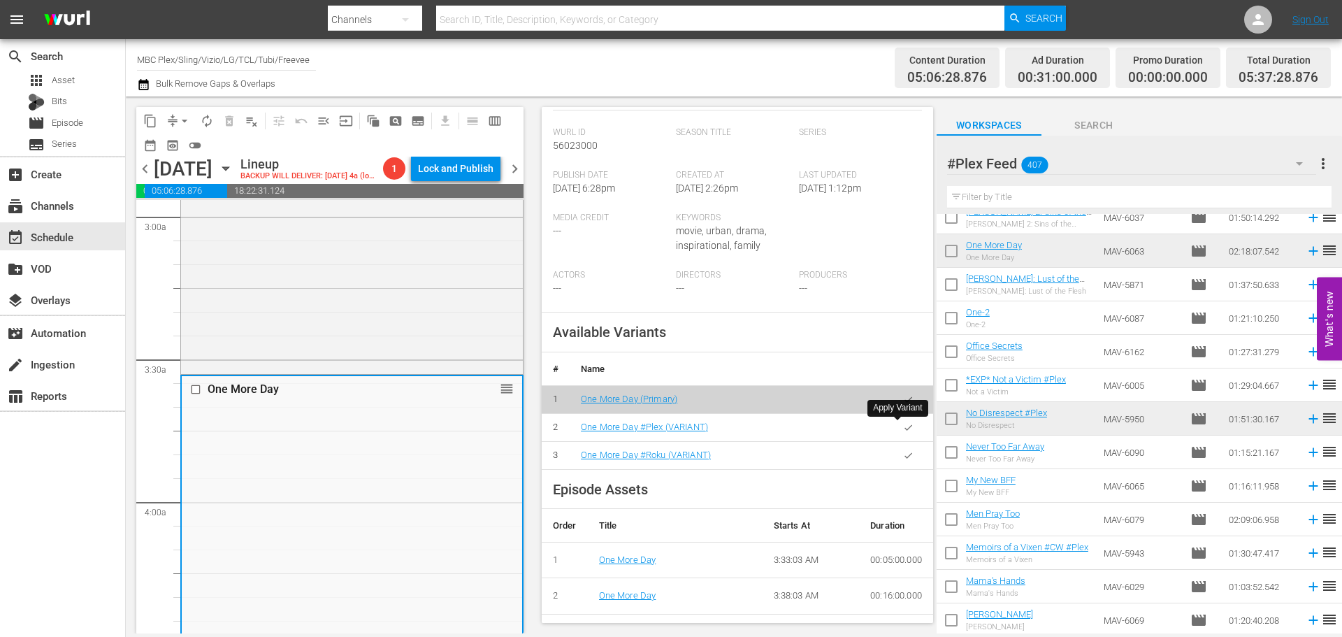
click at [904, 424] on button "button" at bounding box center [908, 427] width 27 height 27
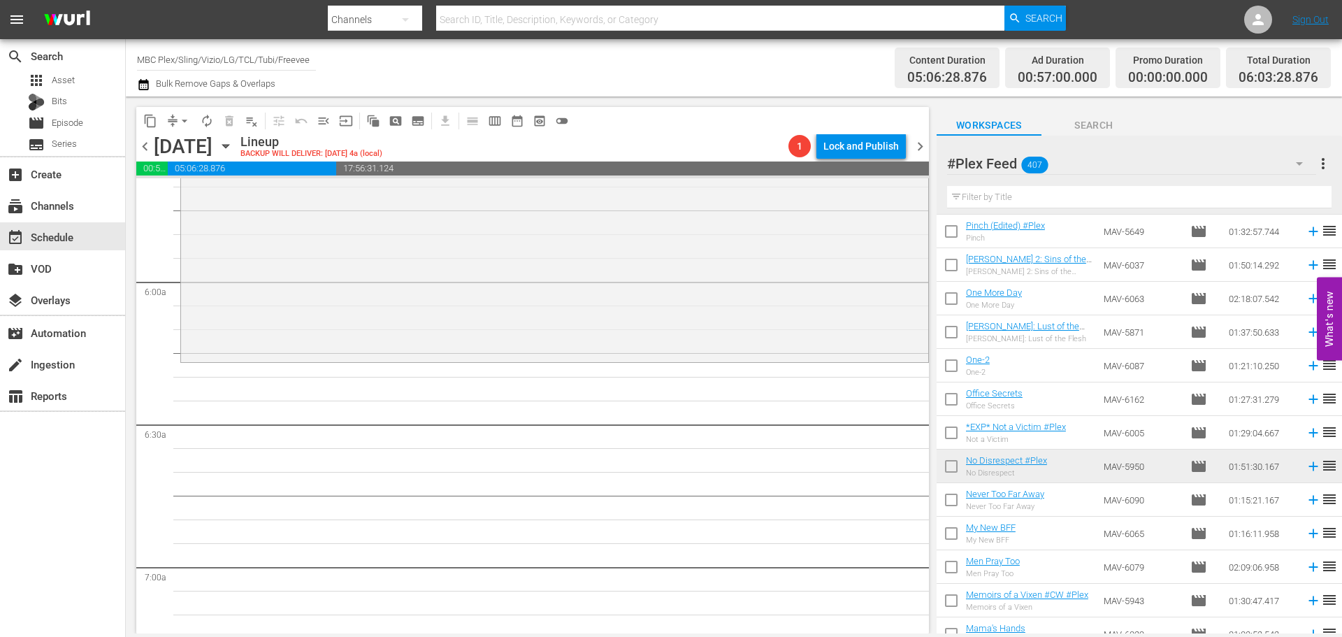
scroll to position [6992, 0]
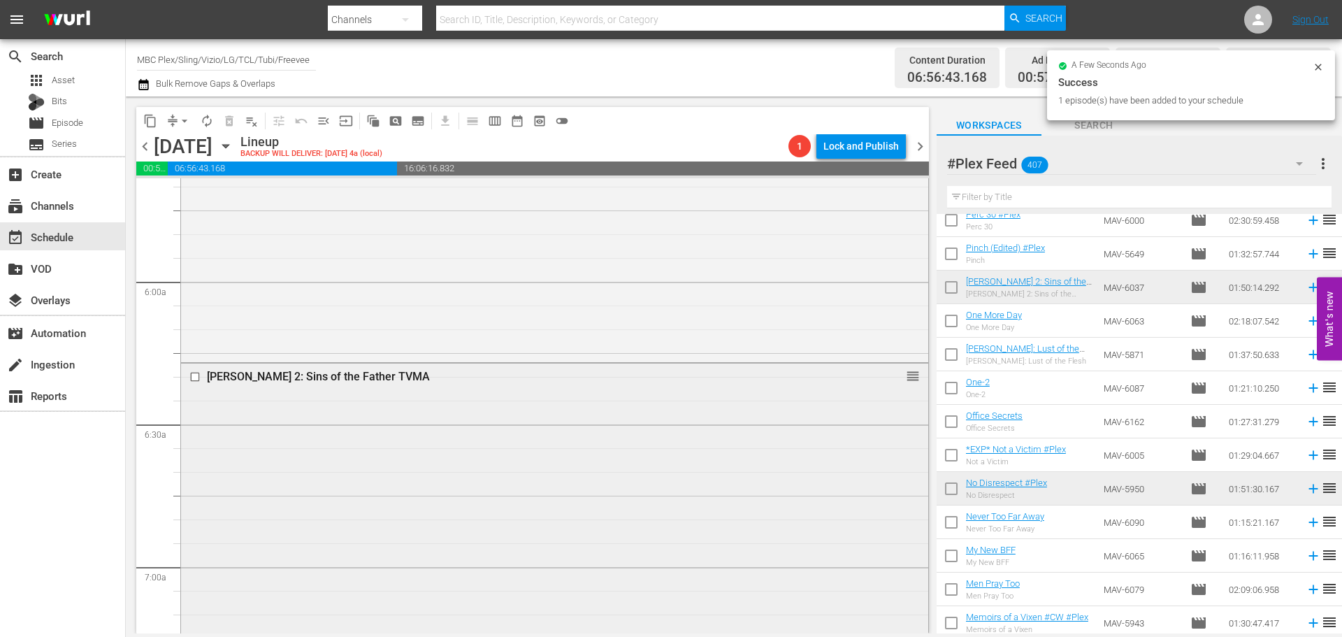
click at [321, 426] on div "[PERSON_NAME] 2: Sins of the Father TVMA reorder" at bounding box center [554, 624] width 747 height 520
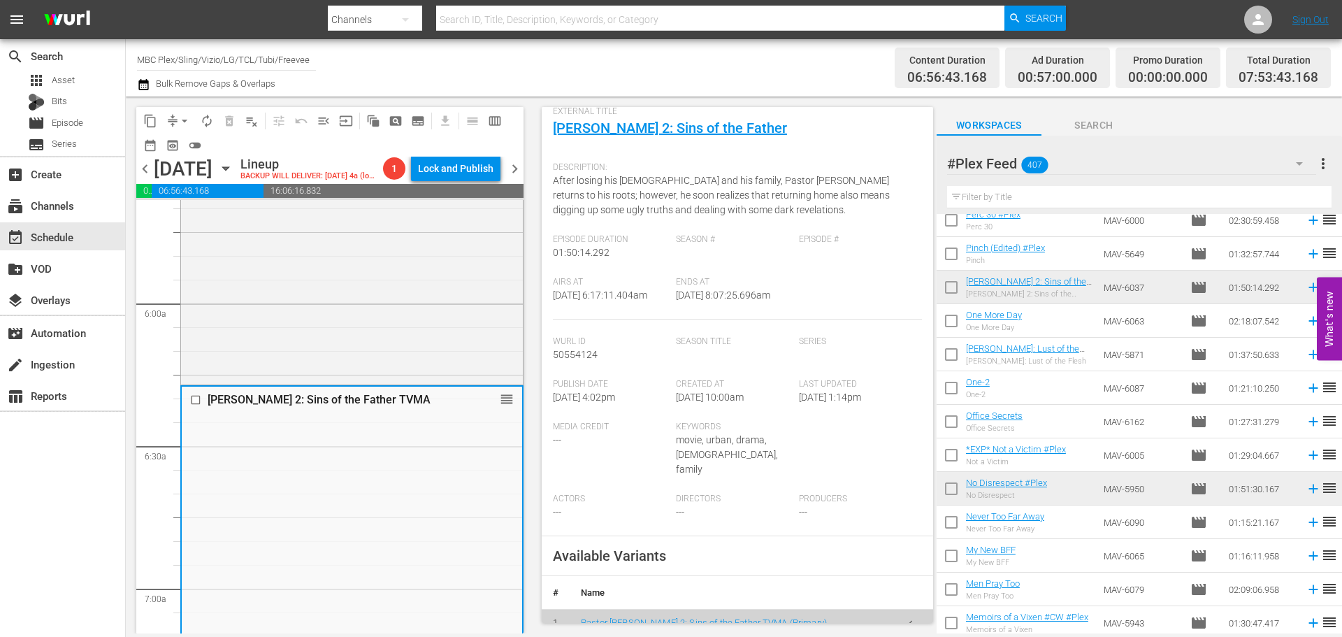
scroll to position [210, 0]
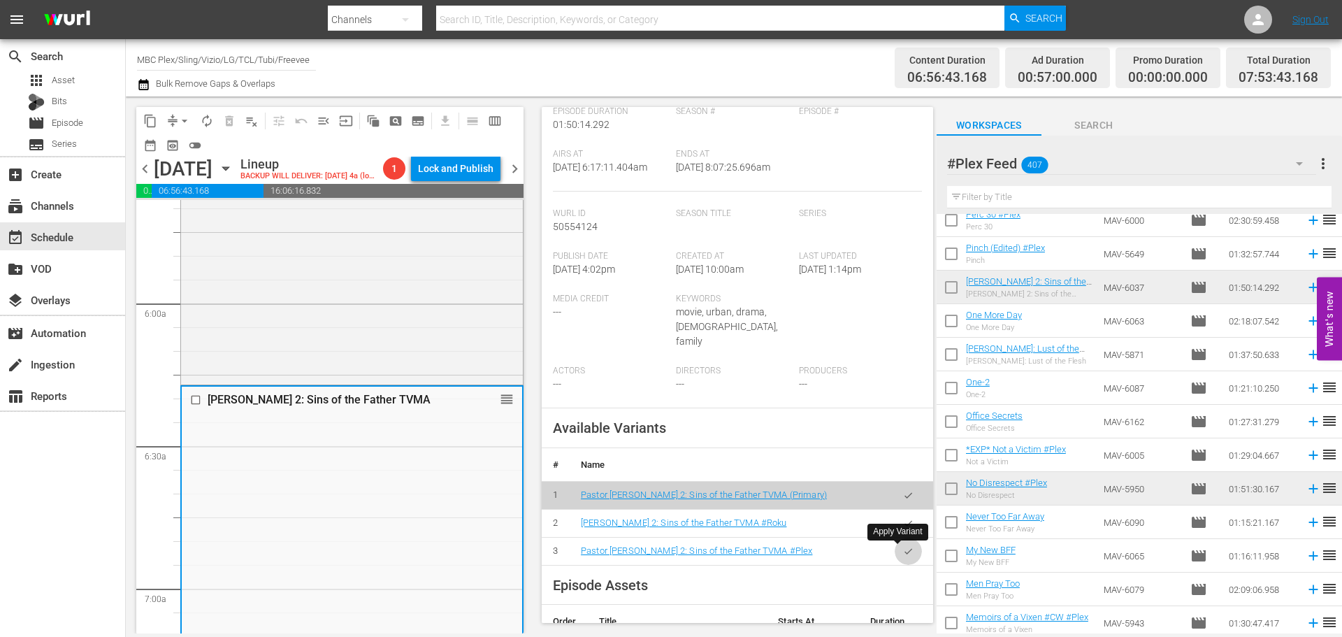
click at [904, 555] on button "button" at bounding box center [908, 551] width 27 height 27
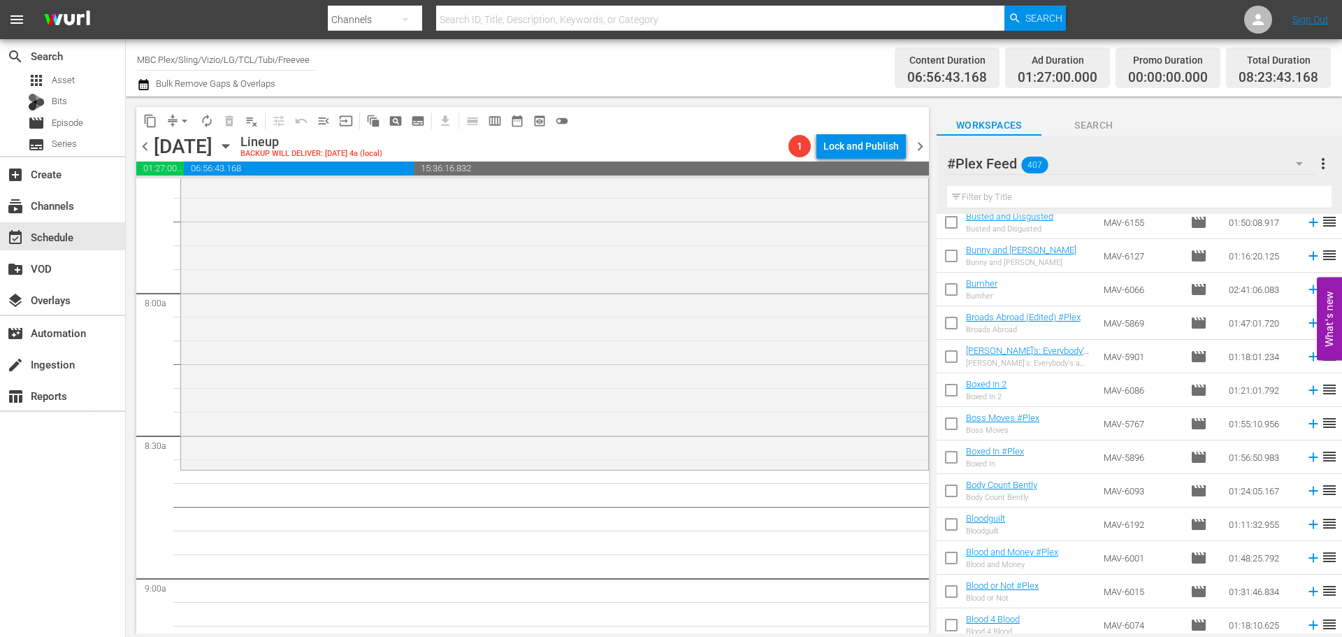
scroll to position [11117, 0]
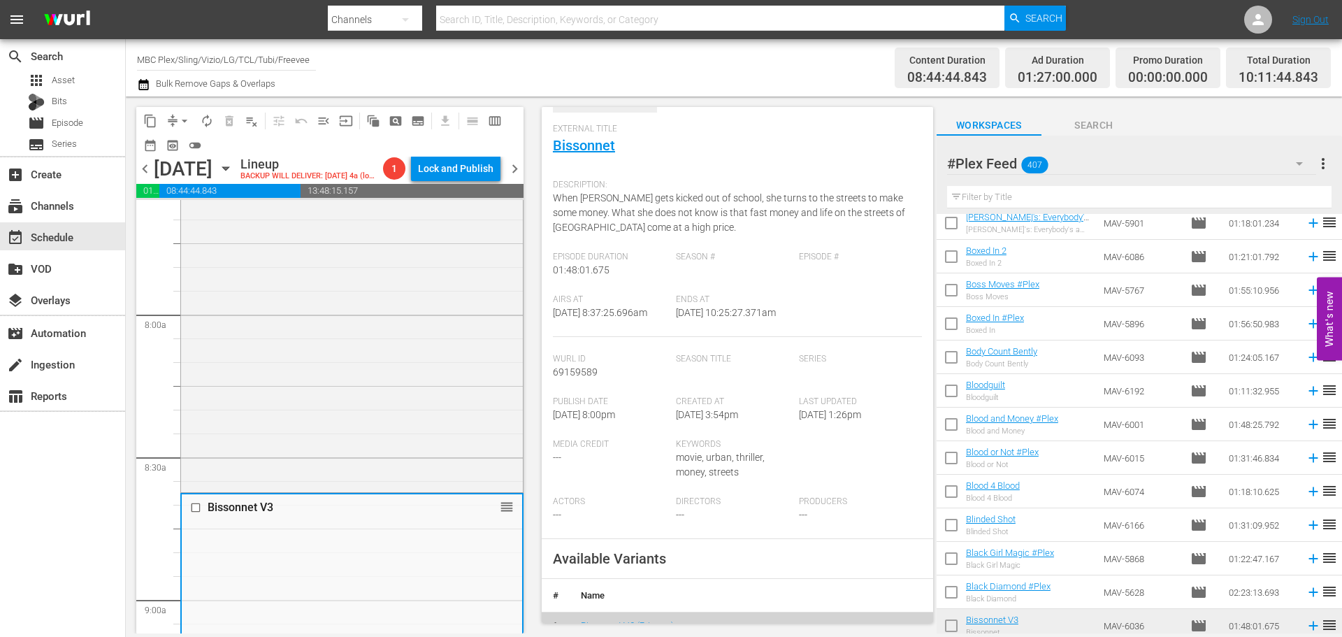
scroll to position [140, 0]
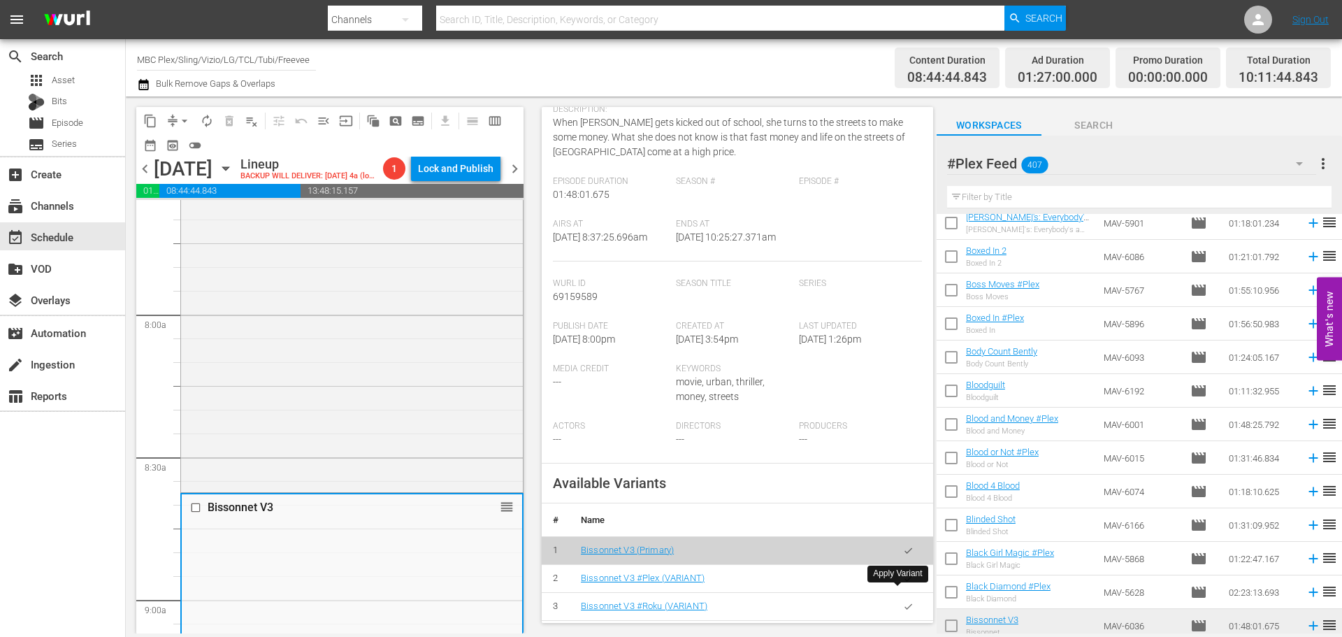
click at [905, 581] on icon "button" at bounding box center [909, 578] width 8 height 6
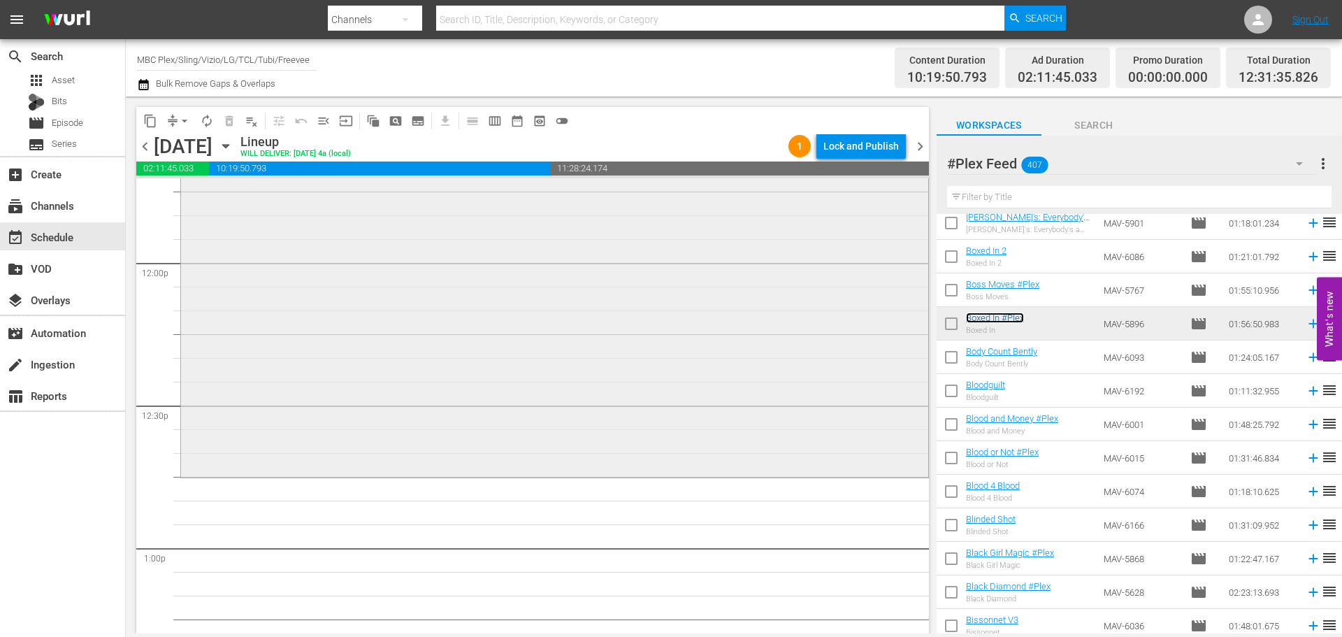
scroll to position [3356, 0]
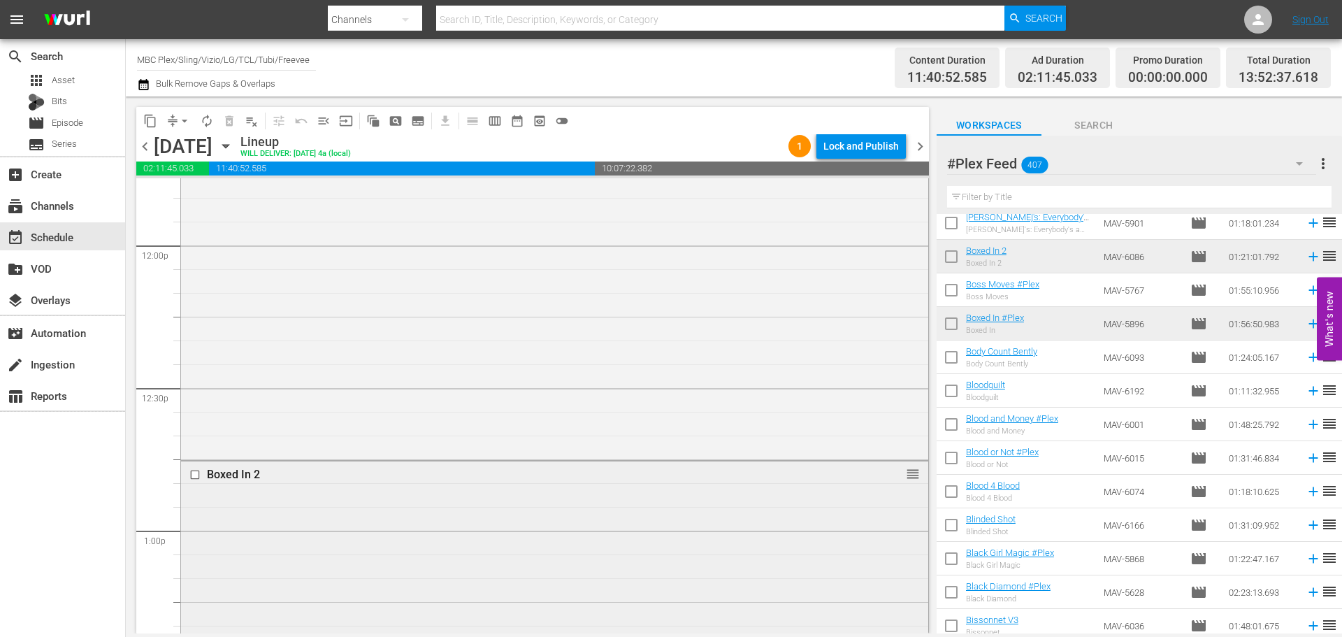
click at [421, 488] on div "Boxed In 2 reorder" at bounding box center [554, 474] width 747 height 27
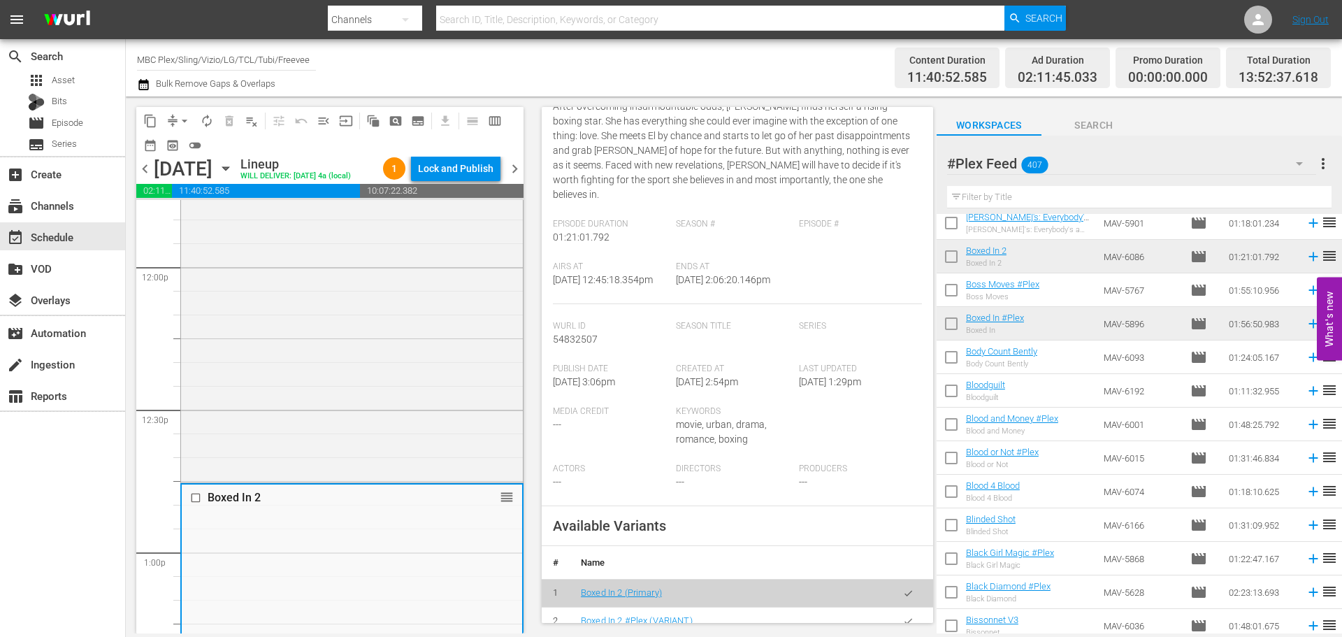
scroll to position [210, 0]
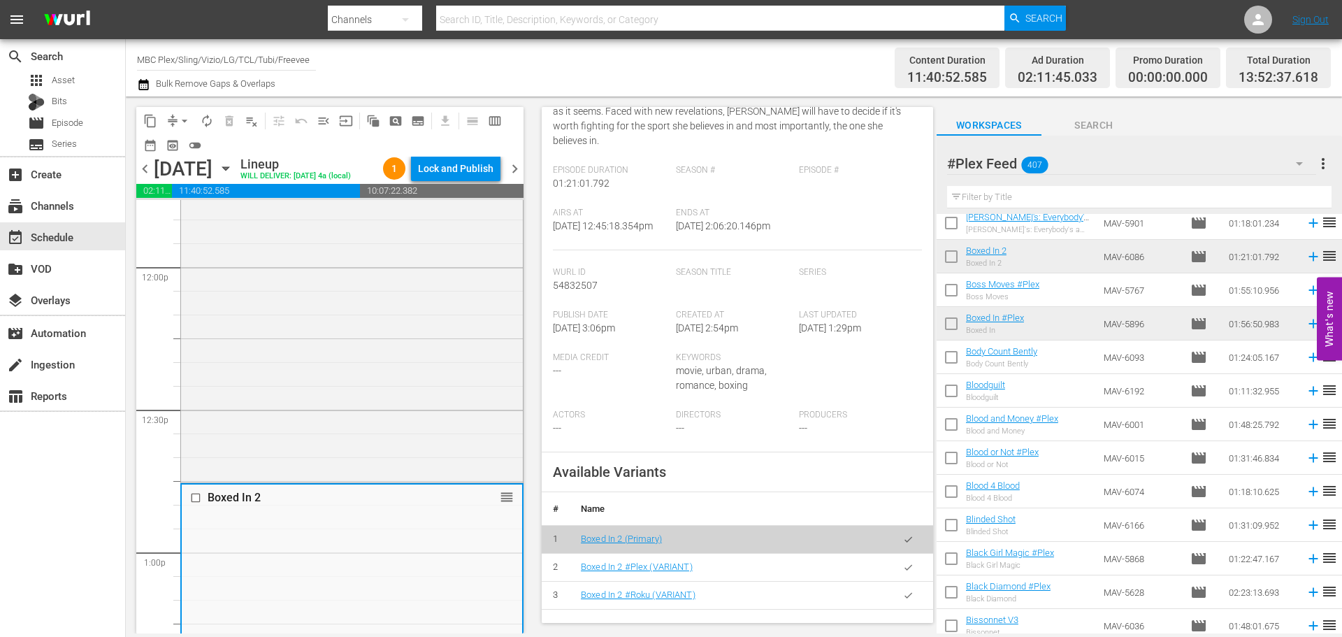
click at [903, 566] on icon "button" at bounding box center [908, 567] width 10 height 10
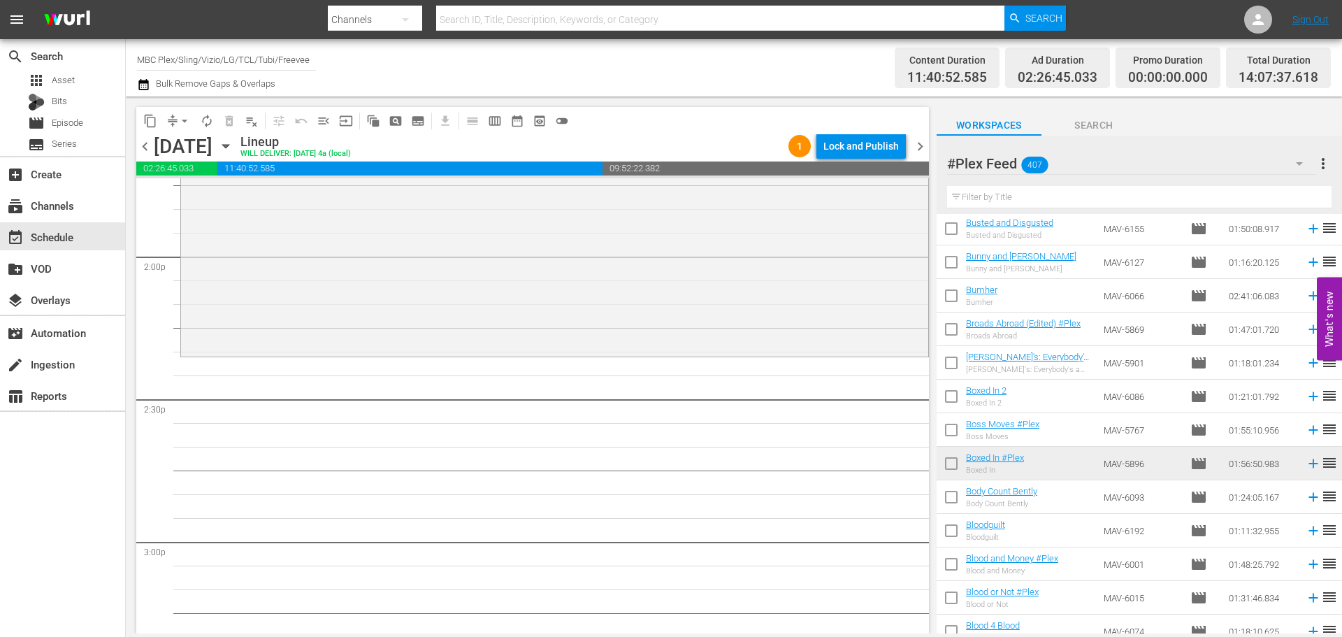
scroll to position [10907, 0]
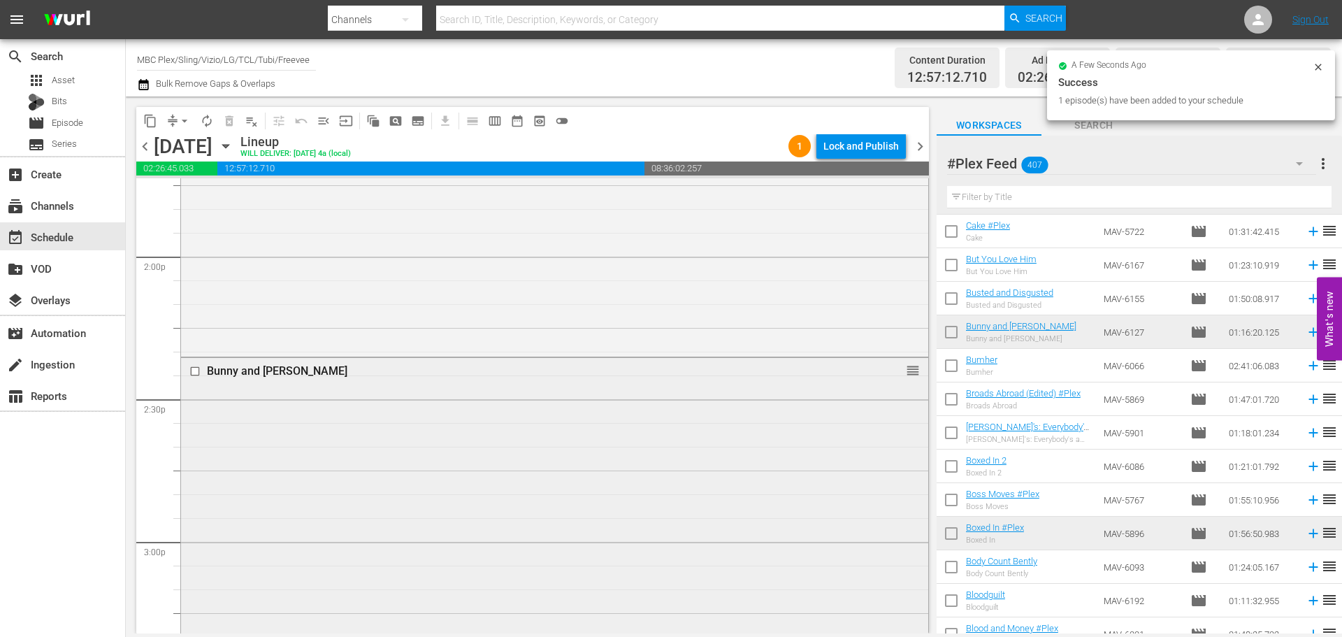
click at [587, 459] on div "Bunny and [PERSON_NAME] reorder" at bounding box center [554, 537] width 747 height 359
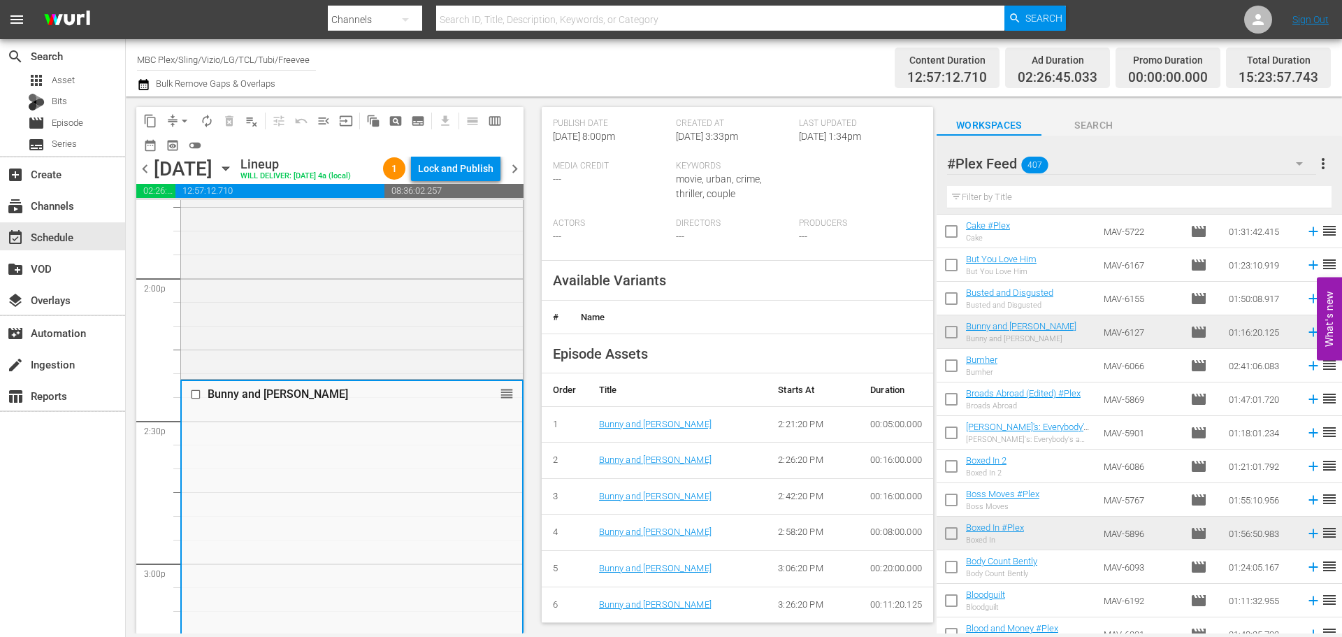
scroll to position [402, 0]
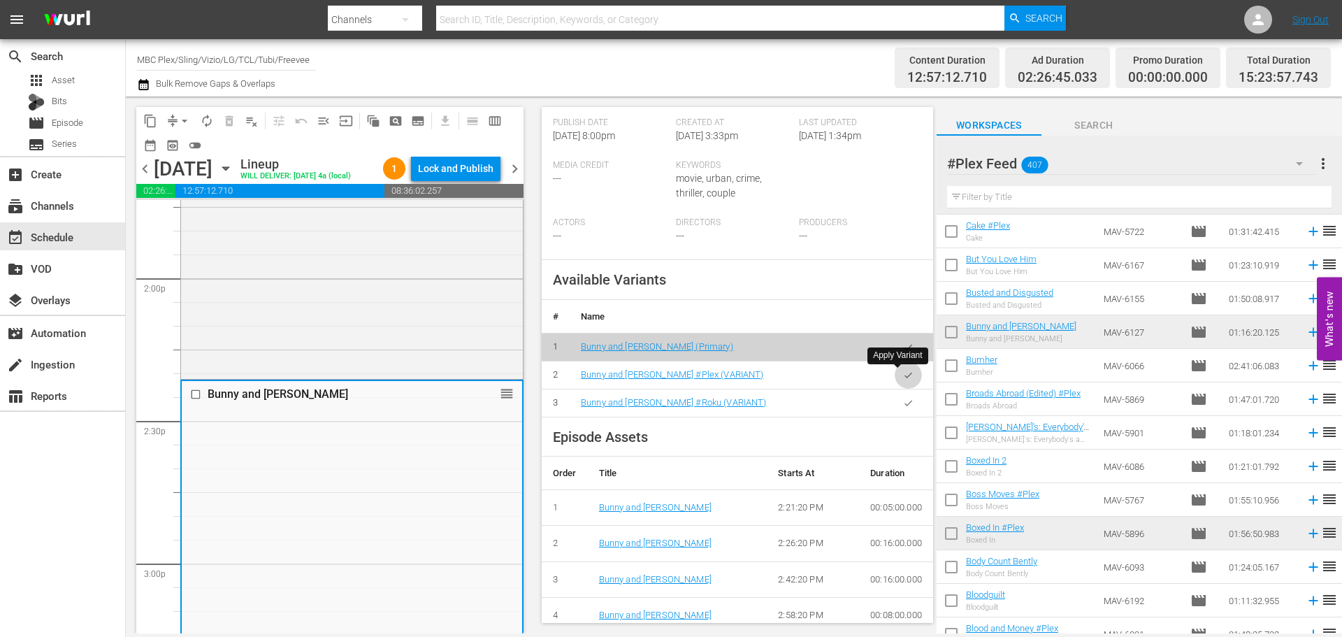
click at [903, 371] on icon "button" at bounding box center [908, 375] width 10 height 10
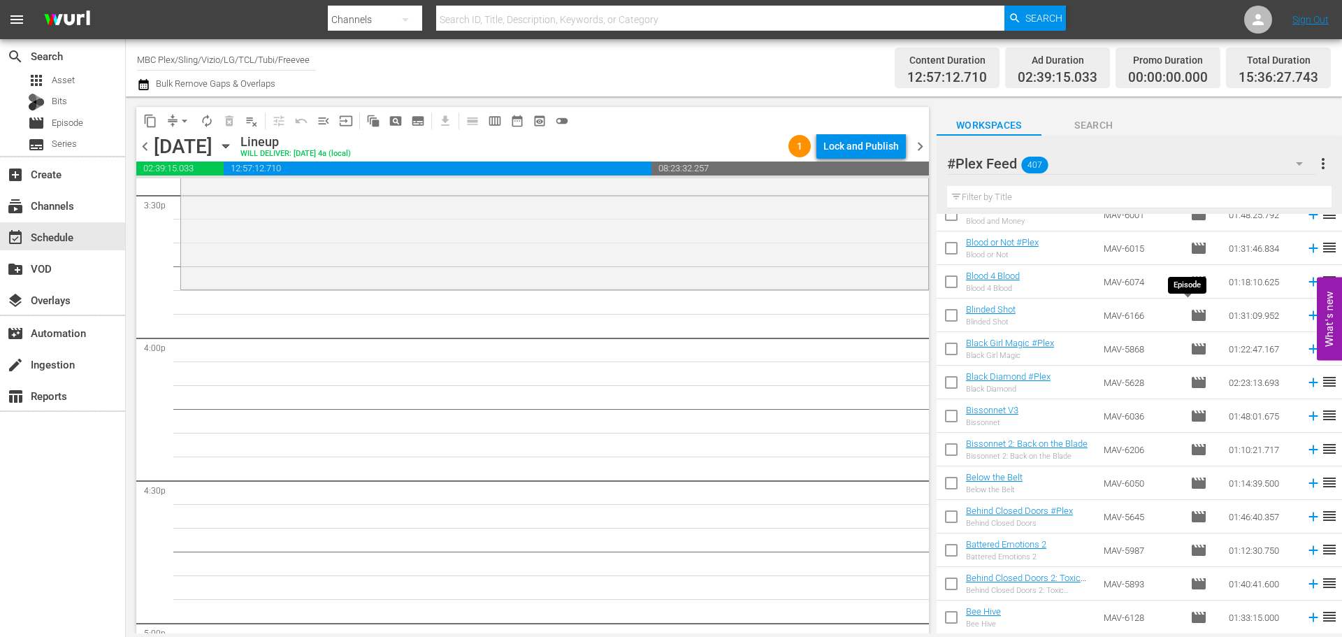
scroll to position [11816, 0]
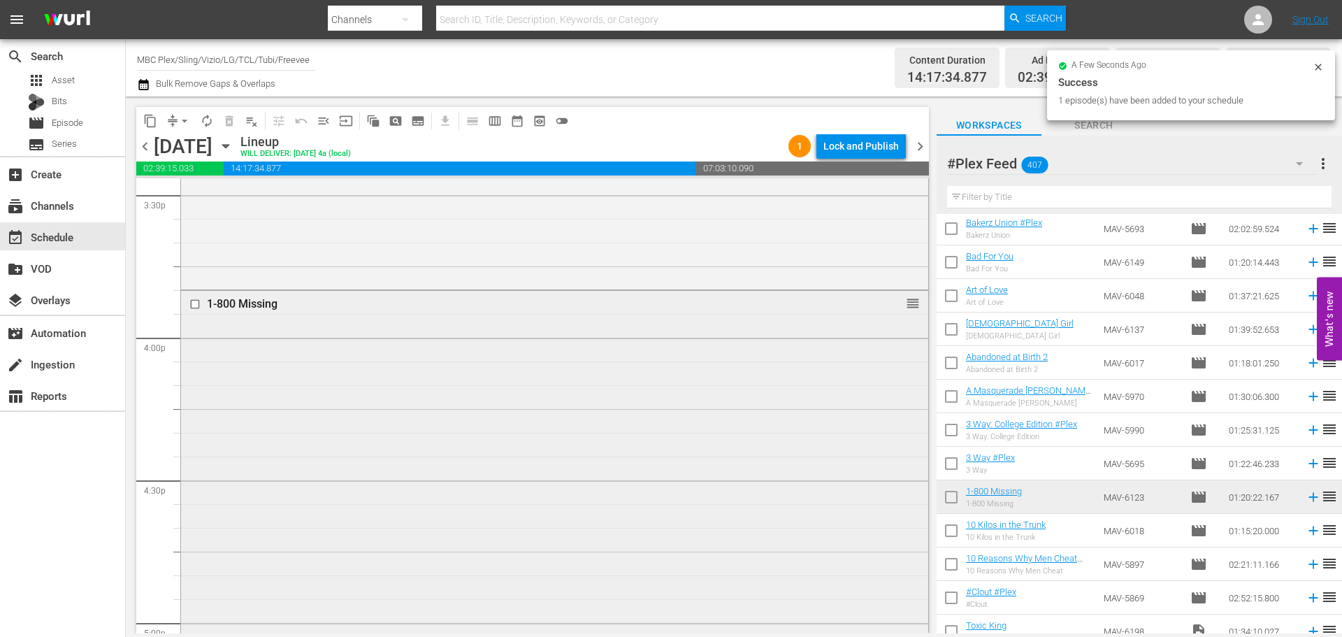
click at [454, 340] on div "1-800 Missing reorder" at bounding box center [554, 480] width 747 height 378
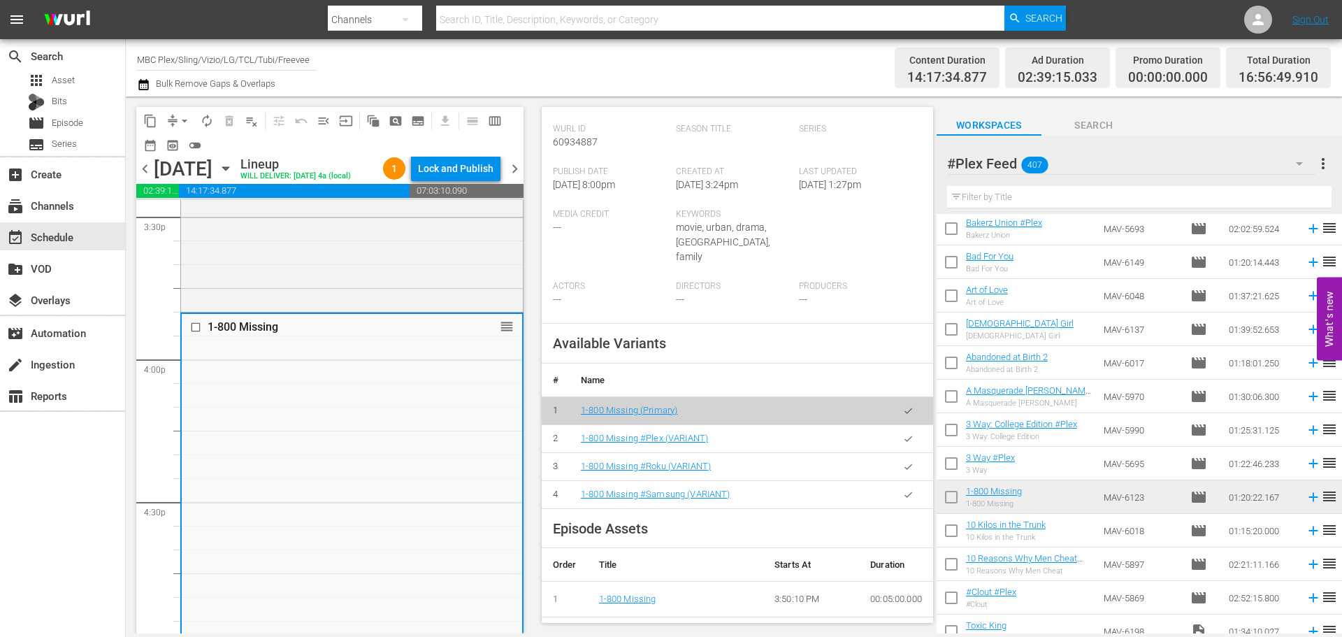
scroll to position [350, 0]
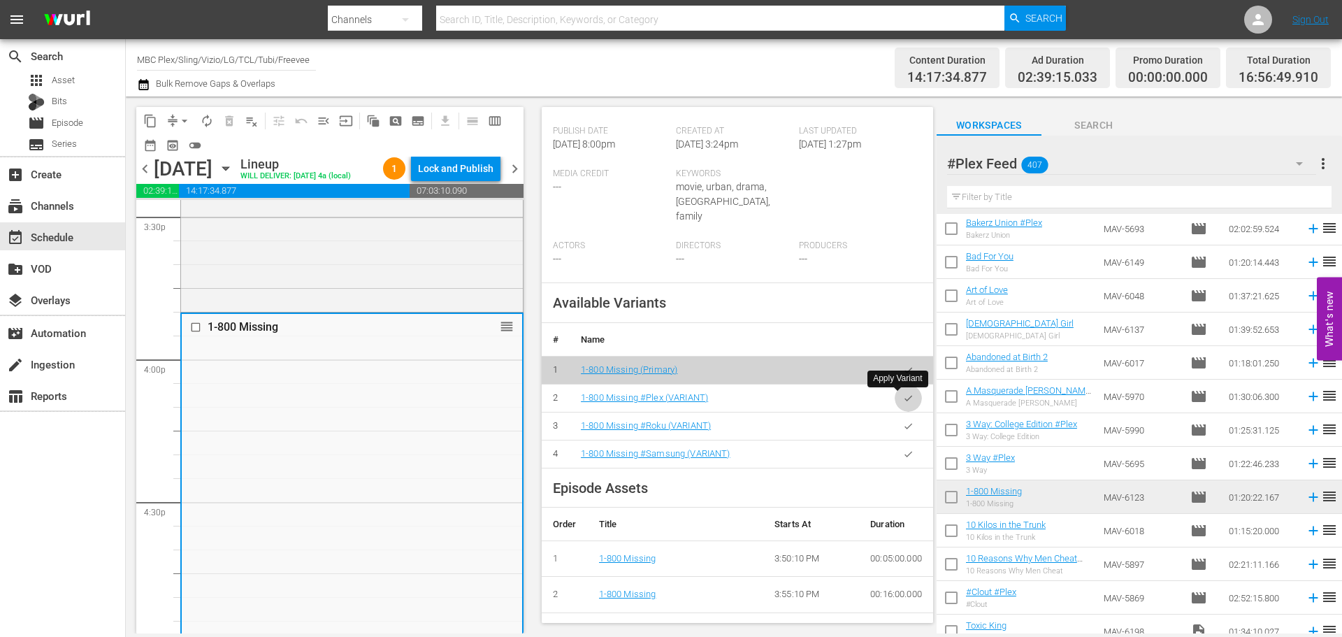
click at [903, 395] on icon "button" at bounding box center [908, 398] width 10 height 10
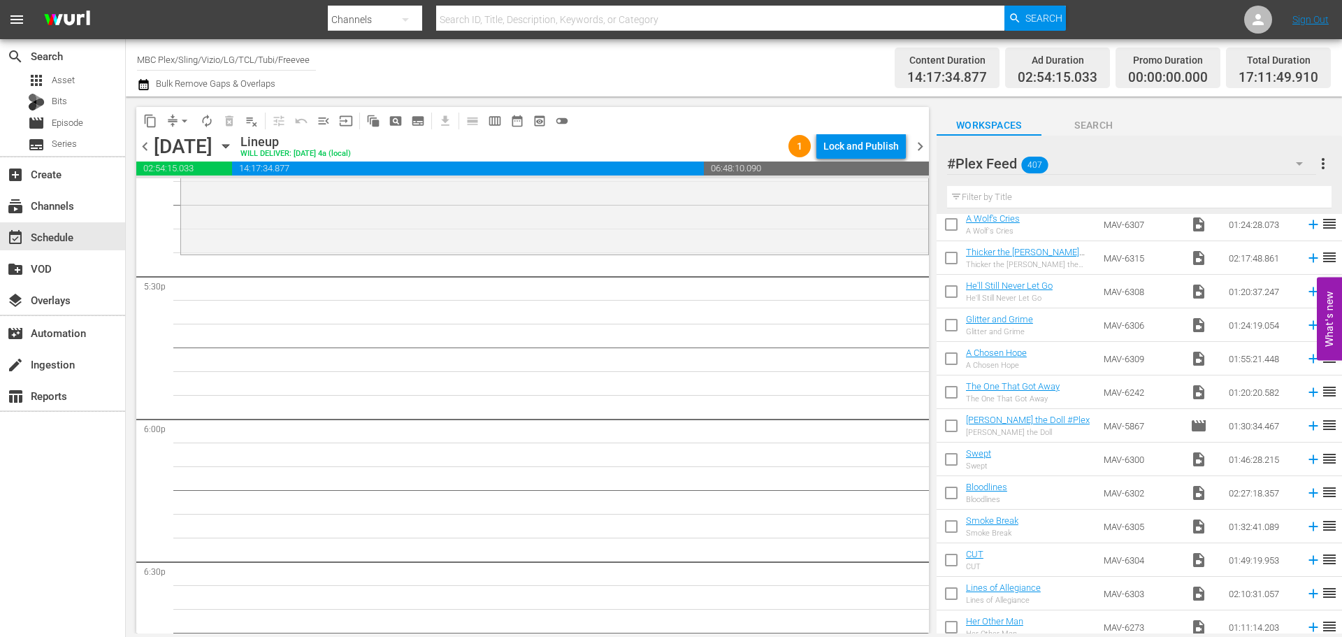
scroll to position [0, 0]
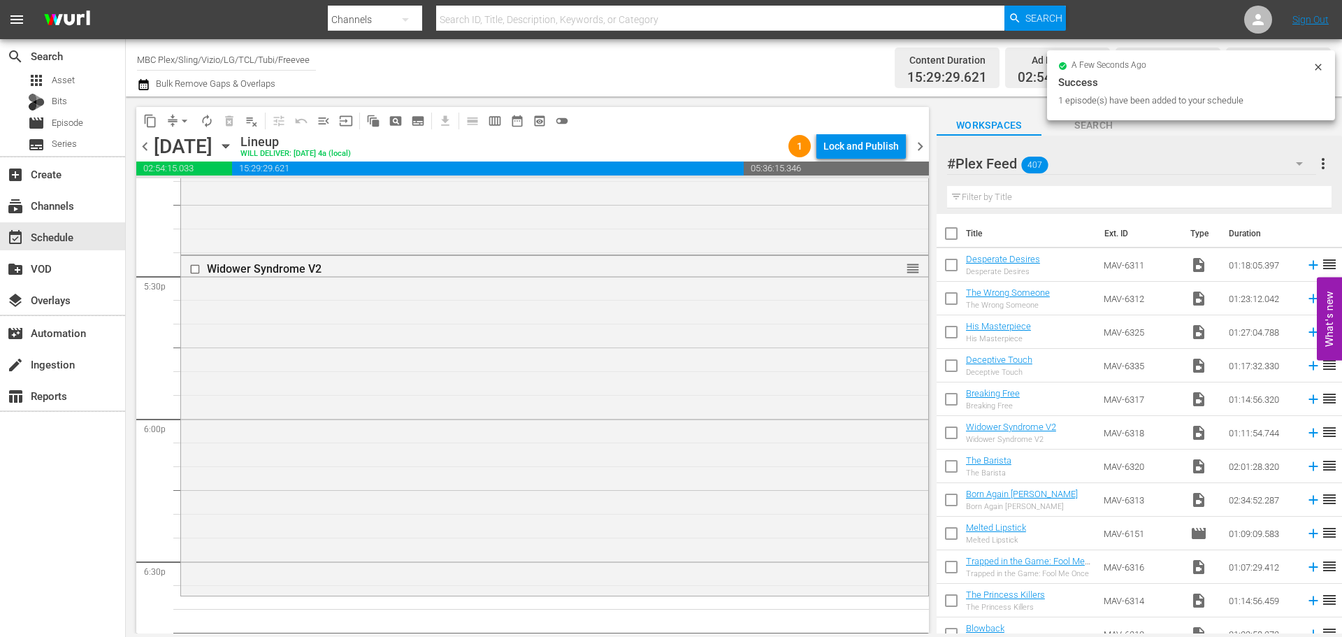
click at [278, 343] on div "Widower Syndrome V2 reorder" at bounding box center [554, 425] width 747 height 338
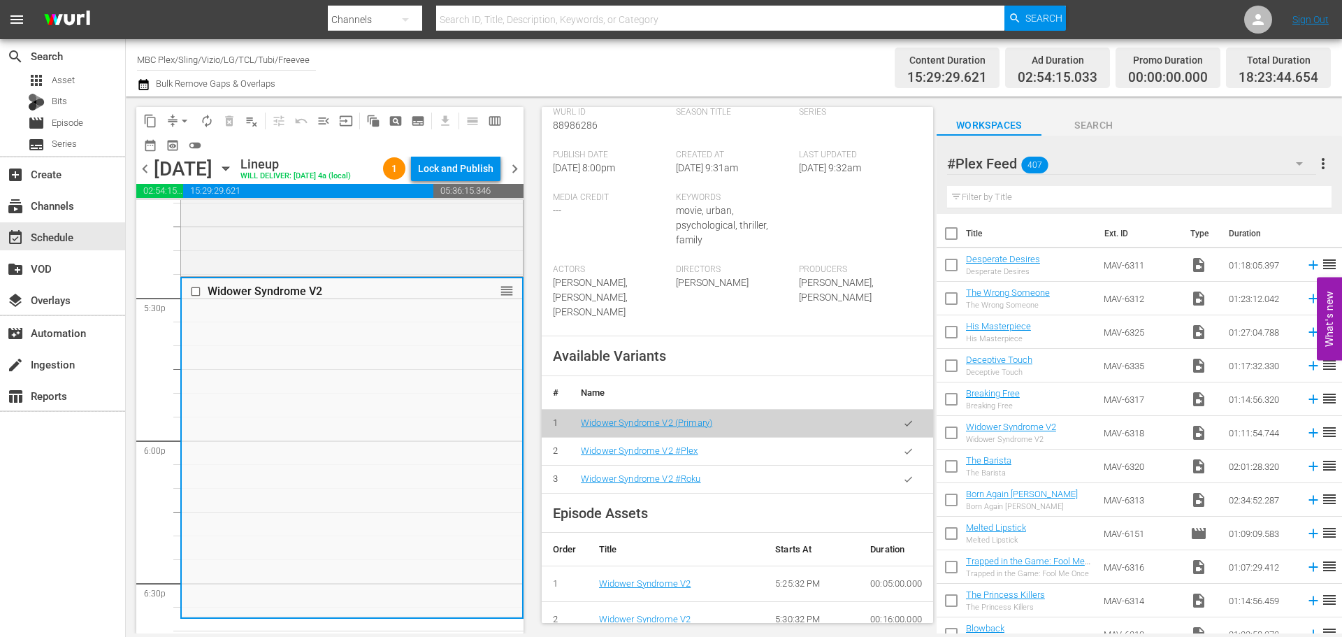
scroll to position [350, 0]
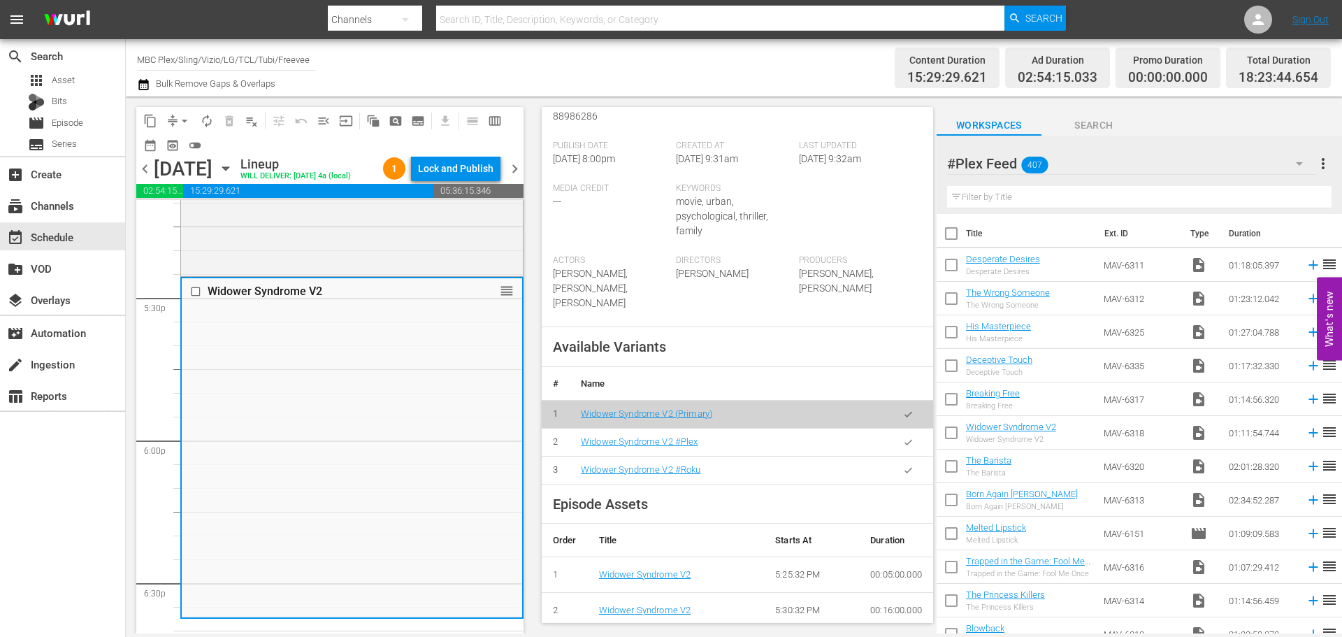
click at [903, 437] on icon "button" at bounding box center [908, 442] width 10 height 10
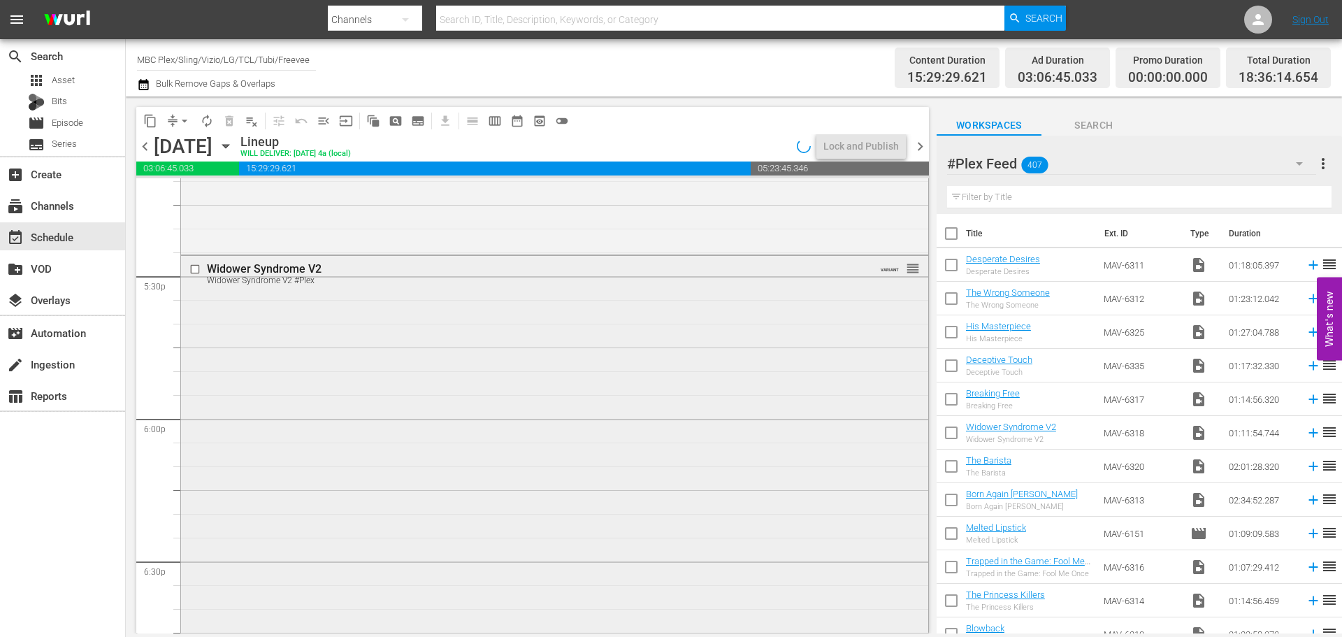
scroll to position [5104, 0]
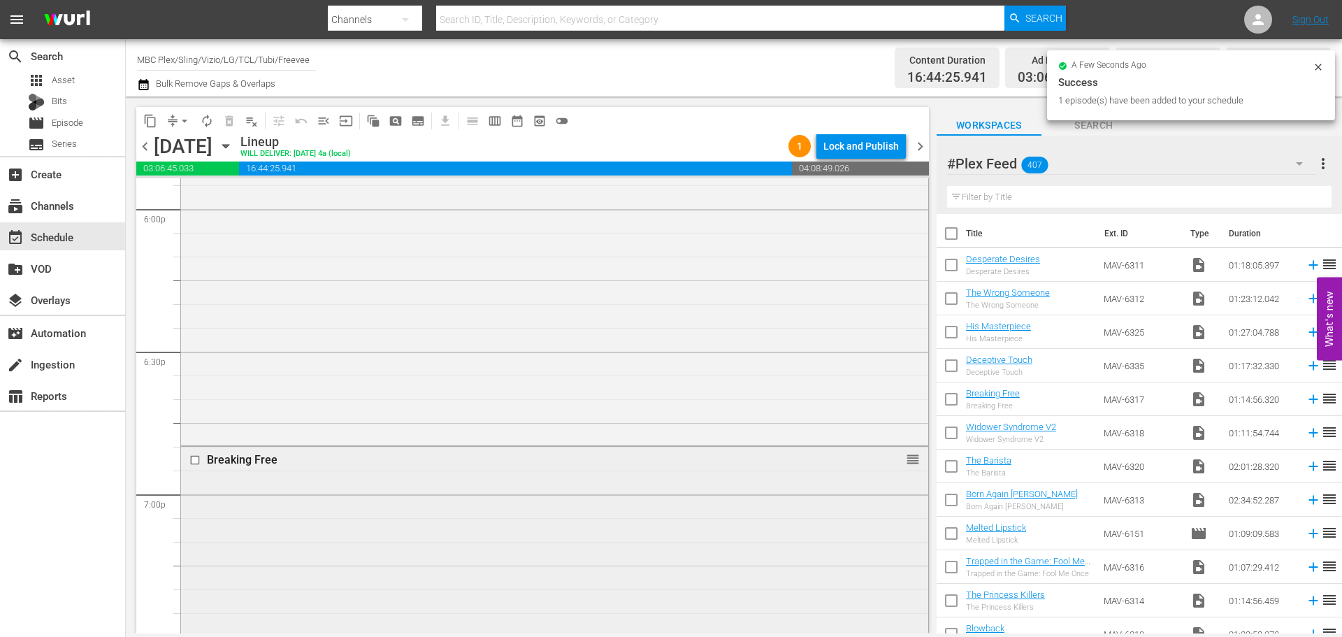
click at [299, 506] on div "Breaking Free reorder" at bounding box center [554, 623] width 747 height 352
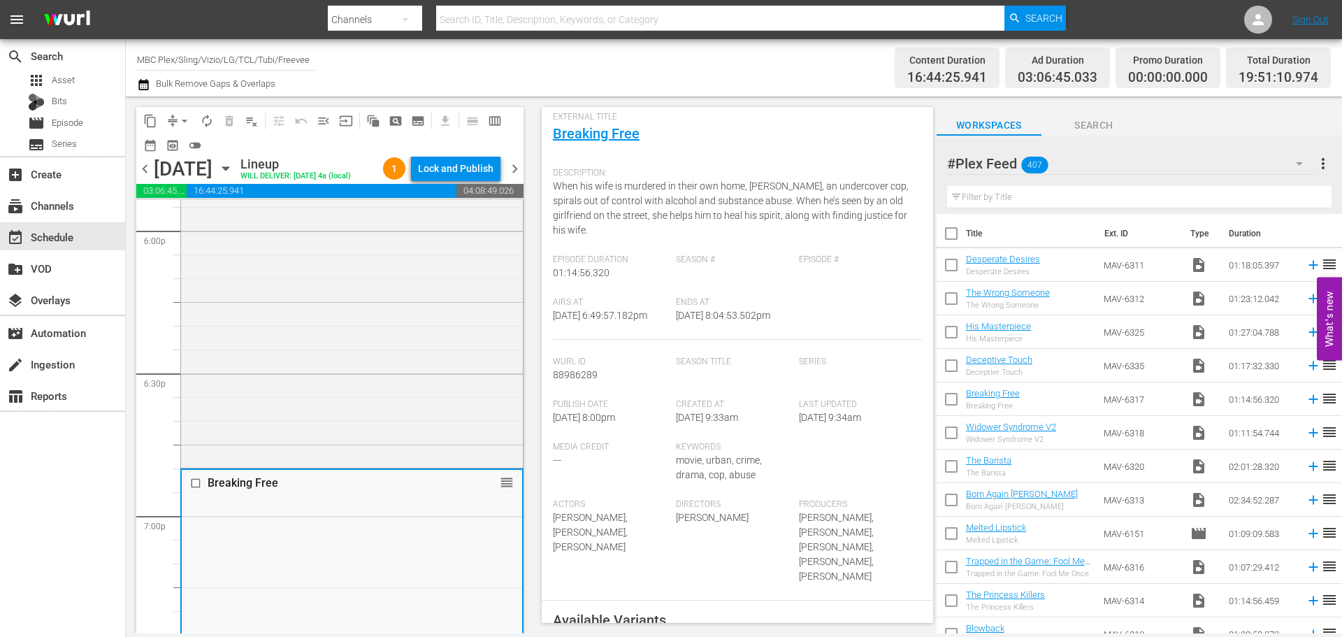
scroll to position [350, 0]
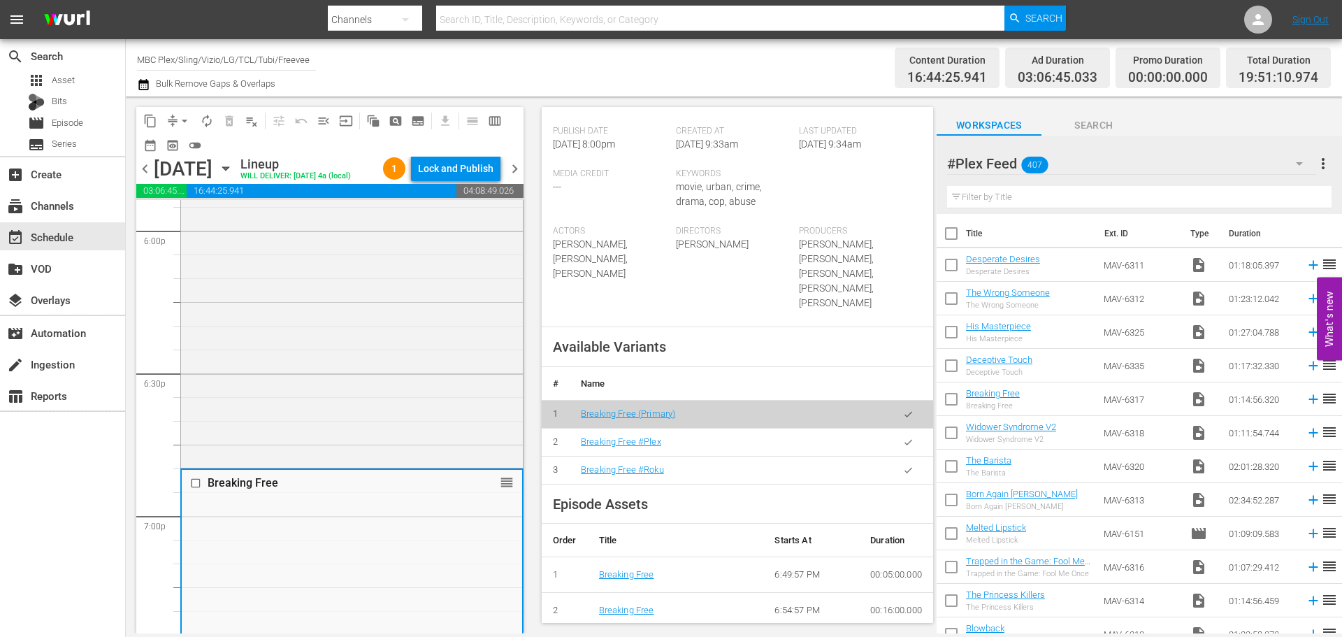
click at [903, 437] on icon "button" at bounding box center [908, 442] width 10 height 10
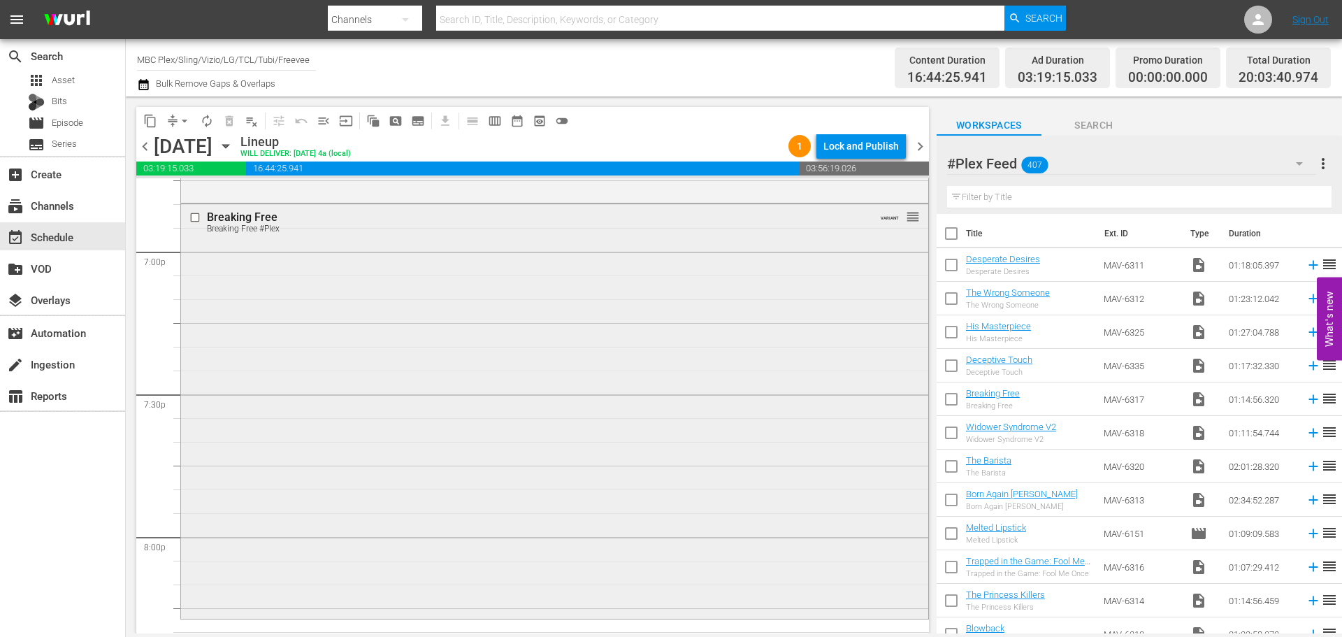
scroll to position [5523, 0]
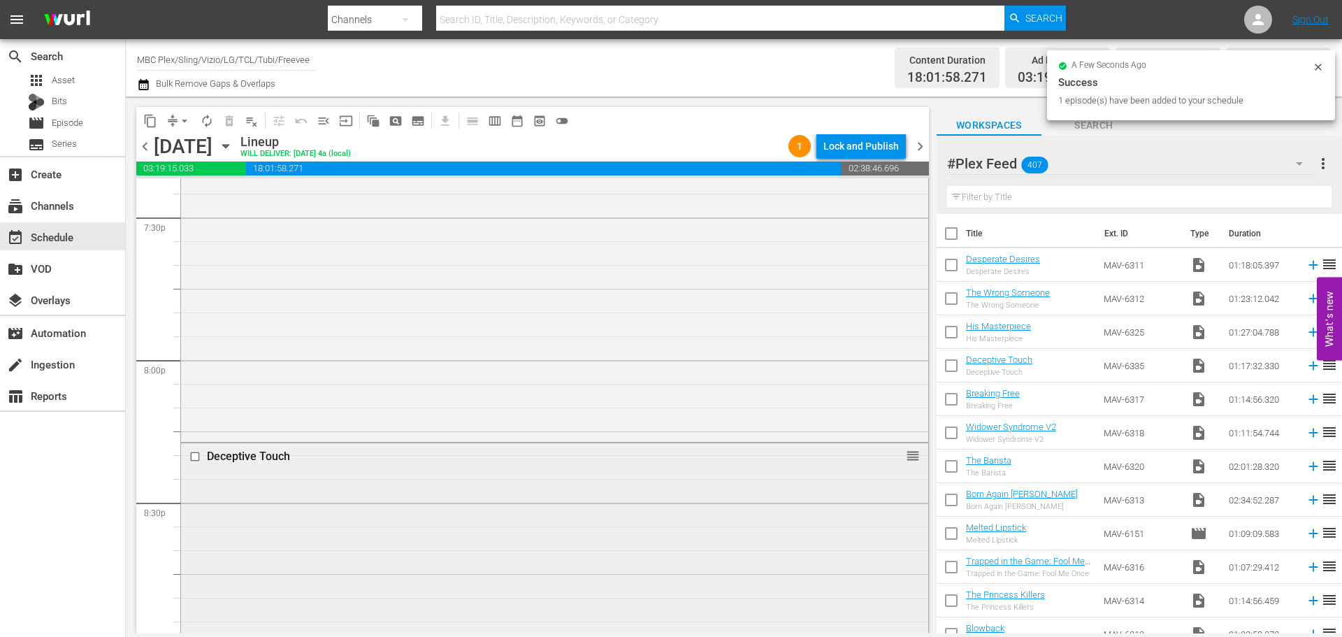
click at [492, 503] on div "Deceptive Touch reorder" at bounding box center [554, 625] width 747 height 364
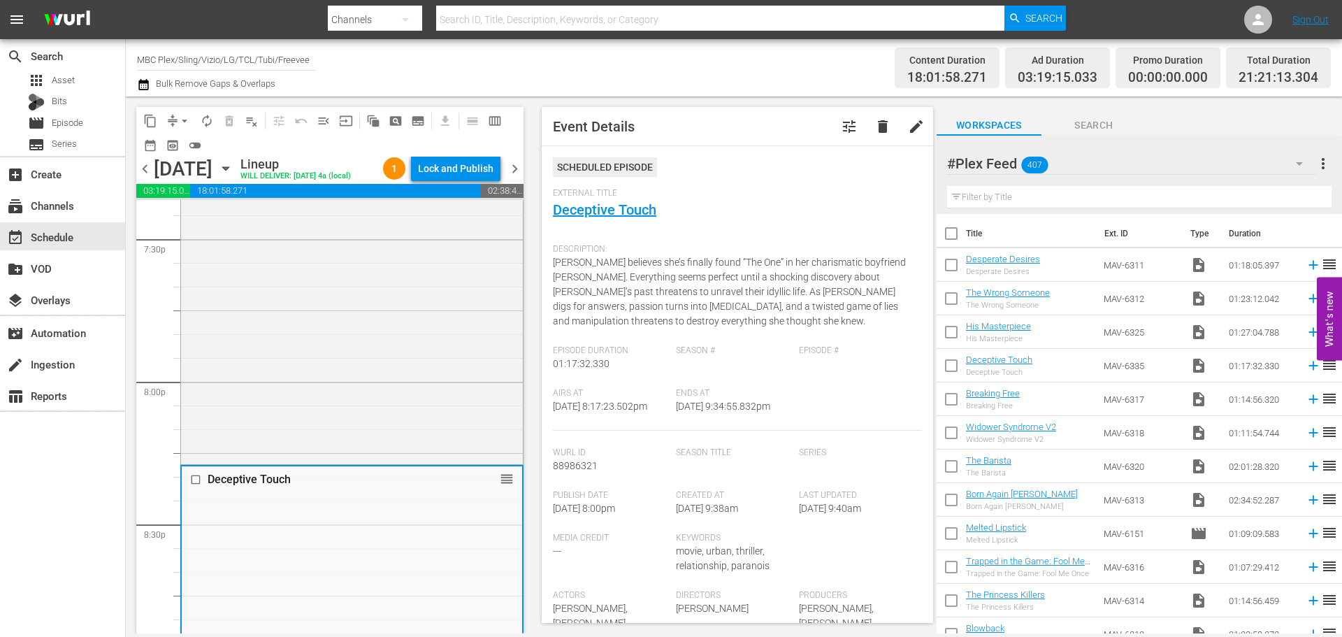
scroll to position [280, 0]
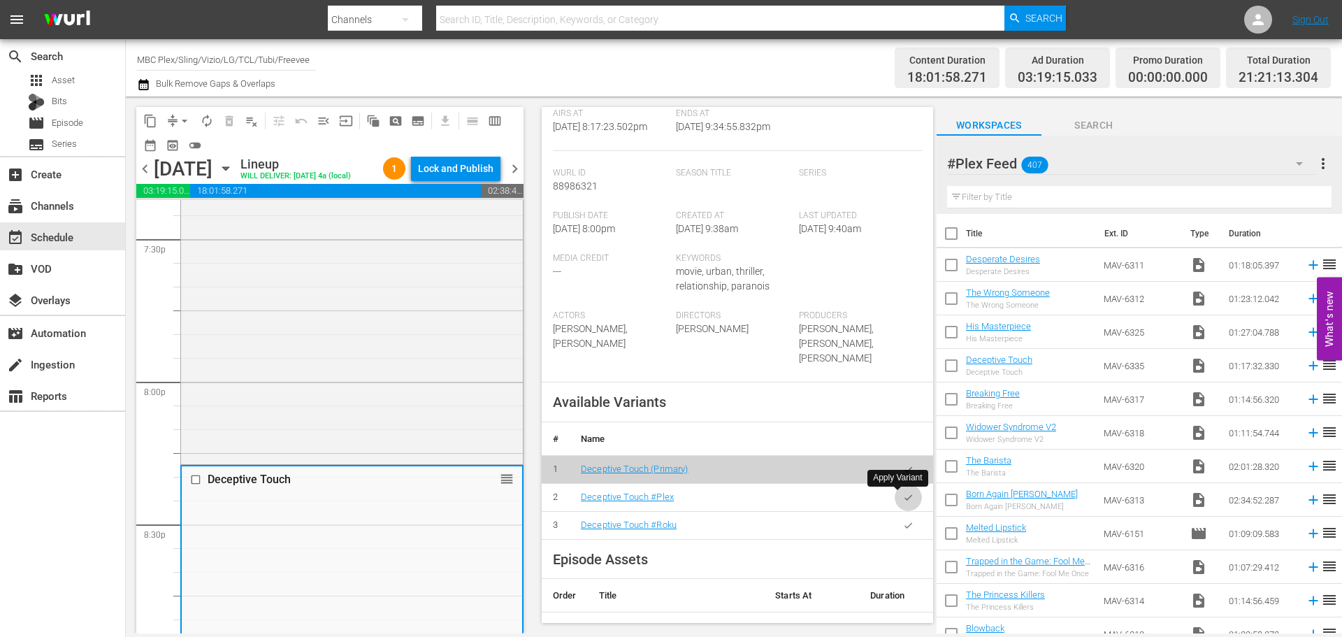
click at [903, 492] on button "button" at bounding box center [908, 497] width 27 height 27
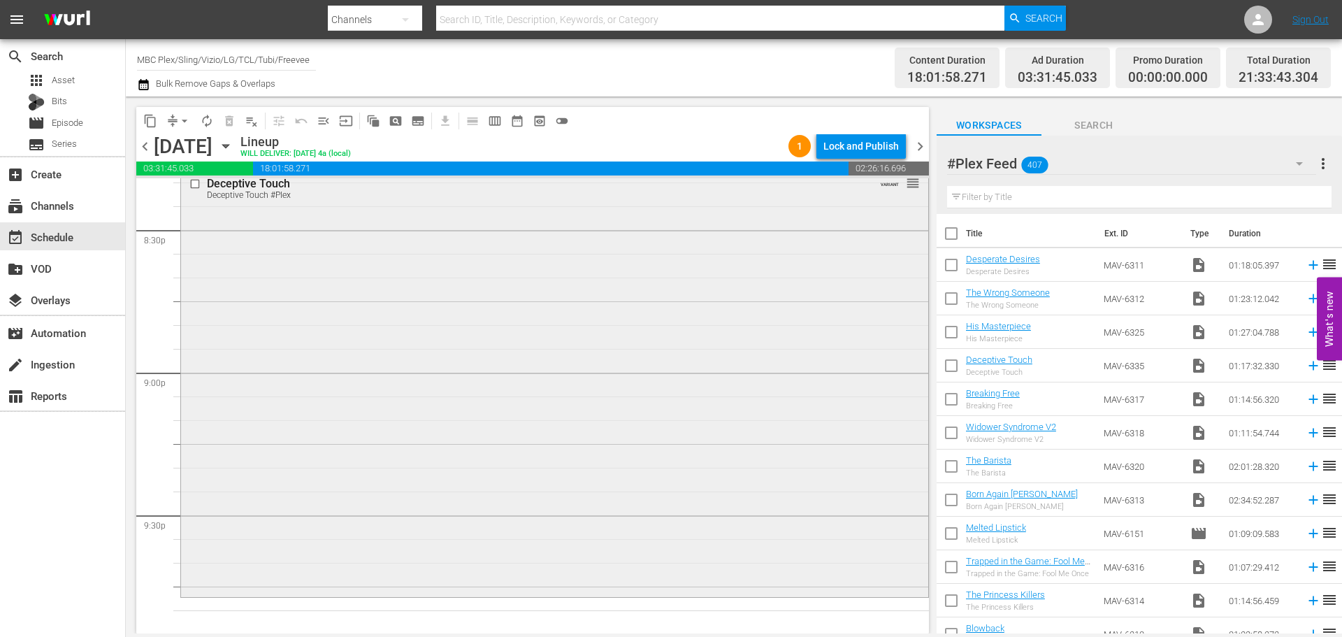
scroll to position [5663, 0]
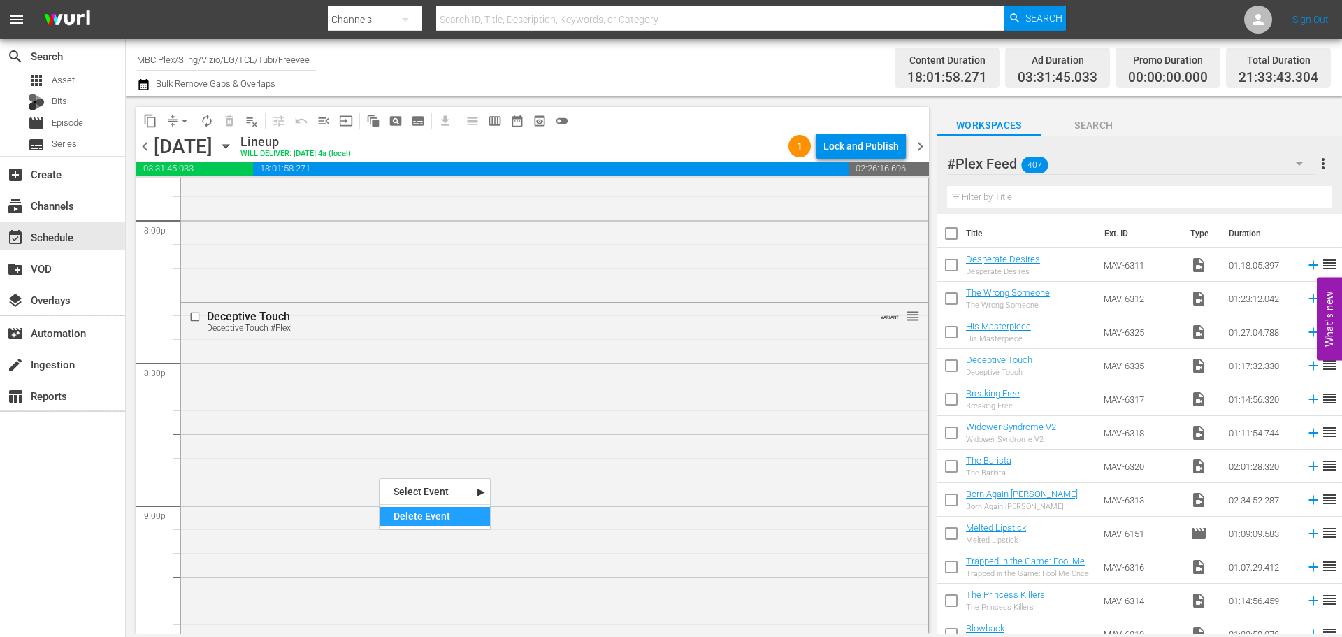
click at [440, 515] on div "Delete Event" at bounding box center [435, 516] width 110 height 19
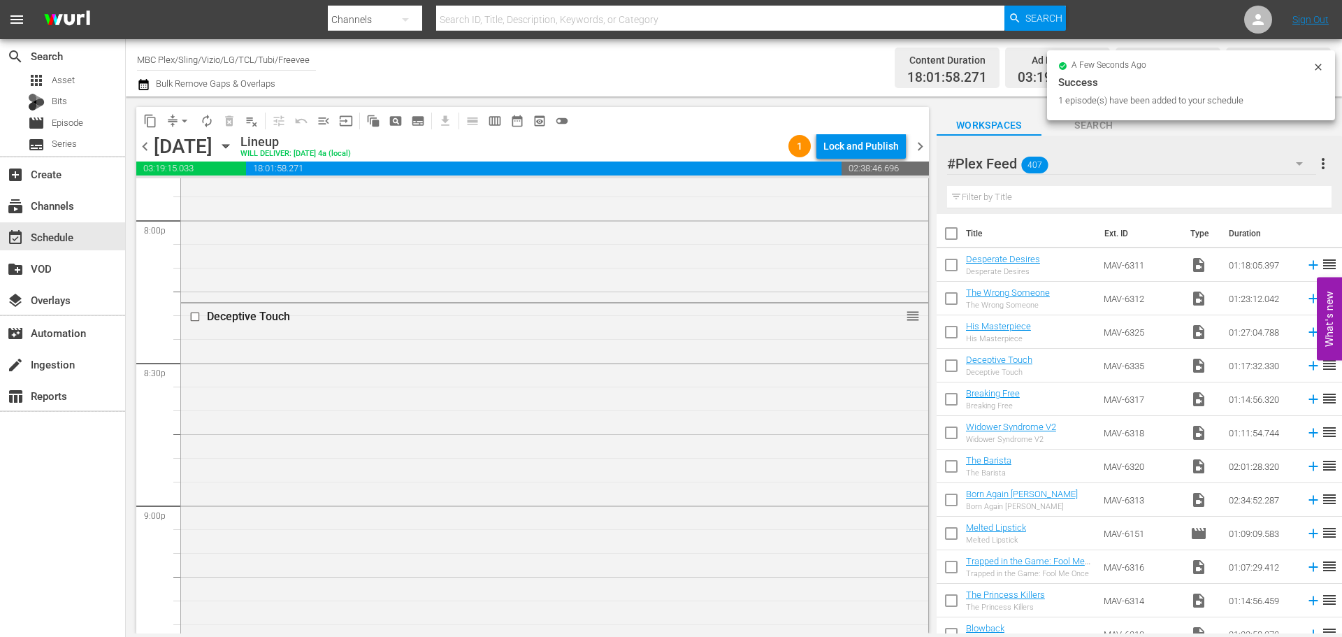
drag, startPoint x: 1015, startPoint y: 365, endPoint x: 655, endPoint y: 370, distance: 360.1
click at [402, 356] on div "Deceptive Touch reorder" at bounding box center [554, 485] width 747 height 364
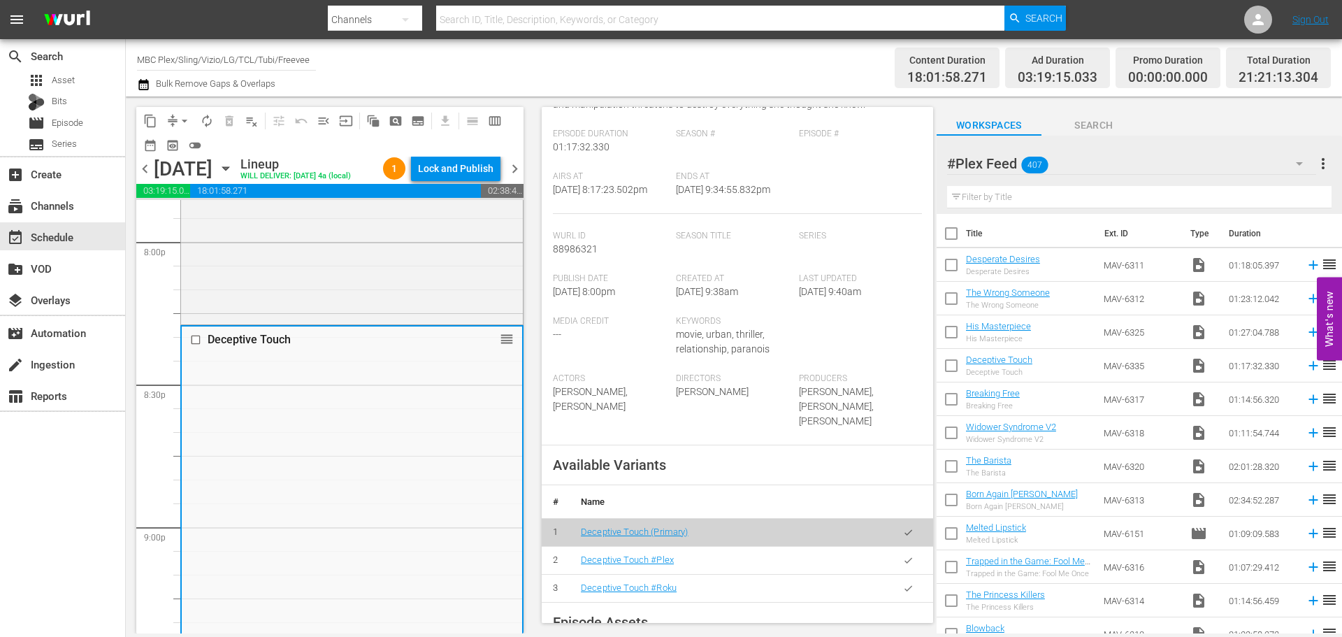
scroll to position [350, 0]
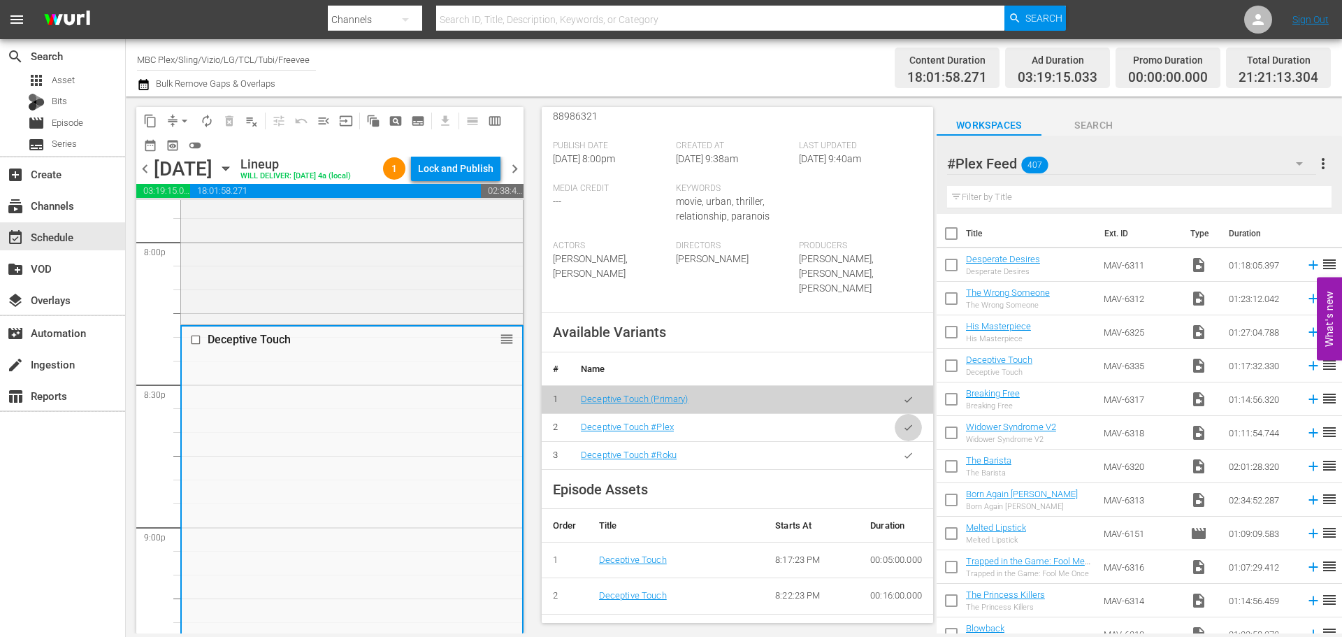
click at [903, 426] on icon "button" at bounding box center [908, 427] width 10 height 10
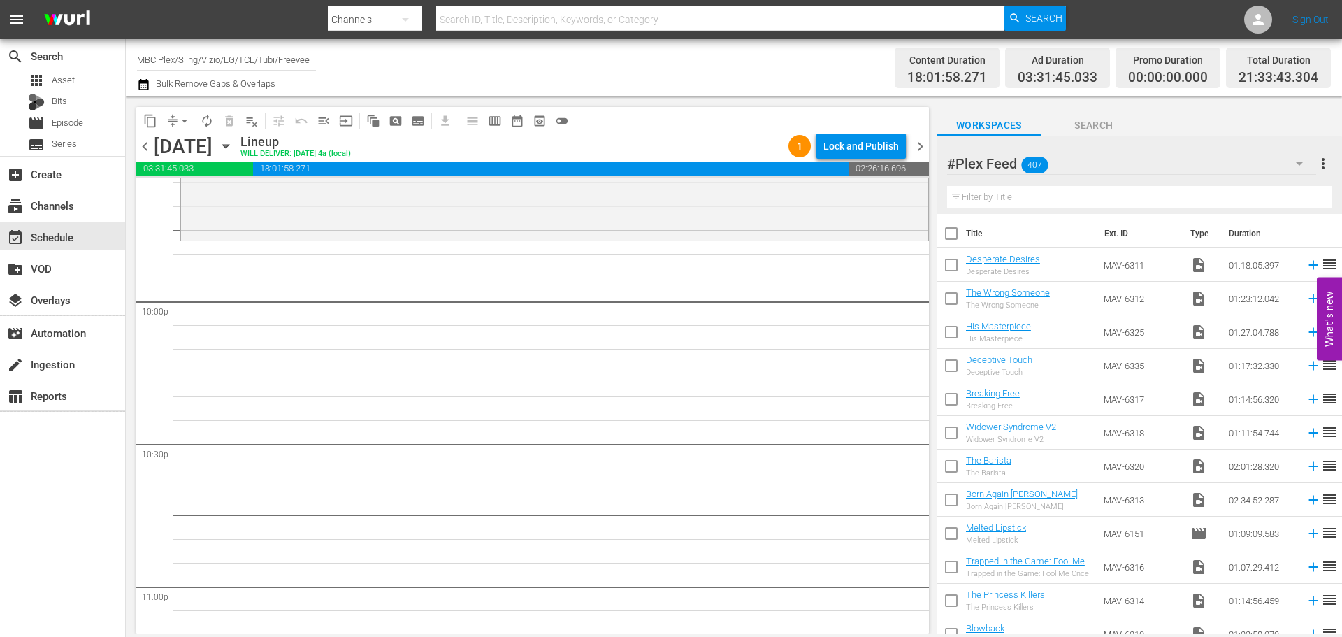
scroll to position [6013, 0]
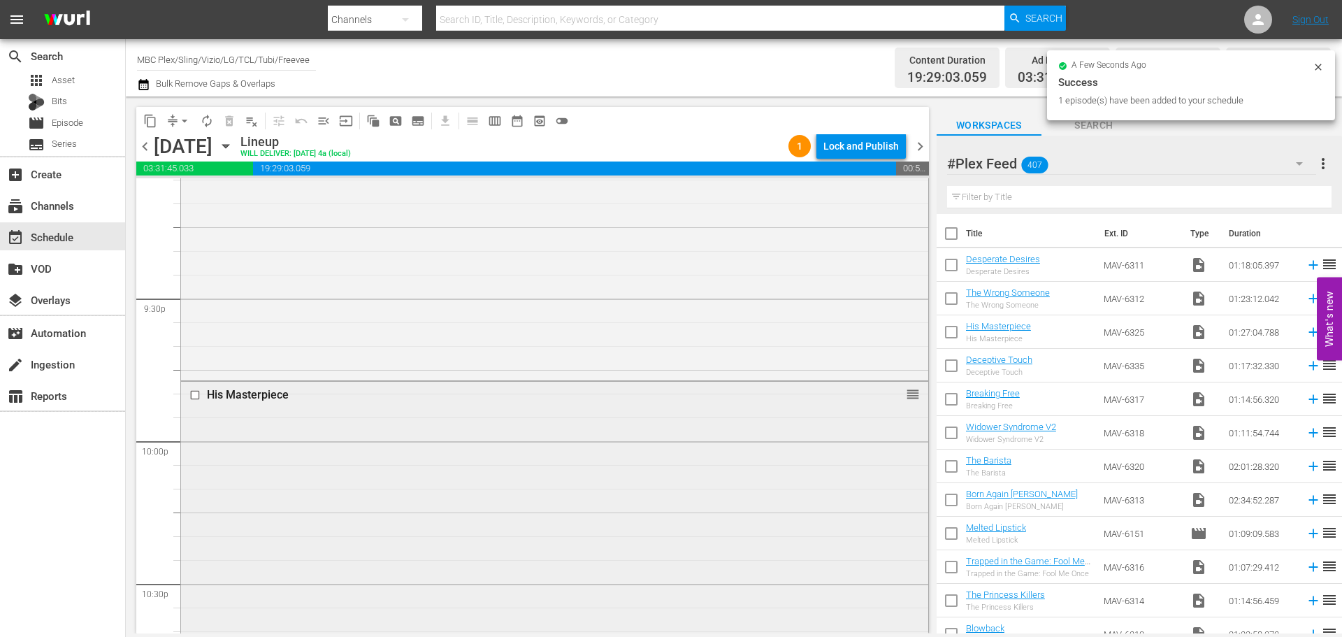
click at [461, 443] on div "His Masterpiece reorder" at bounding box center [554, 587] width 747 height 410
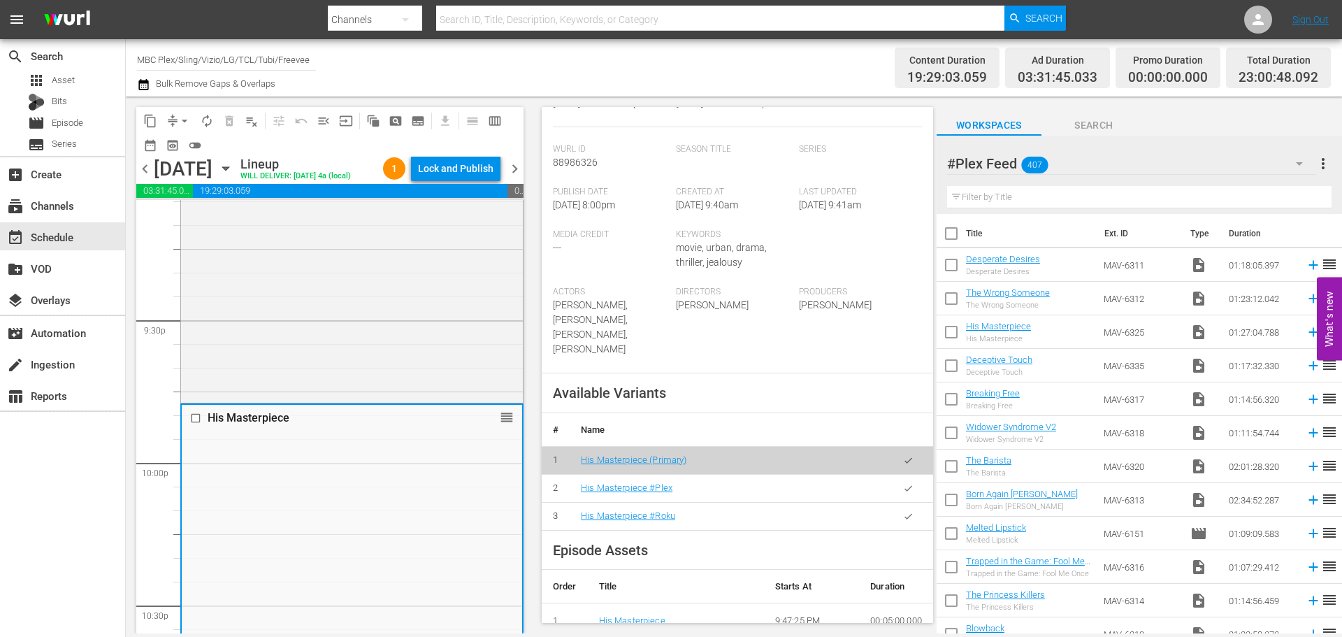
scroll to position [420, 0]
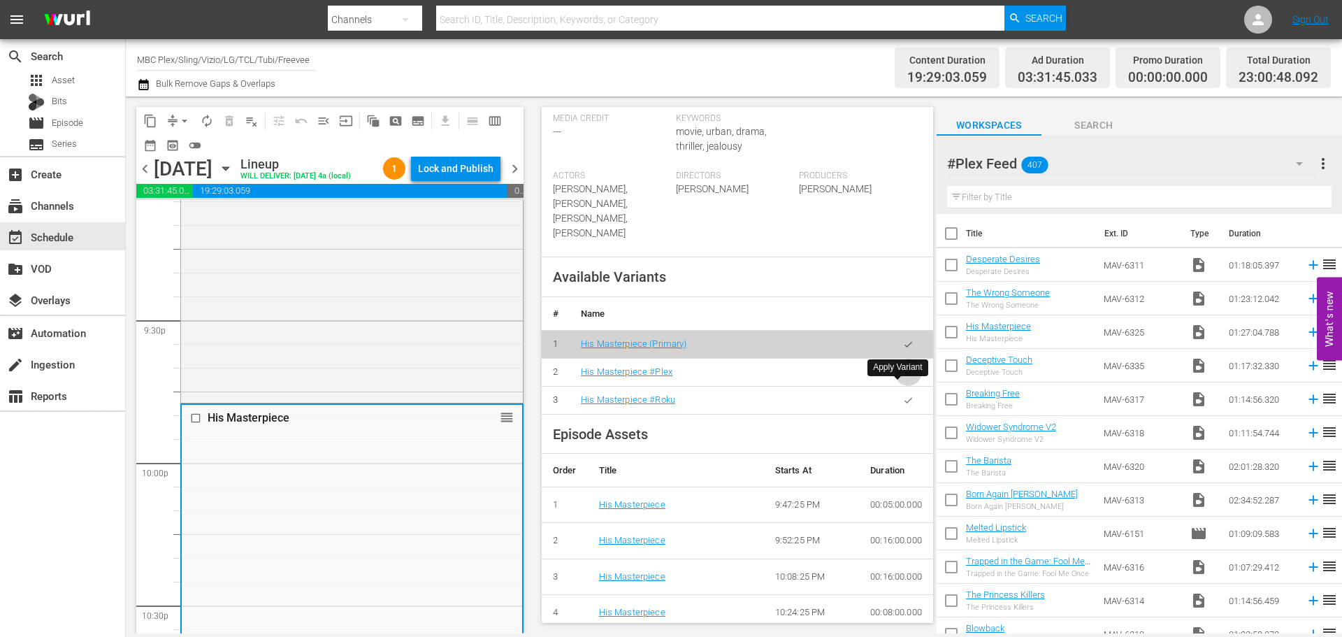
click at [895, 380] on button "button" at bounding box center [908, 372] width 27 height 27
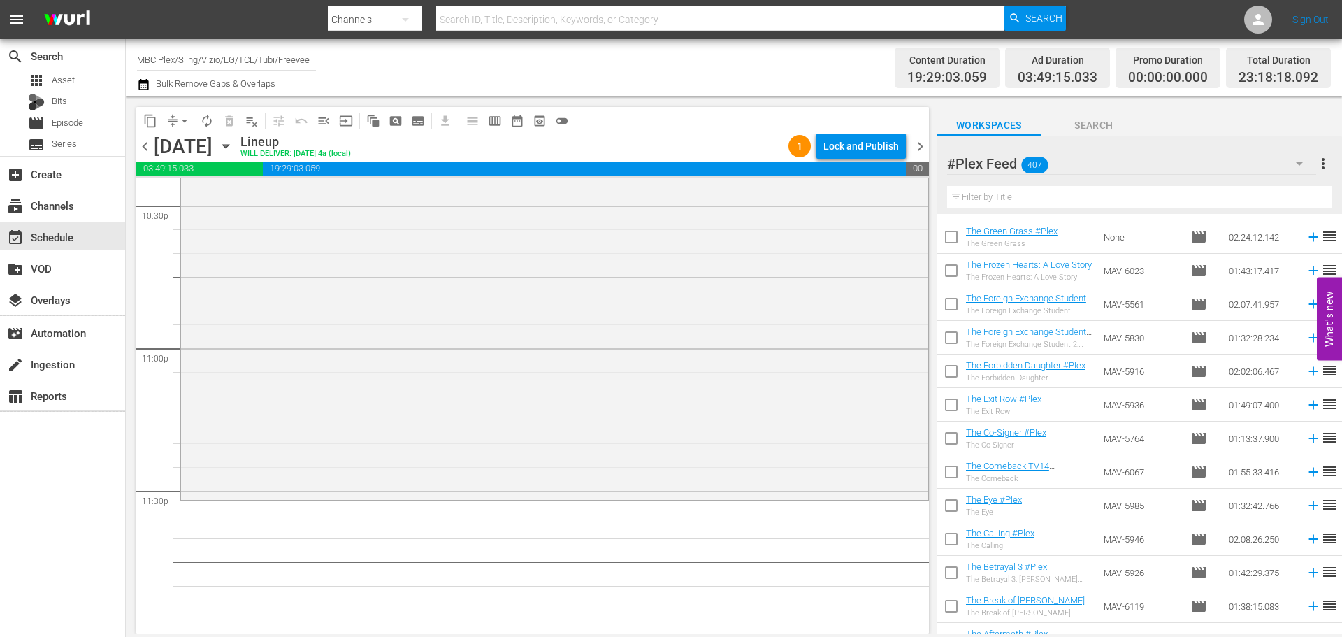
scroll to position [5523, 0]
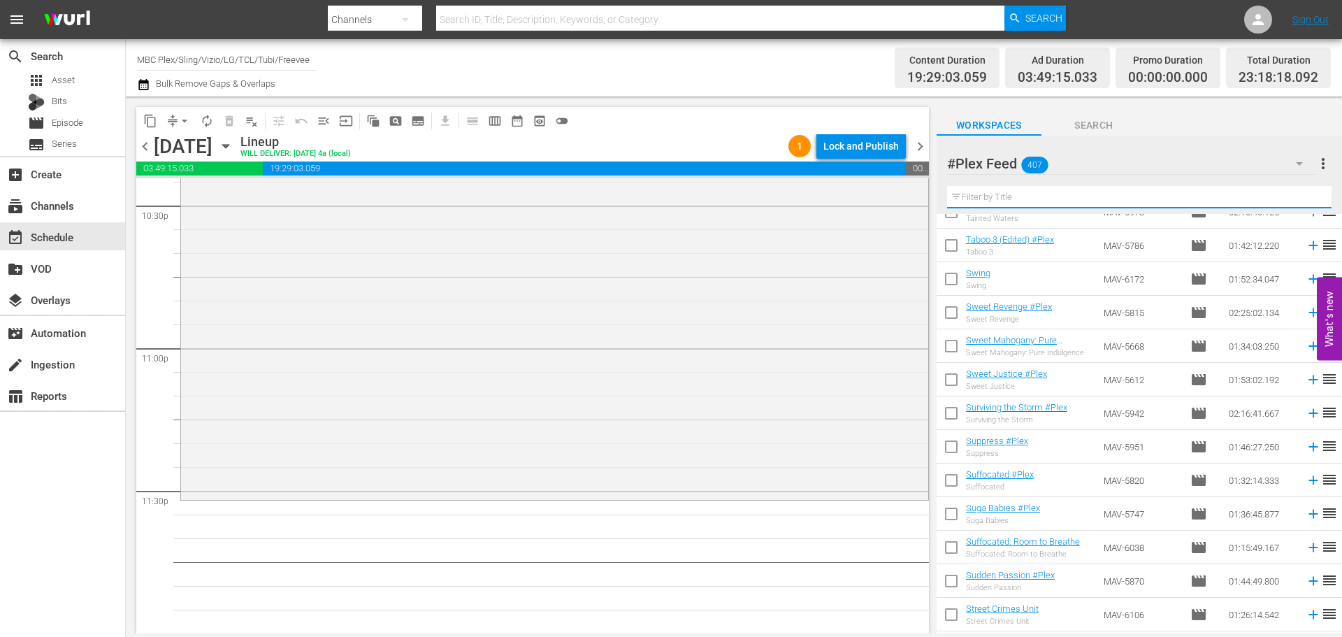
click at [986, 191] on input "text" at bounding box center [1139, 197] width 385 height 22
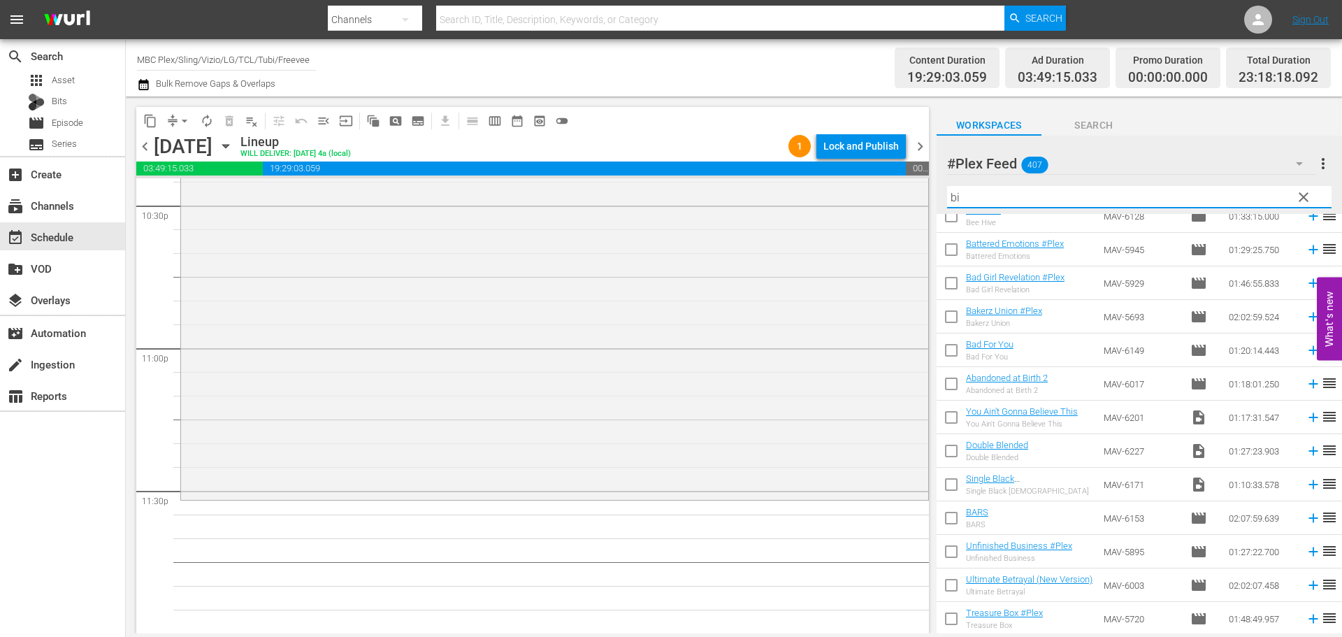
scroll to position [0, 0]
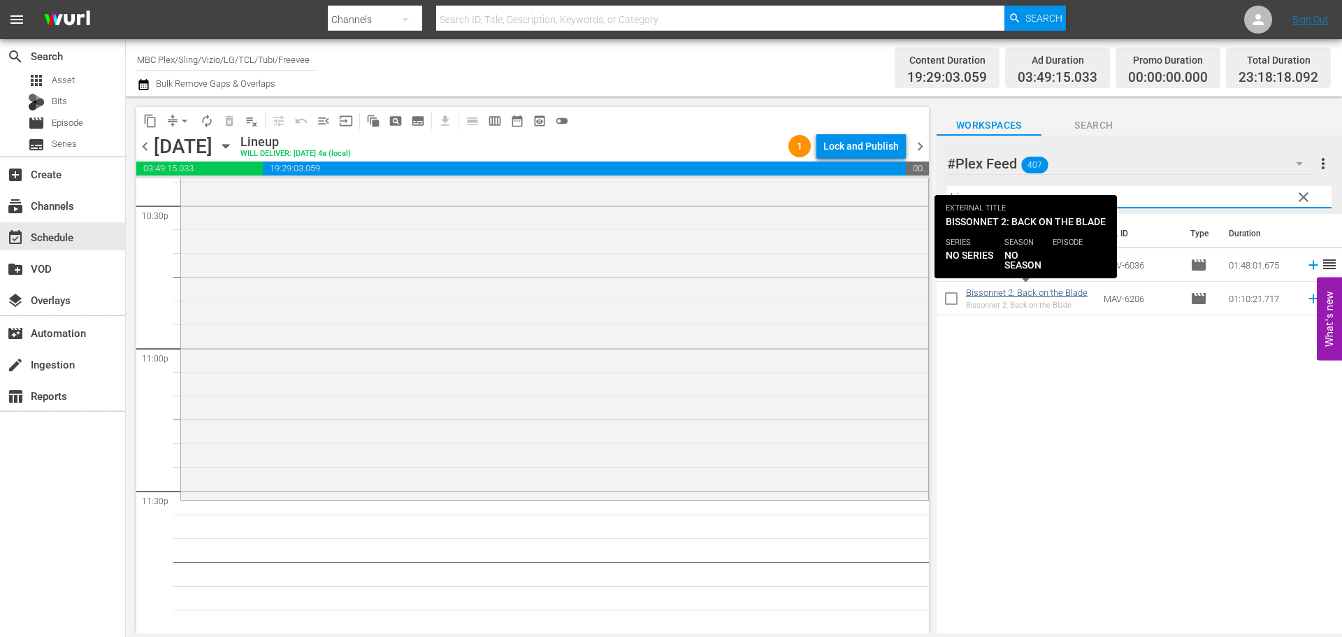
type input "biss"
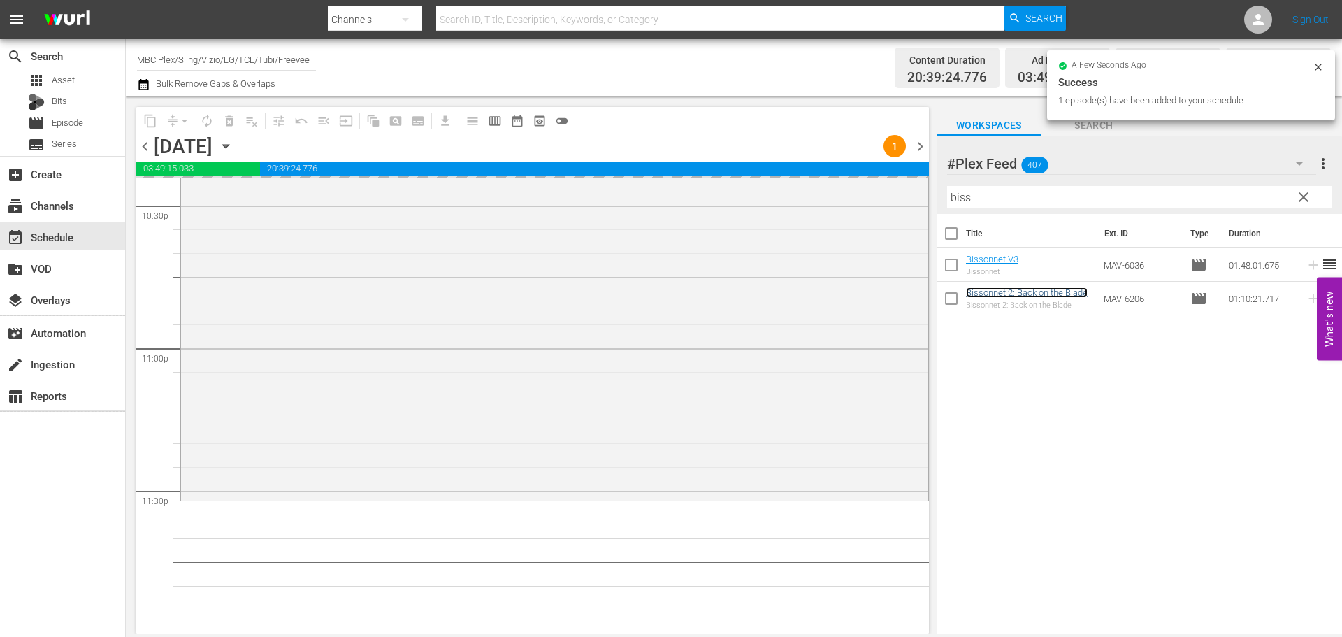
scroll to position [6391, 0]
